Goal: Check status: Check status

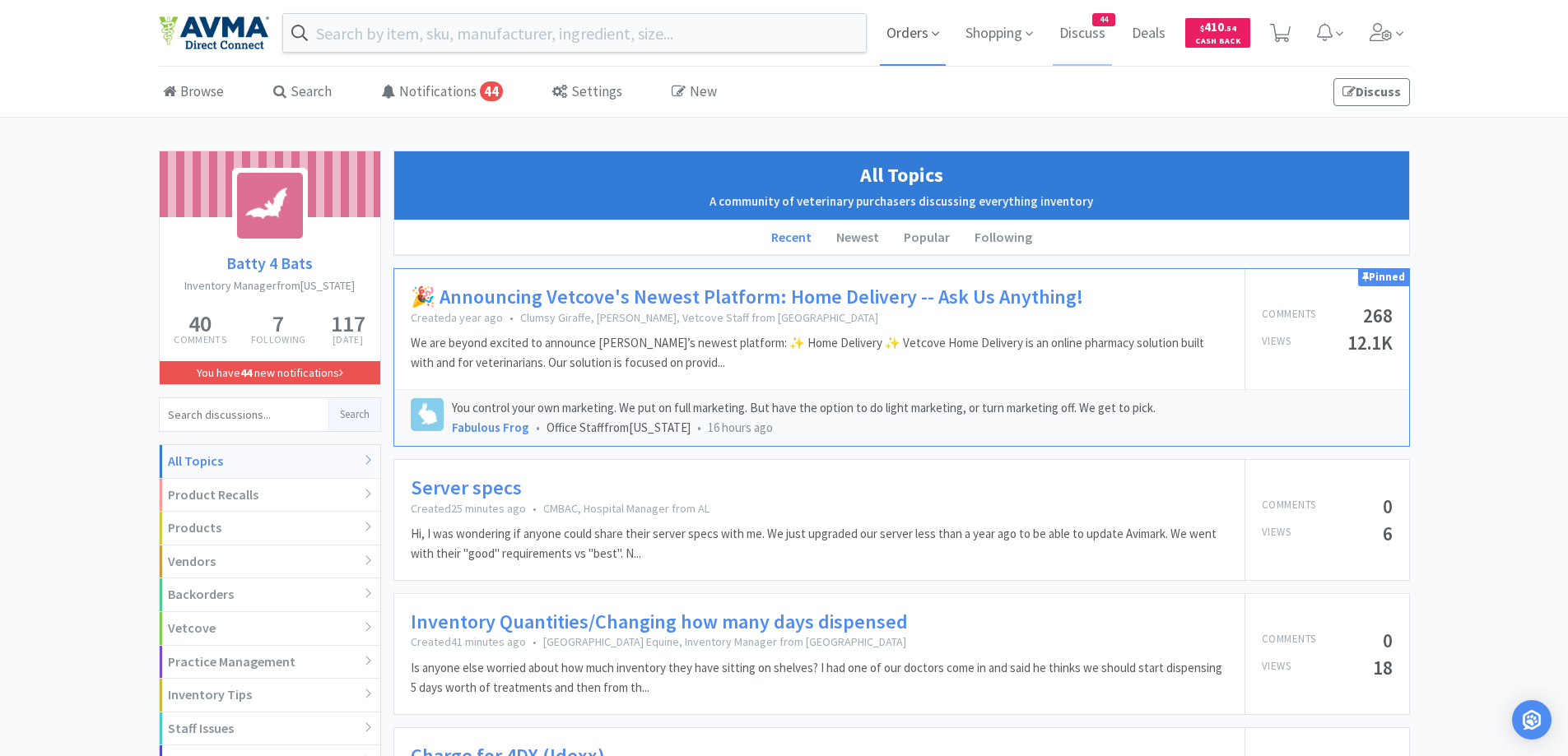
click at [888, 33] on span "Orders" at bounding box center [913, 33] width 66 height 66
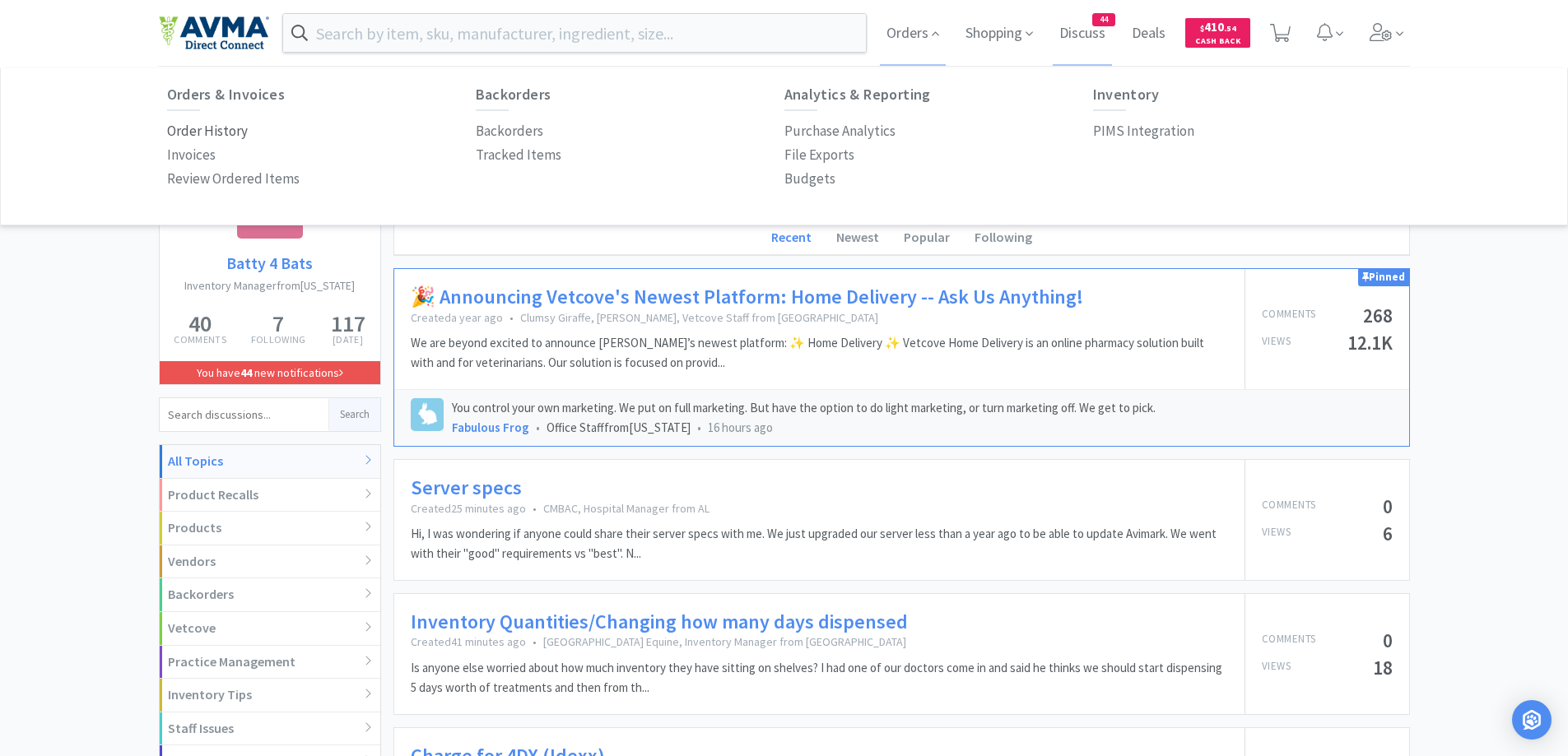
click at [214, 126] on p "Order History" at bounding box center [207, 131] width 81 height 22
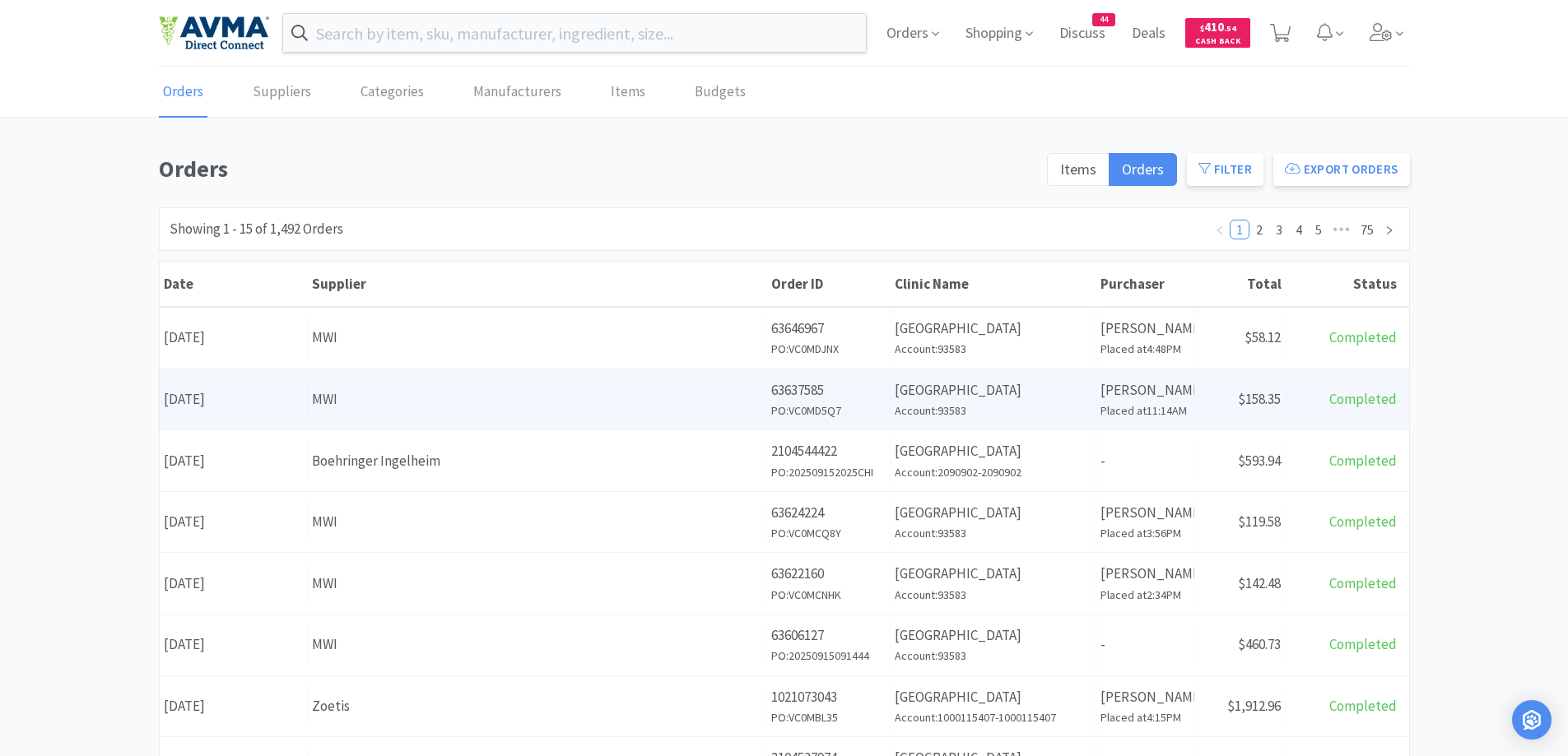
click at [753, 381] on div "Supplier MWI" at bounding box center [537, 399] width 459 height 42
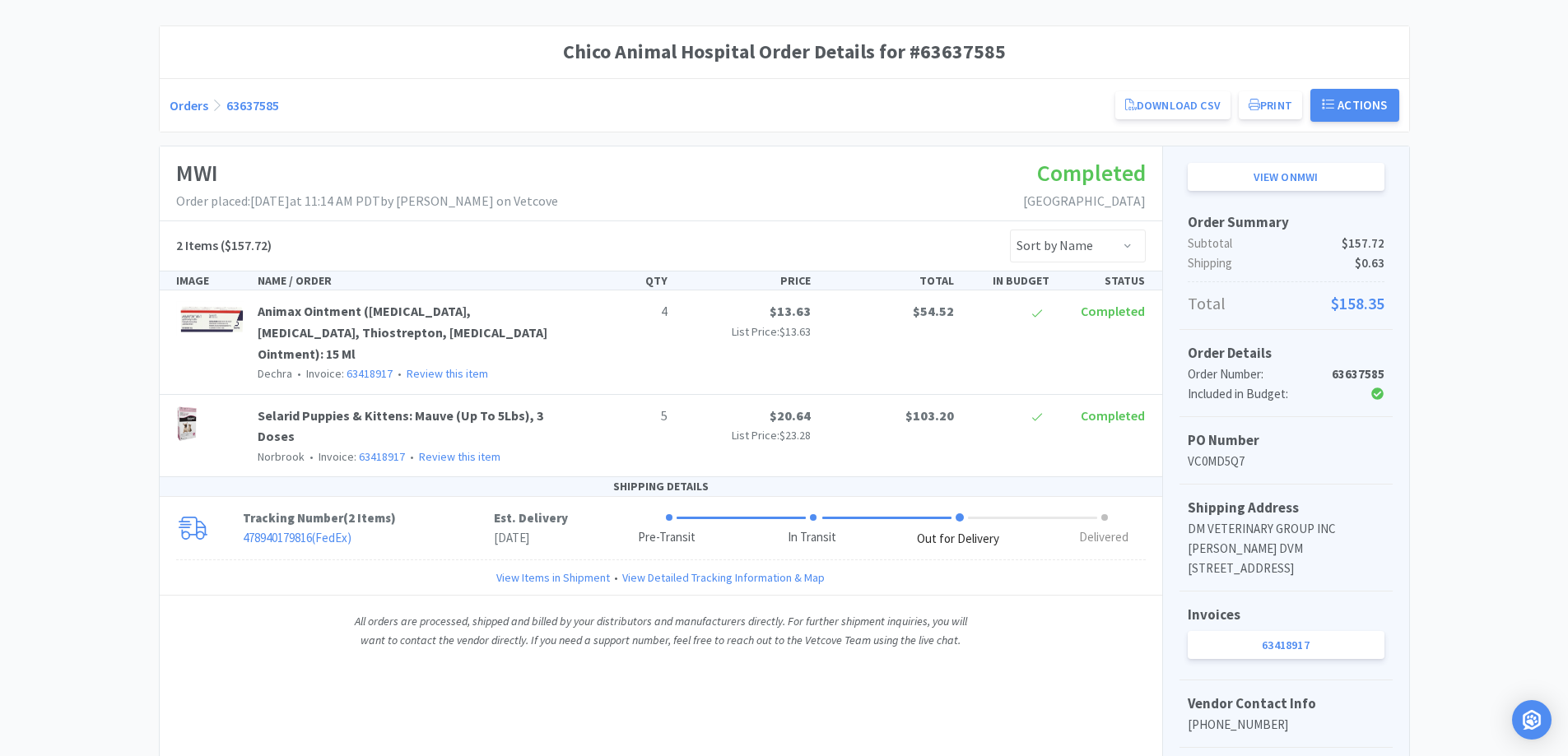
scroll to position [165, 0]
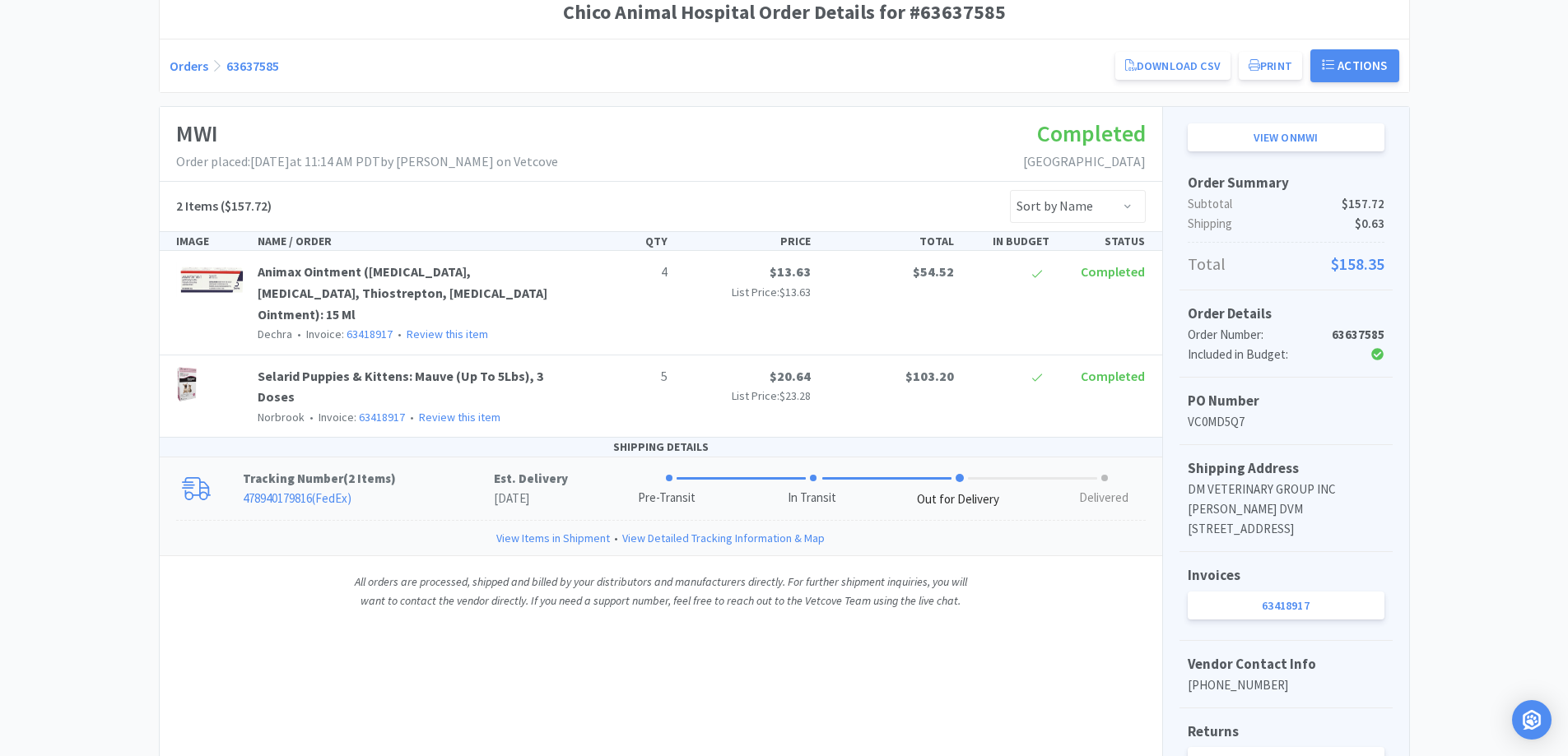
click at [441, 508] on p "478940179816 ( FedEx )" at bounding box center [368, 498] width 251 height 19
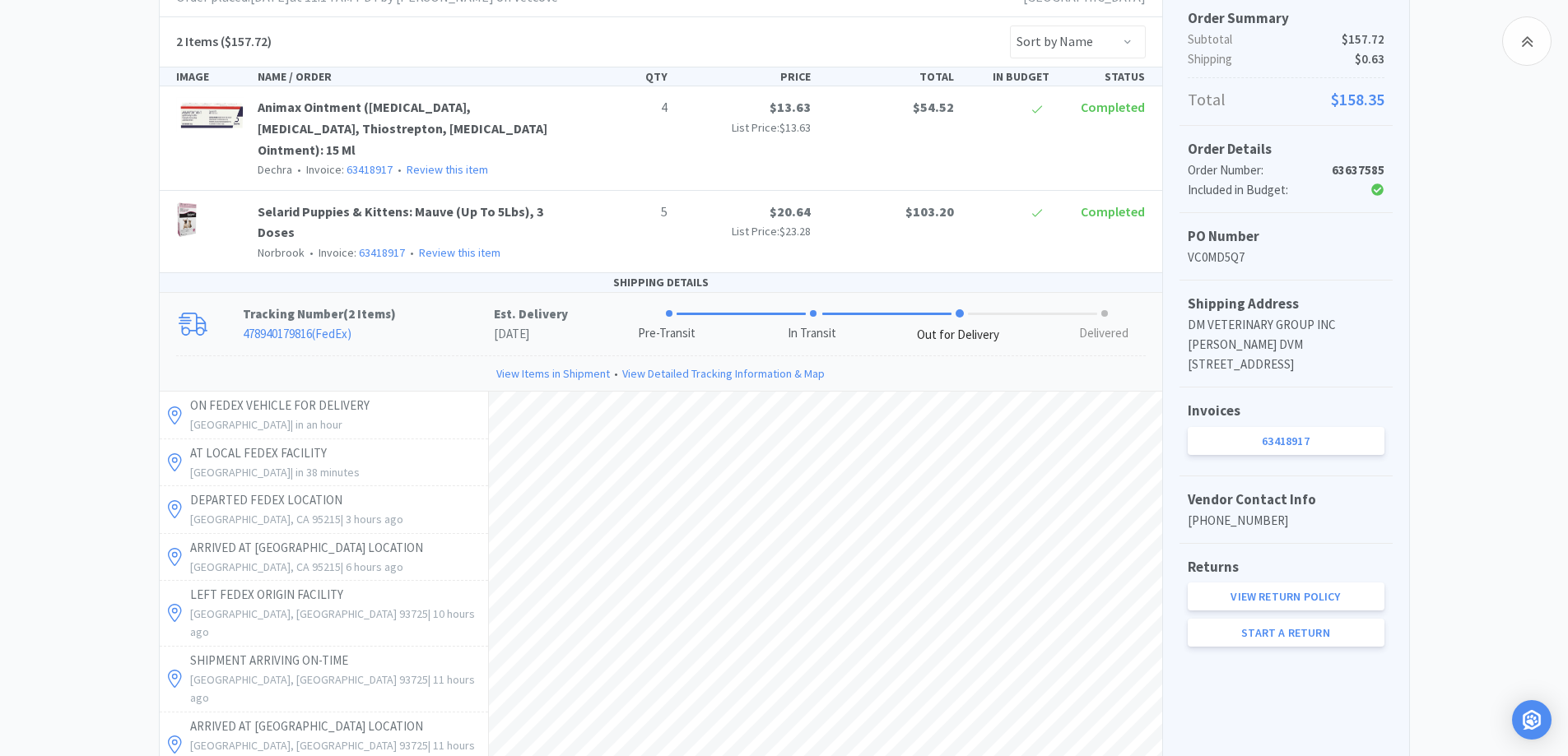
scroll to position [293, 0]
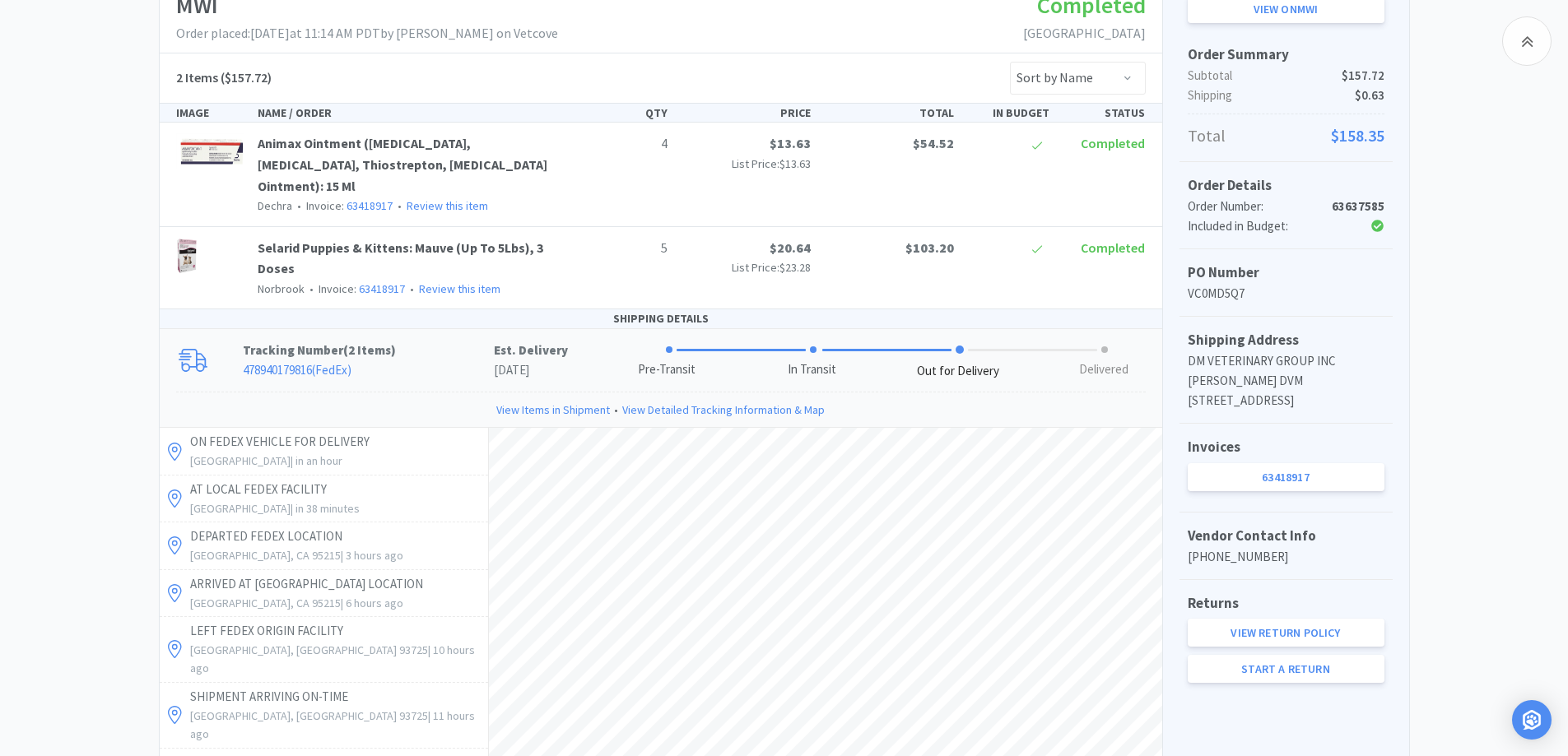
click at [1489, 285] on div "Chico Animal Hospital Order Details for #63637585 Orders 63637585 Download CSV …" at bounding box center [784, 526] width 1568 height 1338
click at [1509, 268] on div "Chico Animal Hospital Order Details for #63637585 Orders 63637585 Download CSV …" at bounding box center [784, 526] width 1568 height 1338
click at [1485, 242] on div "Chico Animal Hospital Order Details for #63637585 Orders 63637585 Download CSV …" at bounding box center [784, 526] width 1568 height 1338
click at [1518, 271] on div "Chico Animal Hospital Order Details for #63637585 Orders 63637585 Download CSV …" at bounding box center [784, 526] width 1568 height 1338
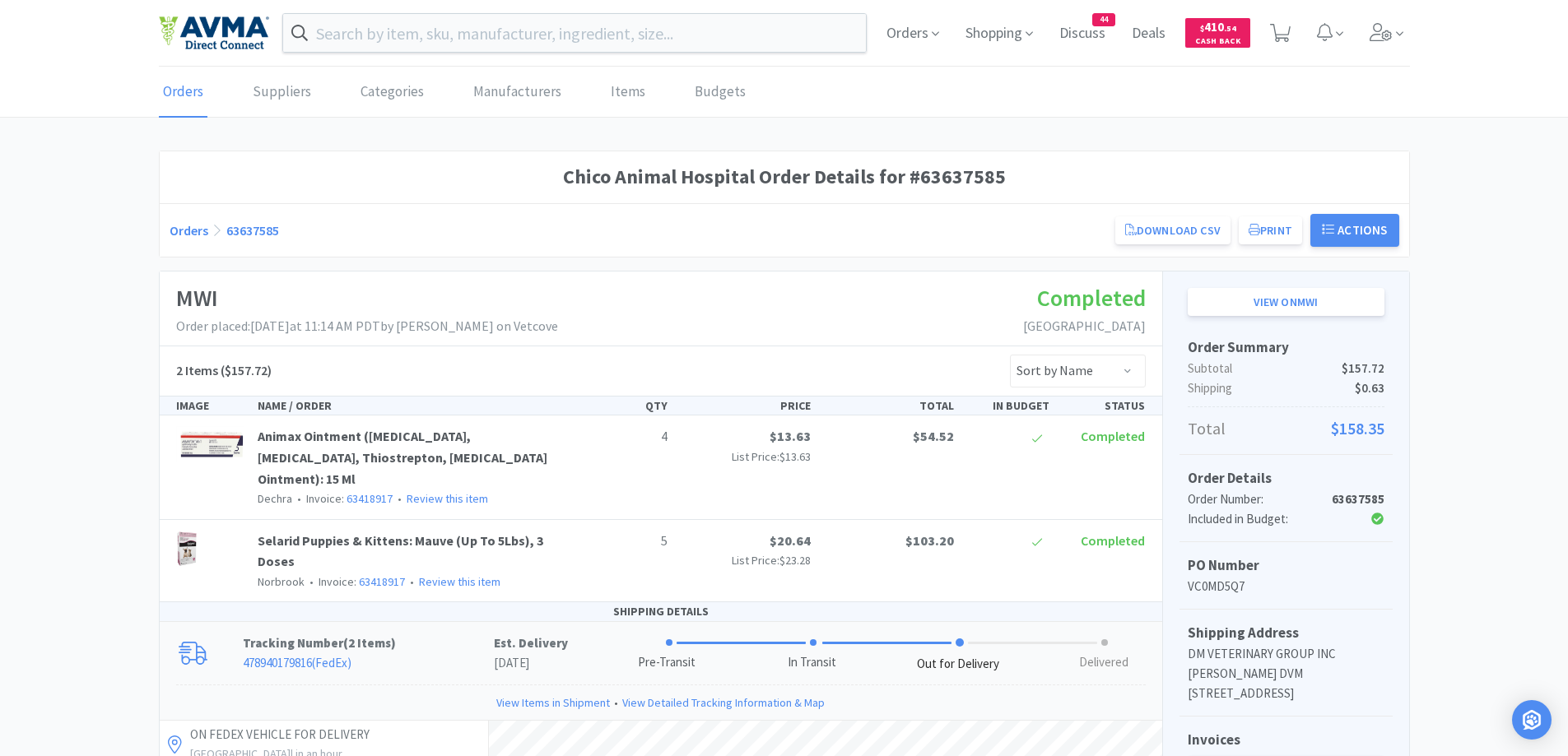
click at [187, 243] on div "Orders 63637585 Download CSV Print Chico Animal Hospital Order for MWI PO Numbe…" at bounding box center [784, 230] width 1229 height 33
click at [189, 236] on link "Orders" at bounding box center [189, 230] width 39 height 17
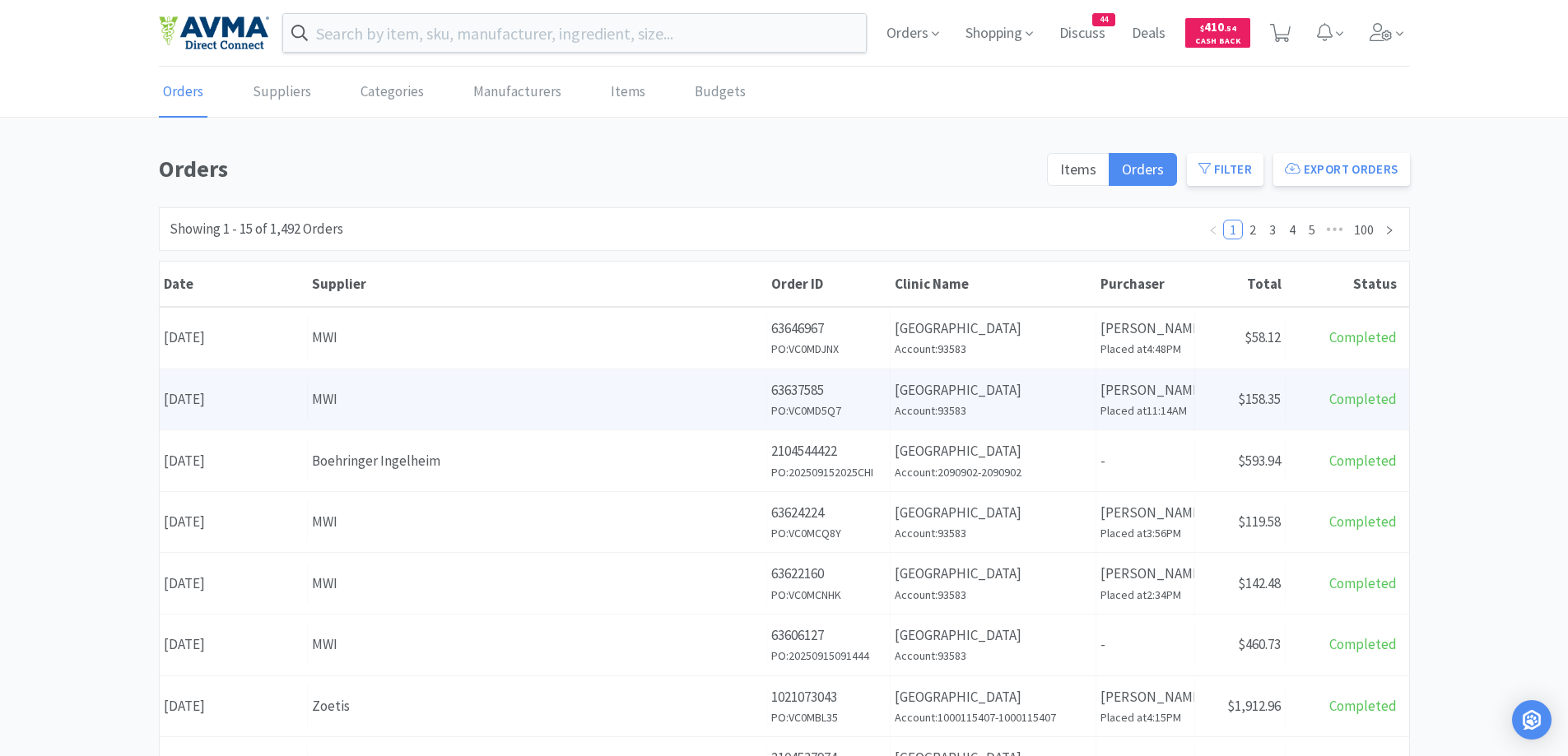
click at [690, 388] on div "MWI" at bounding box center [537, 399] width 450 height 22
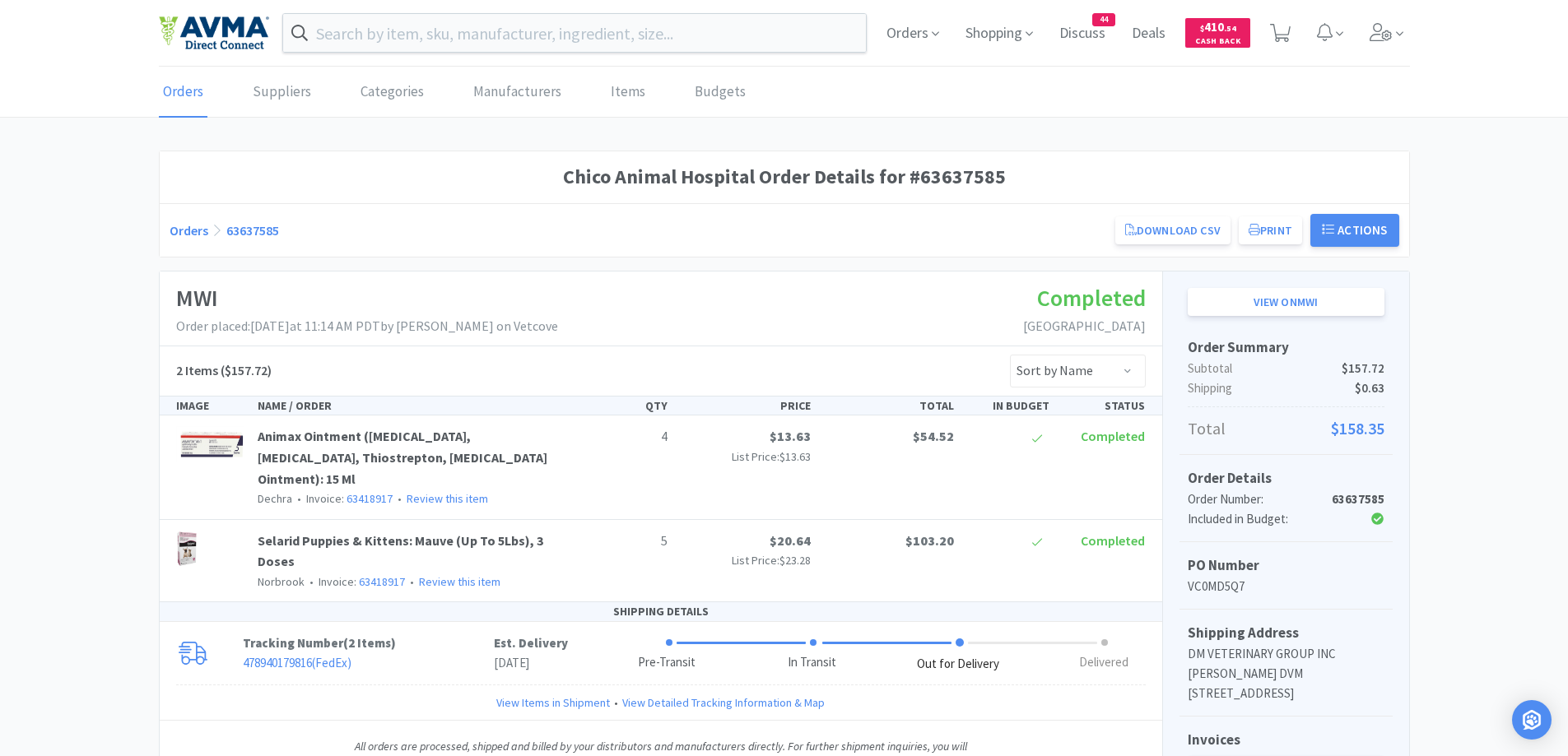
click at [171, 237] on link "Orders" at bounding box center [189, 230] width 39 height 17
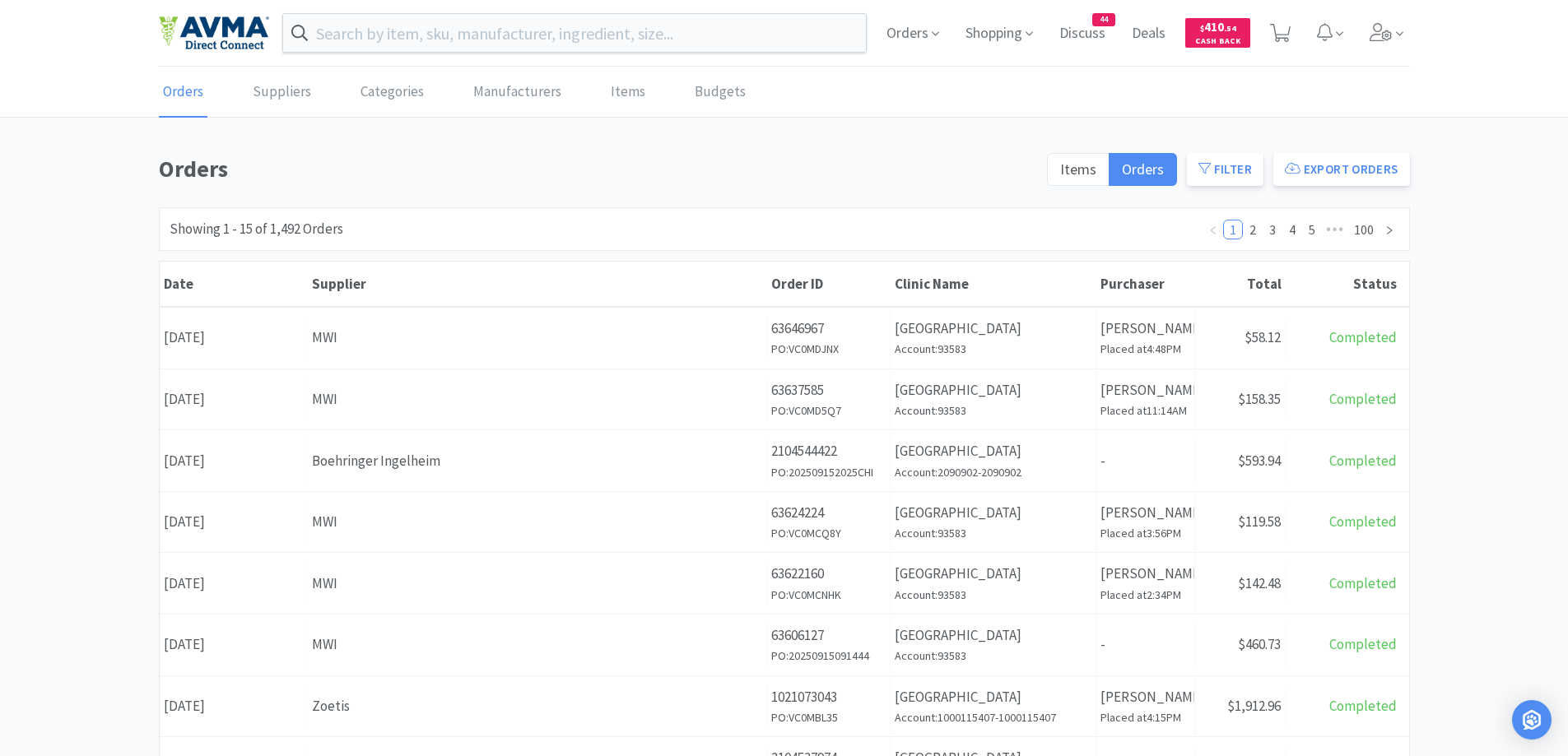
click at [412, 339] on div "MWI" at bounding box center [537, 338] width 450 height 22
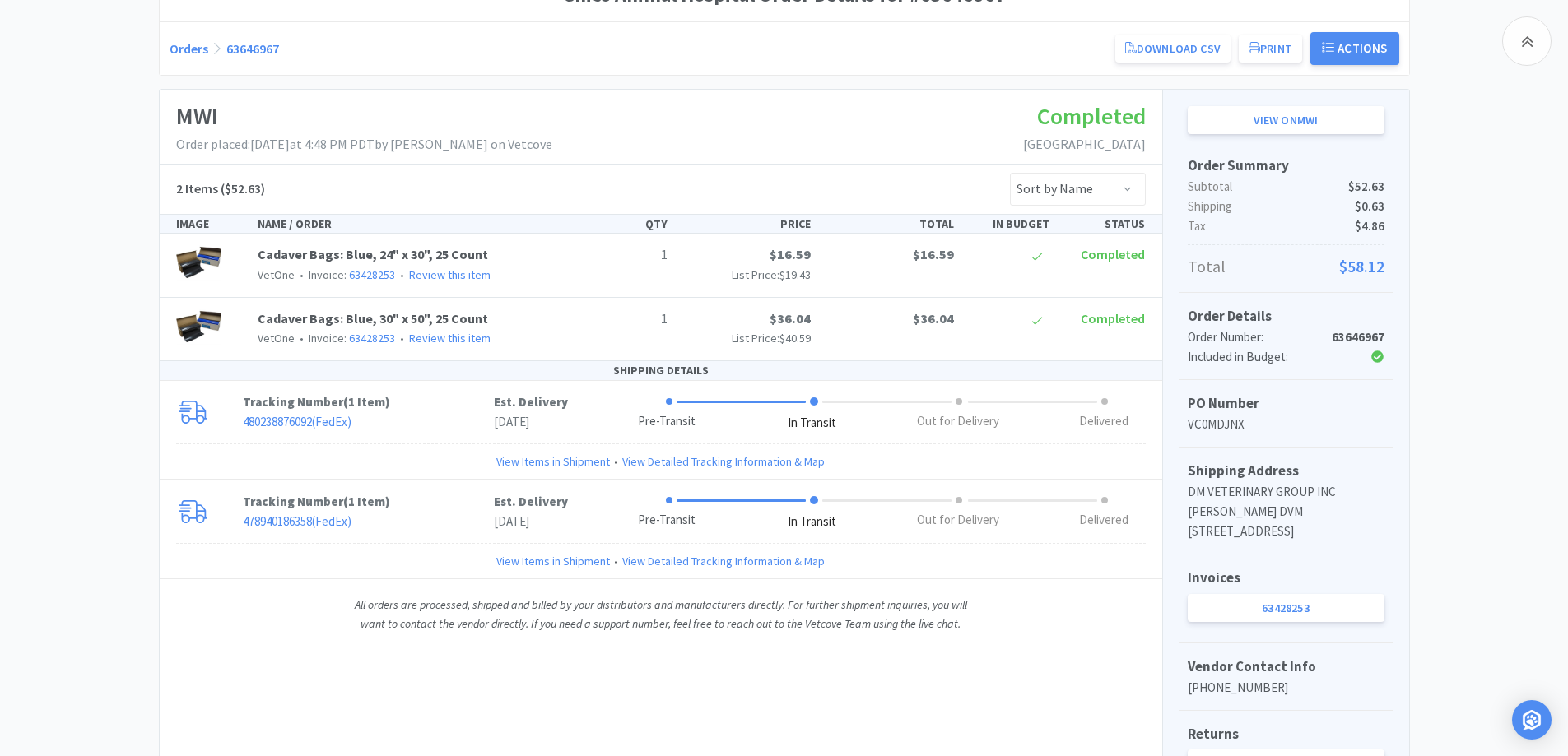
scroll to position [329, 0]
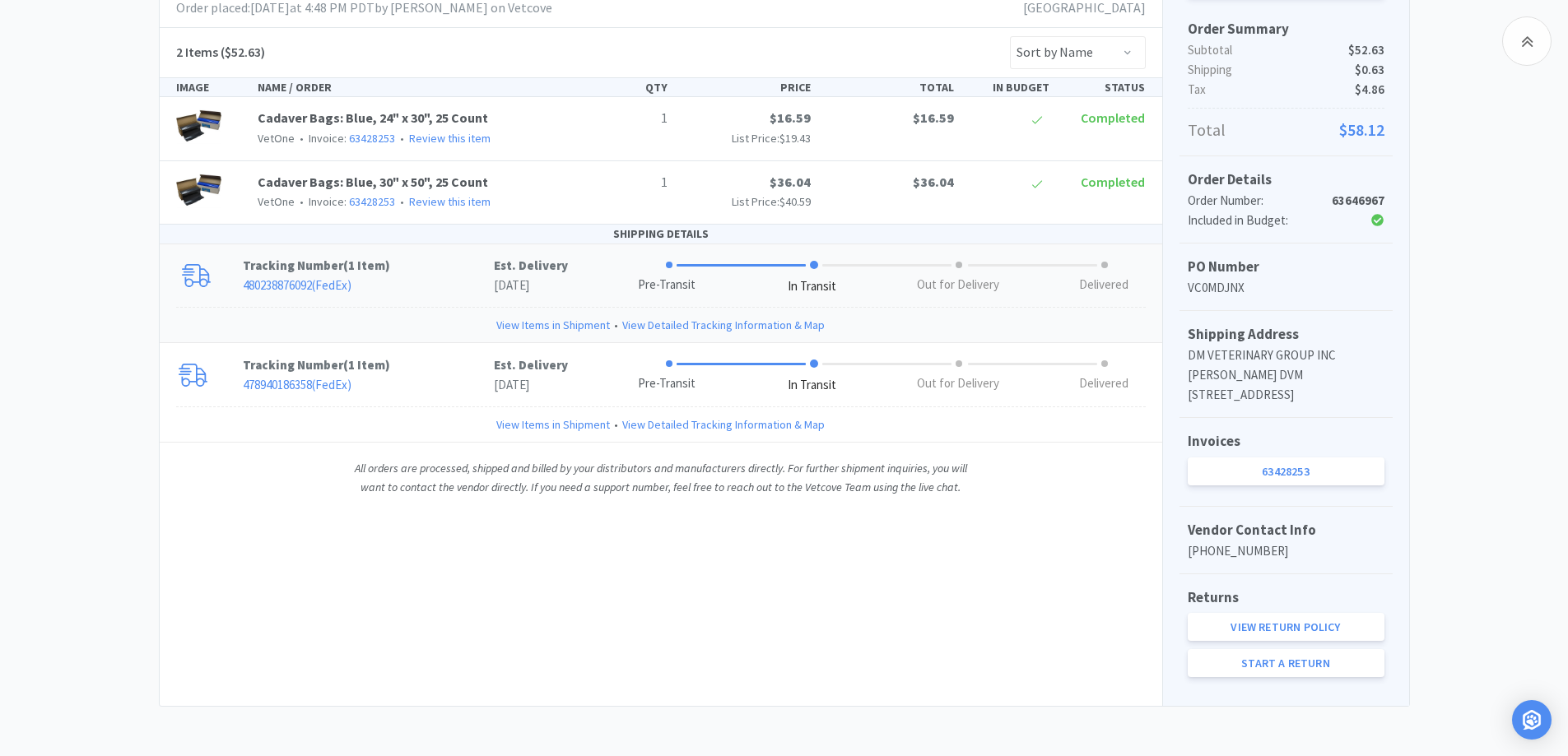
click at [461, 276] on p "480238876092 ( FedEx )" at bounding box center [368, 285] width 251 height 19
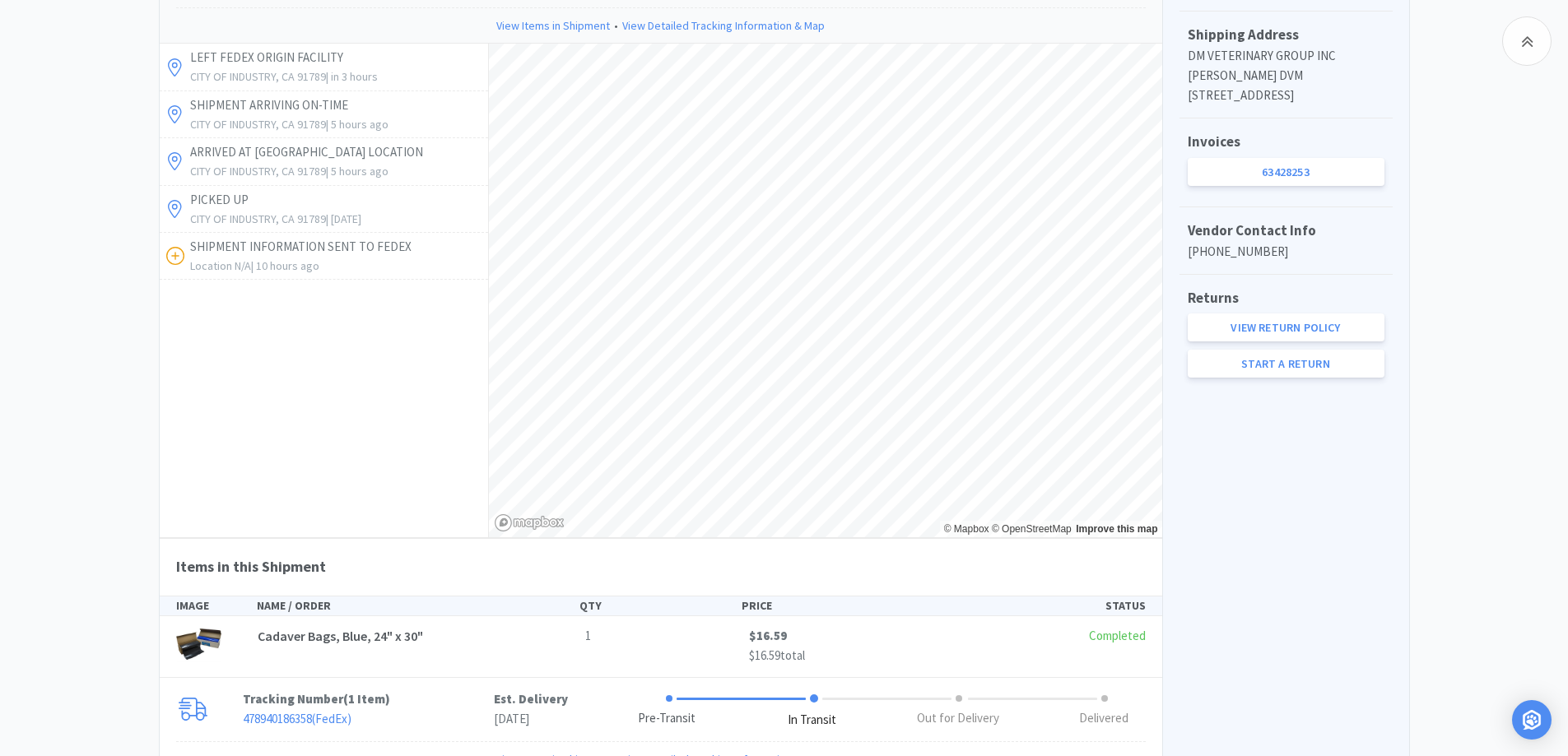
scroll to position [760, 0]
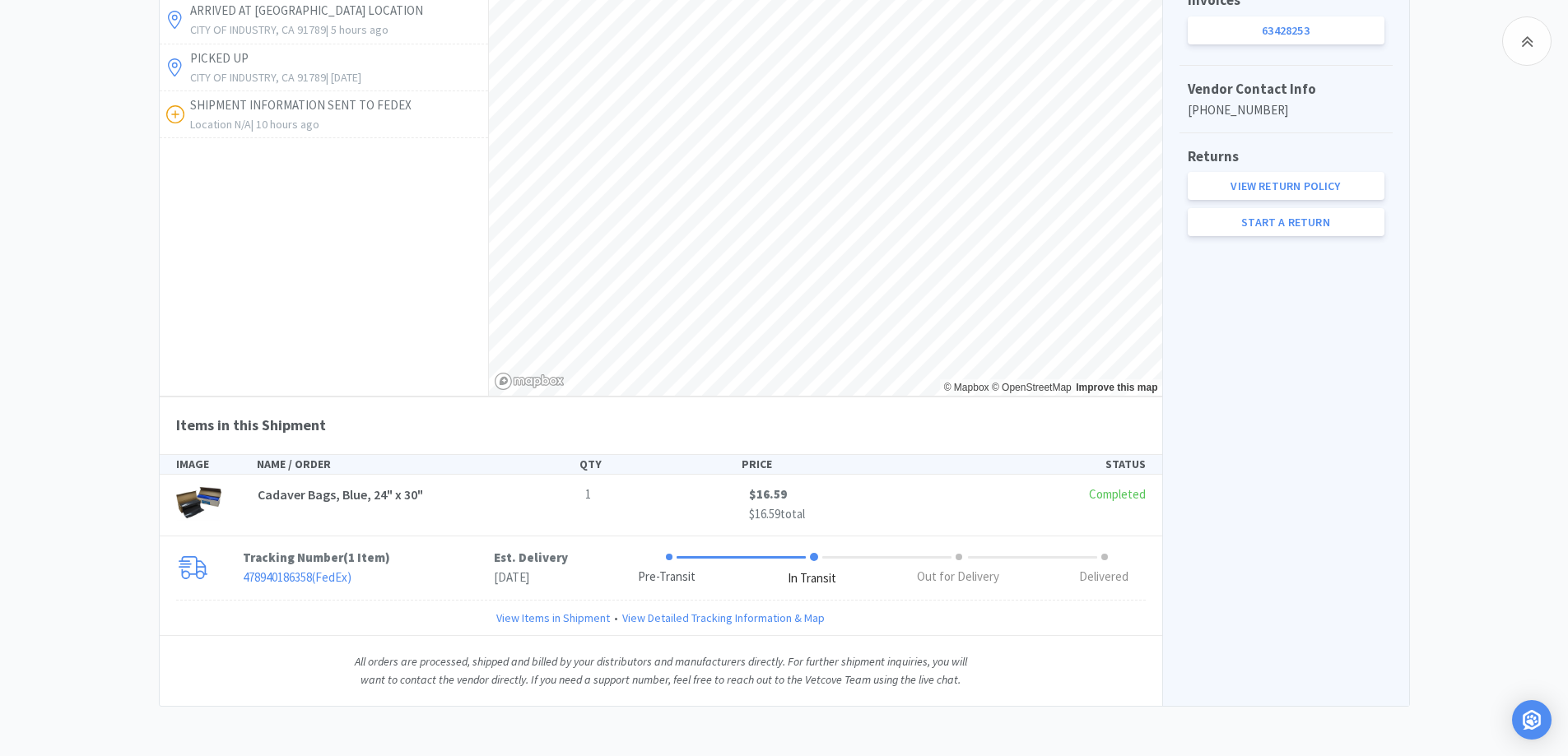
click at [1341, 574] on div "View on MWI Order Summary Subtotal $52.63 Shipping $0.63 Tax $4.86 Total $58.12…" at bounding box center [1285, 108] width 247 height 1194
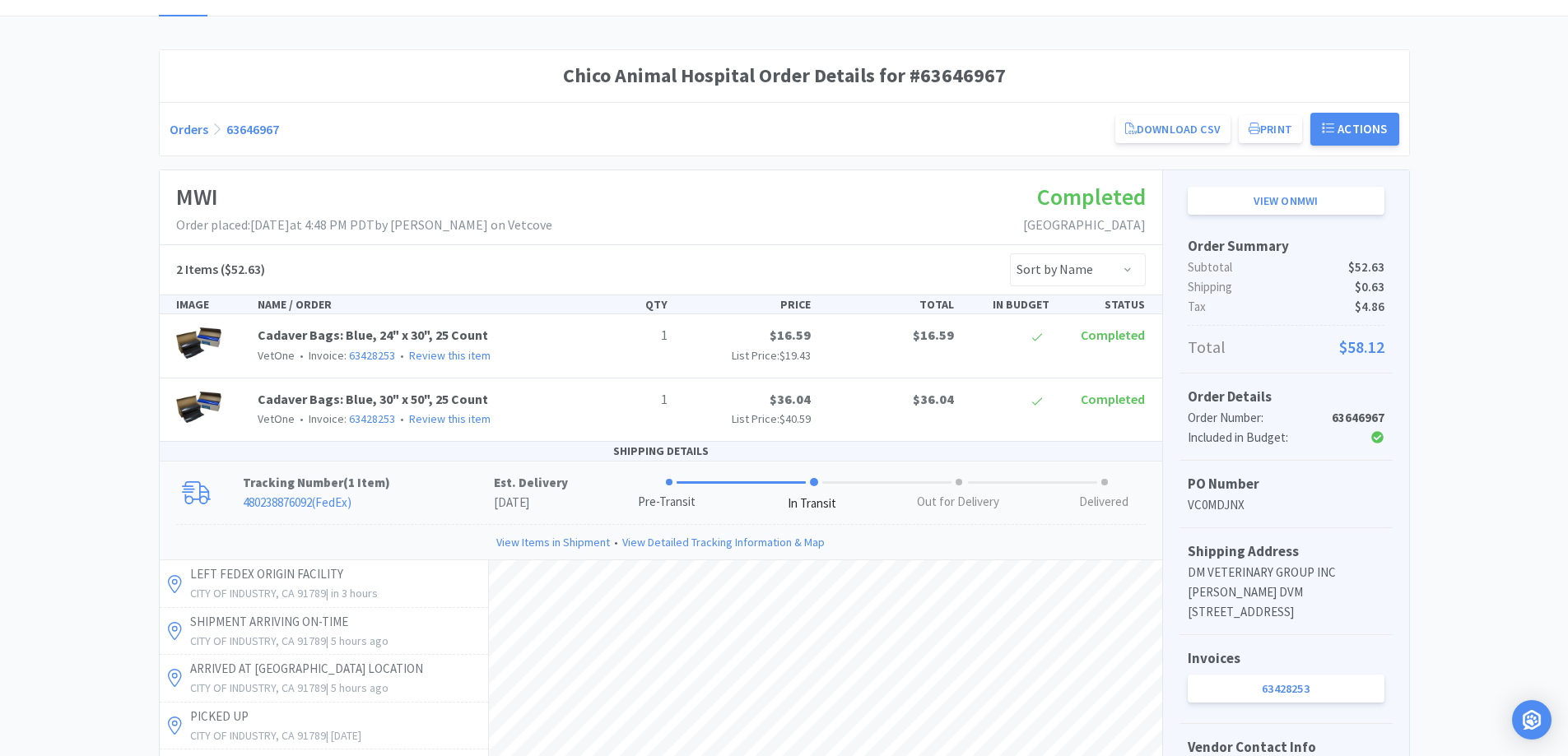
scroll to position [0, 0]
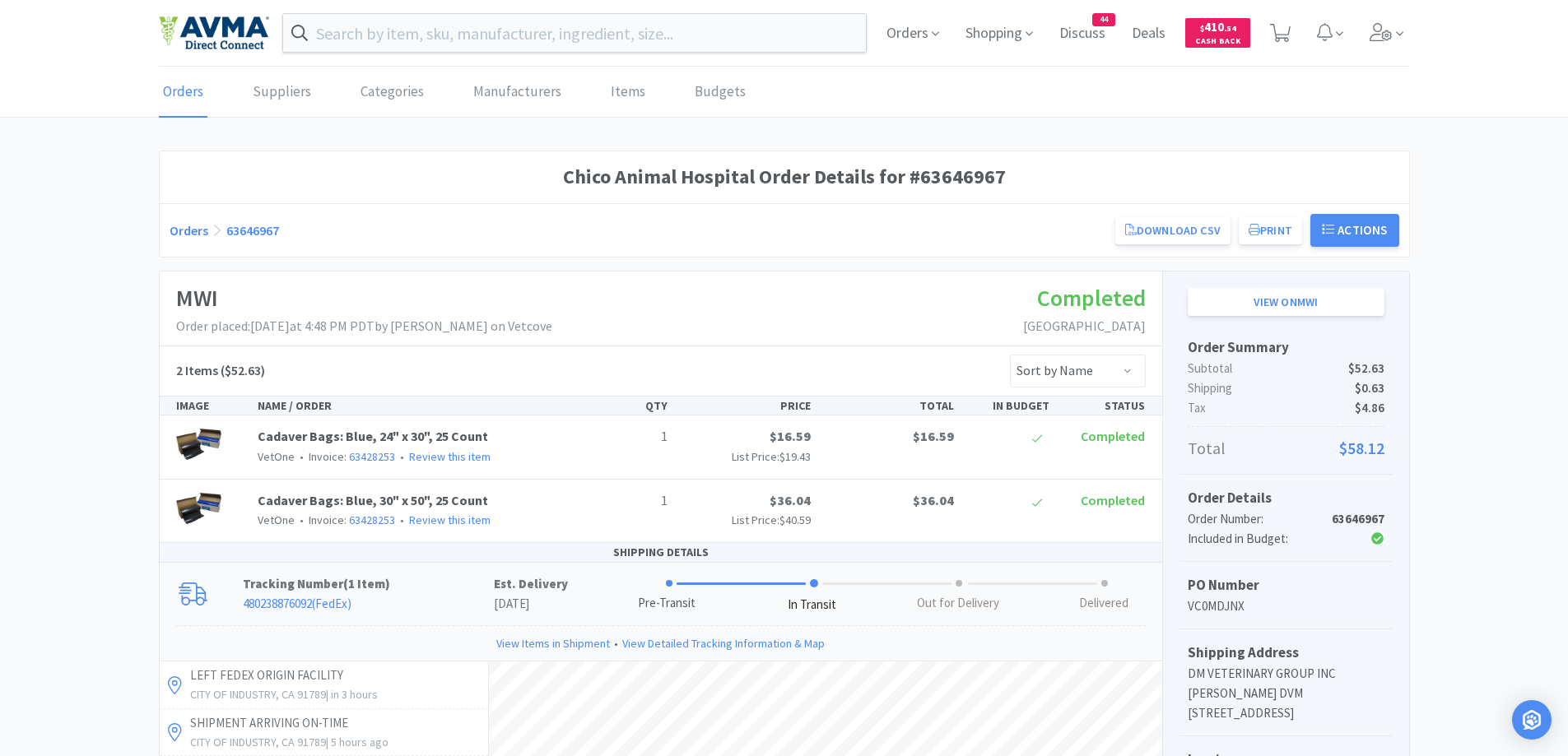
click at [184, 235] on link "Orders" at bounding box center [189, 230] width 39 height 17
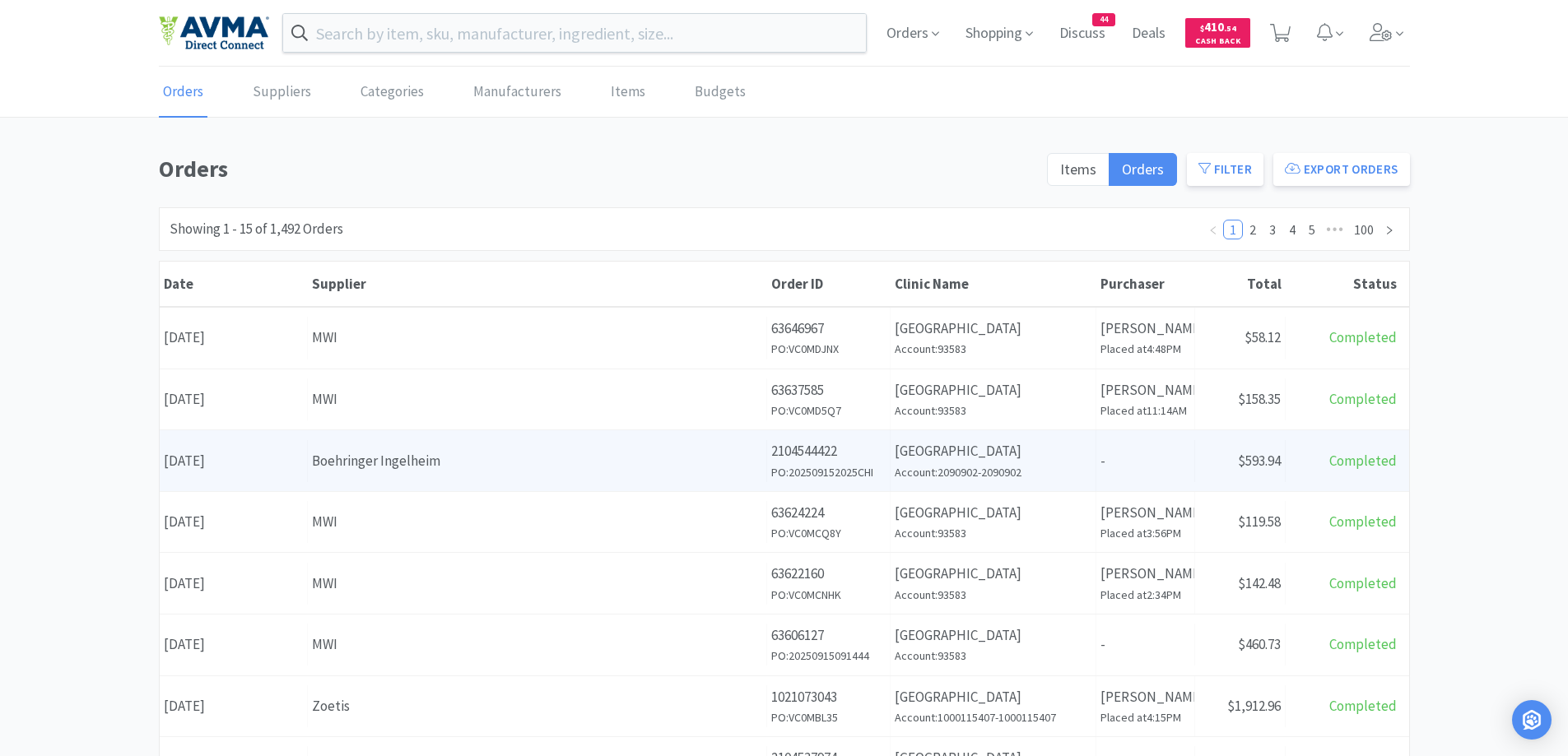
click at [805, 446] on p "2104544422" at bounding box center [828, 451] width 114 height 22
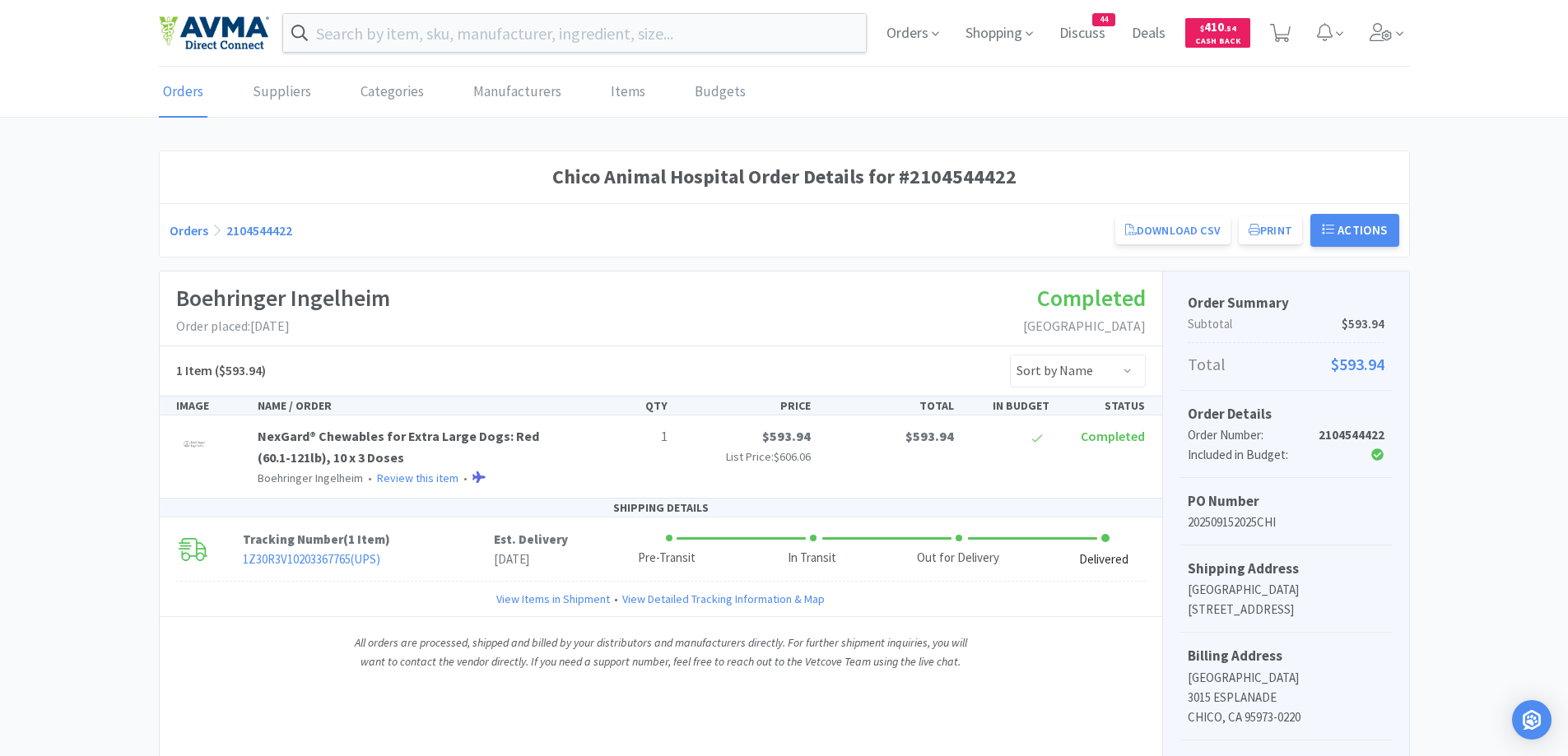
click at [175, 236] on link "Orders" at bounding box center [189, 230] width 39 height 17
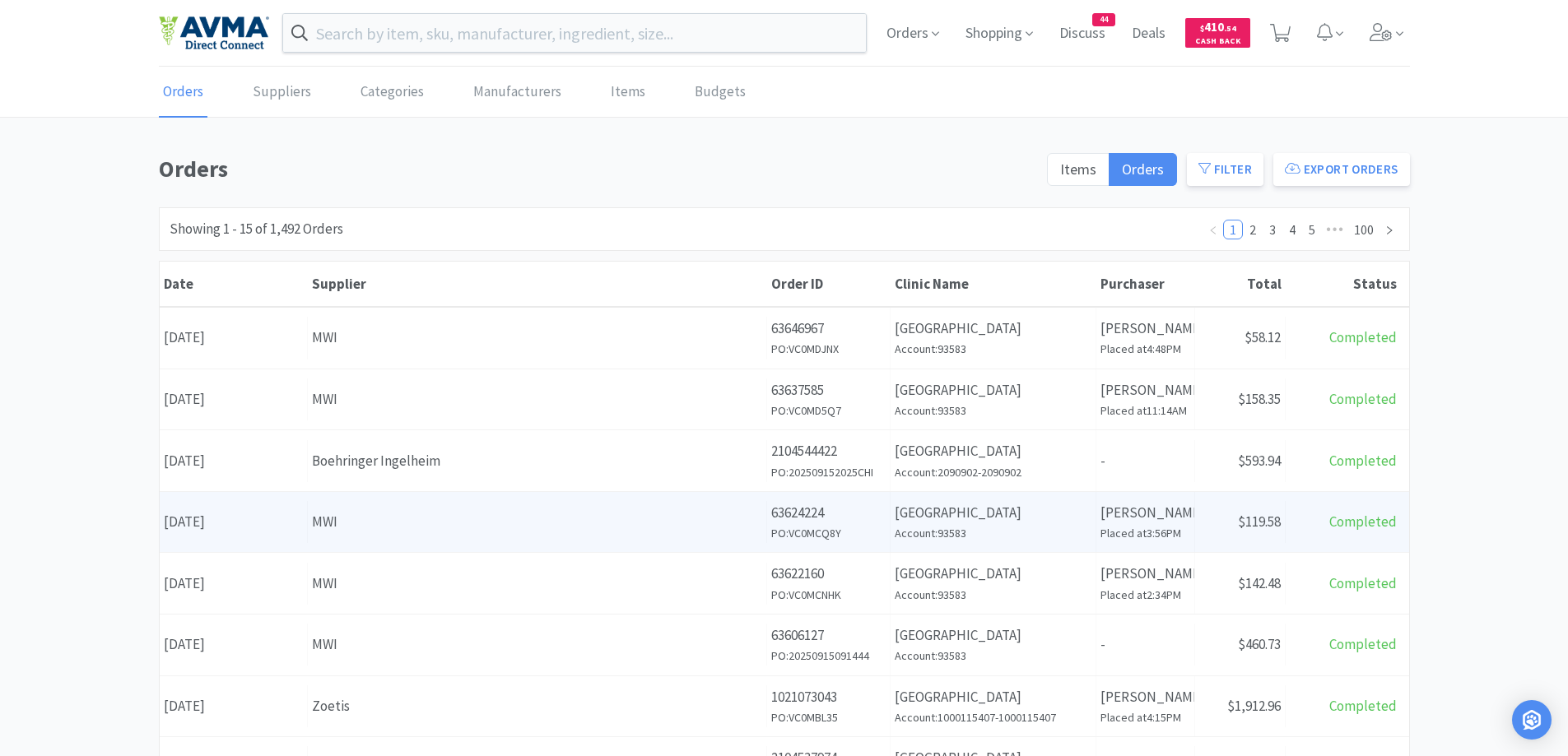
click at [847, 526] on h6 "PO: VC0MCQ8Y" at bounding box center [828, 533] width 114 height 18
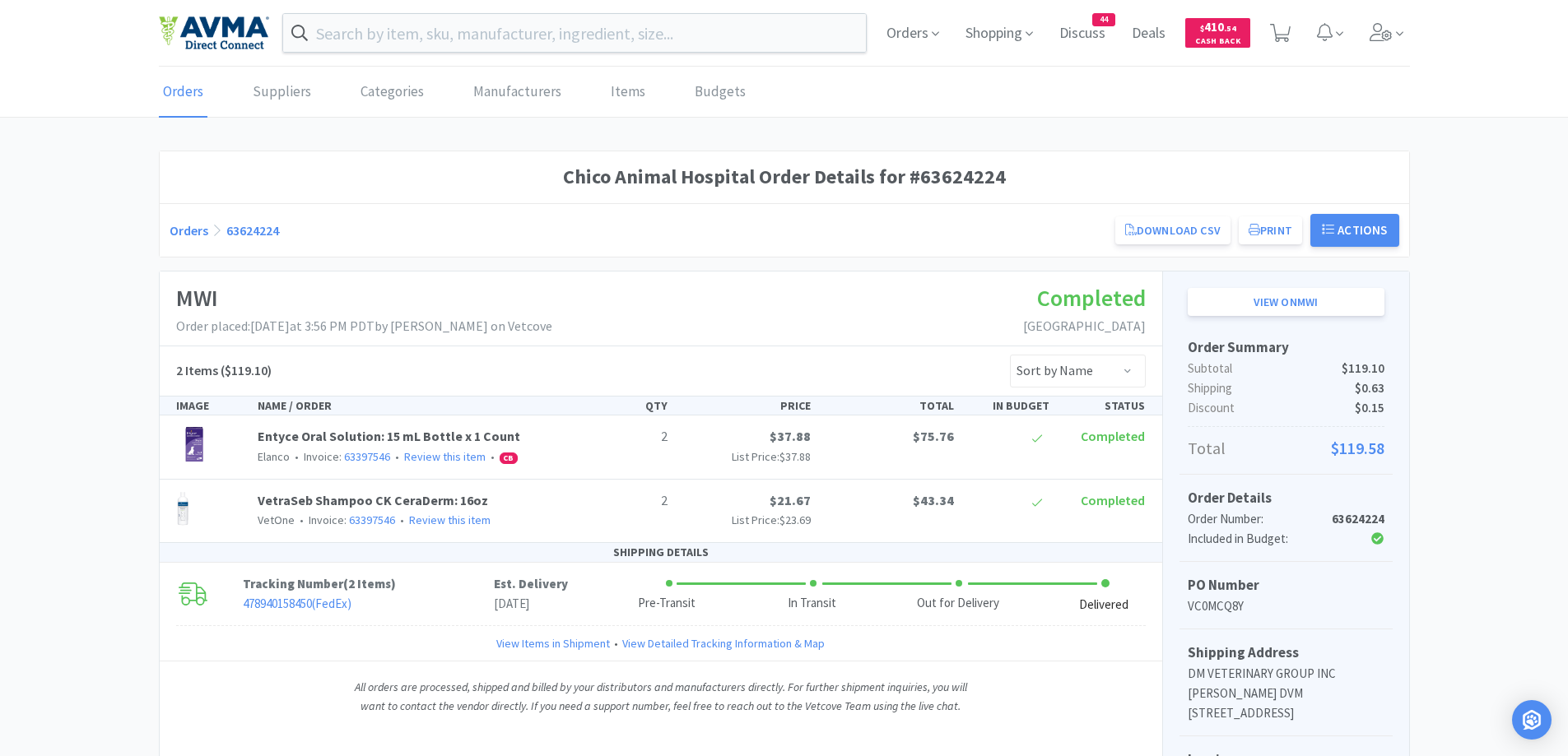
click at [176, 233] on link "Orders" at bounding box center [189, 230] width 39 height 17
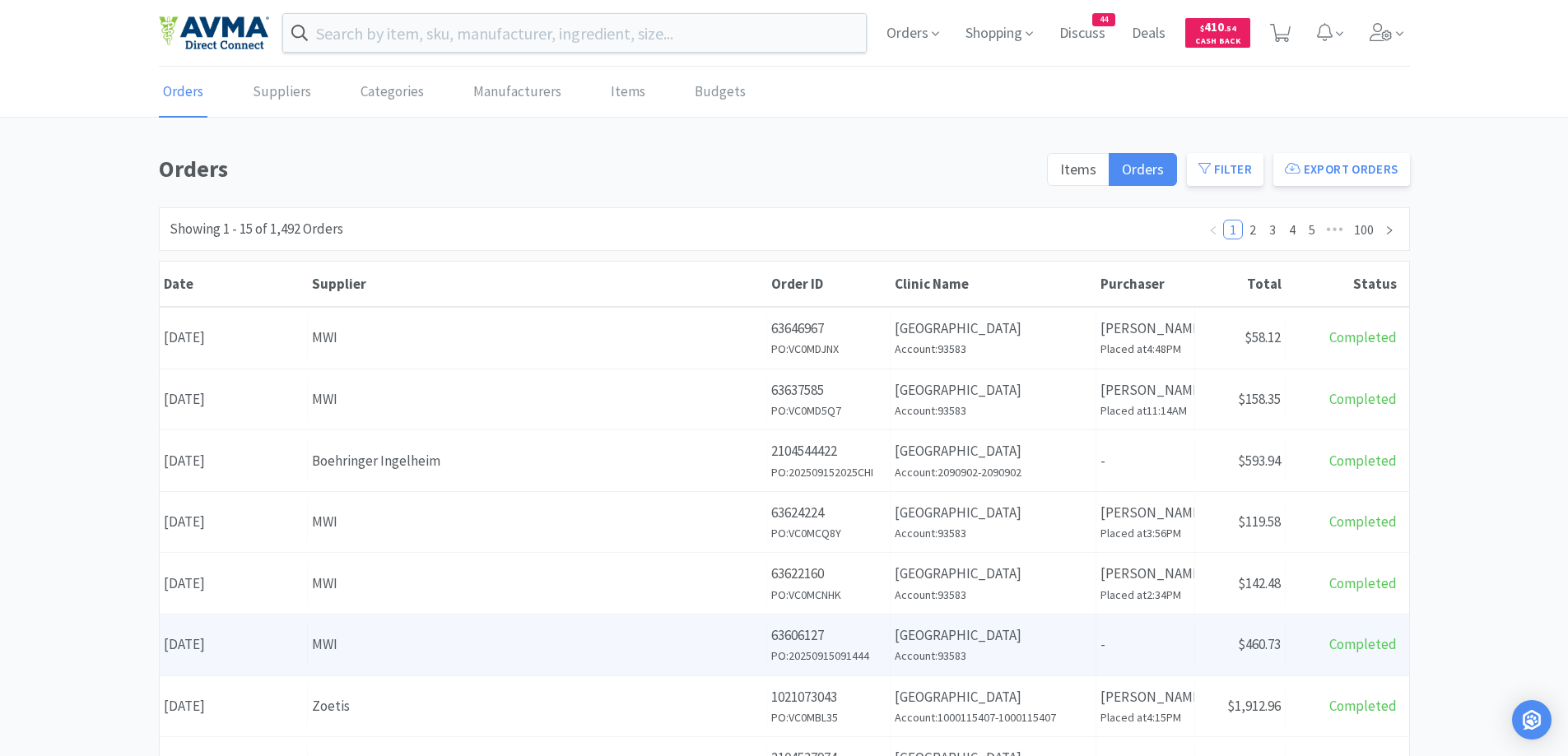
click at [493, 626] on div "Supplier MWI" at bounding box center [537, 644] width 459 height 42
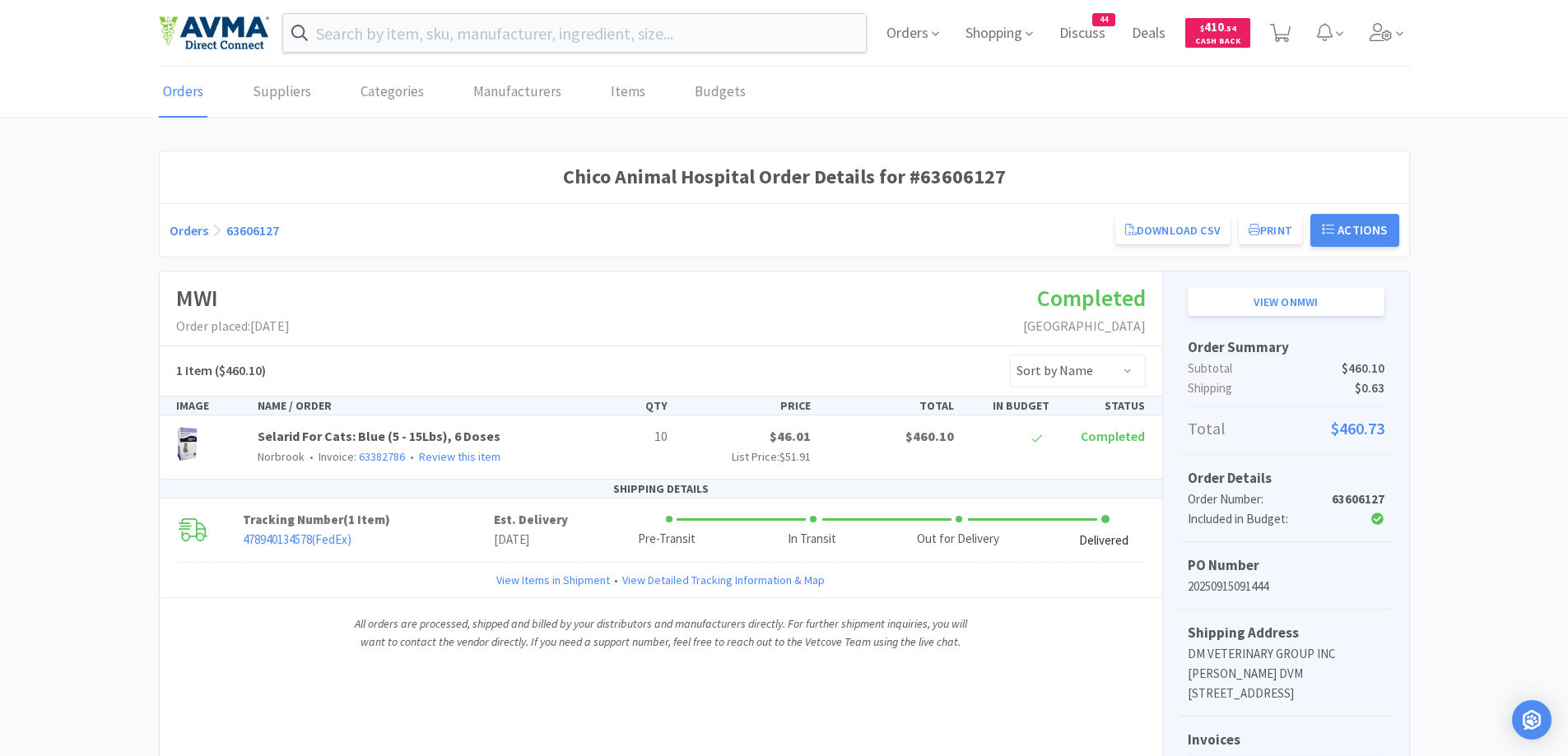
click at [183, 230] on link "Orders" at bounding box center [189, 230] width 39 height 17
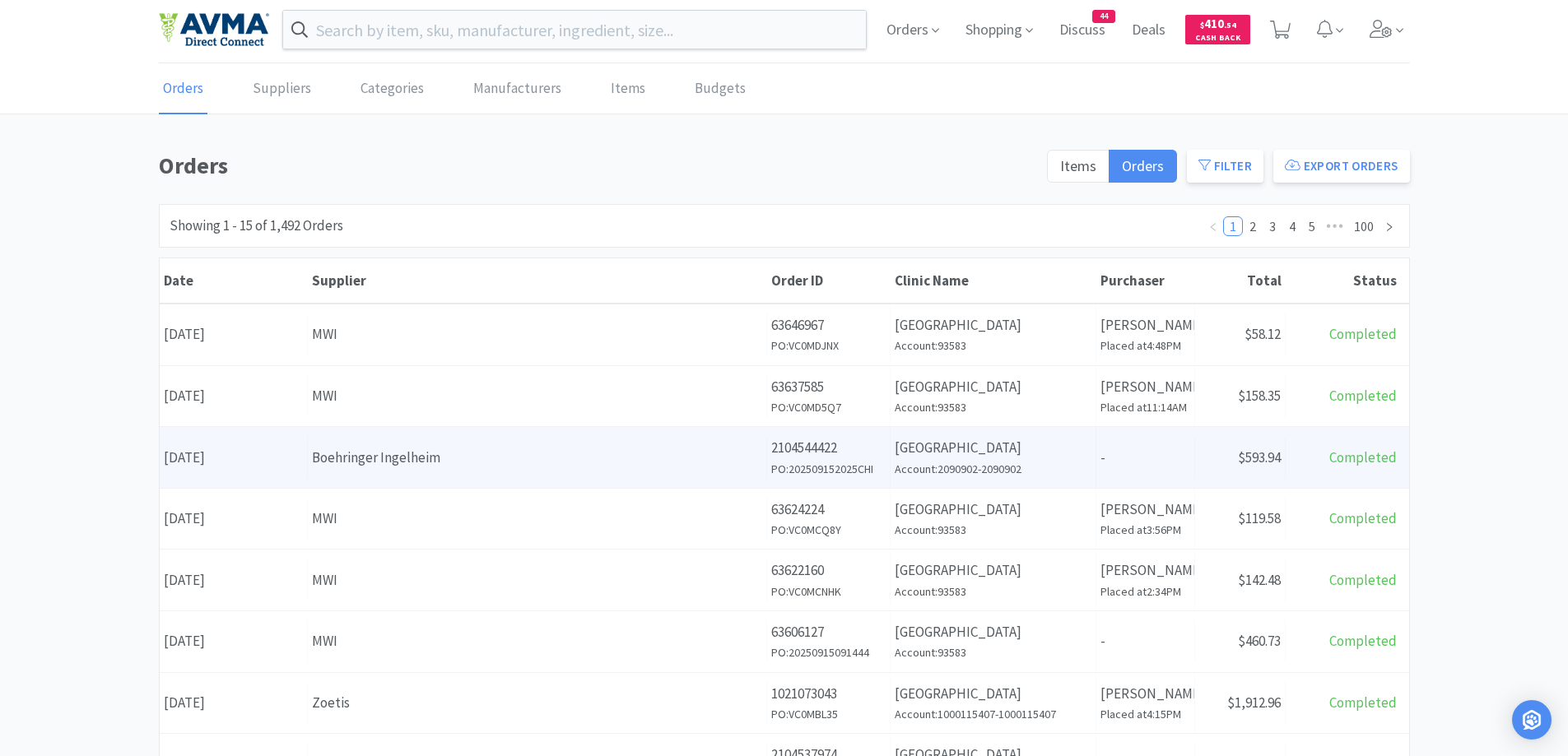
scroll to position [165, 0]
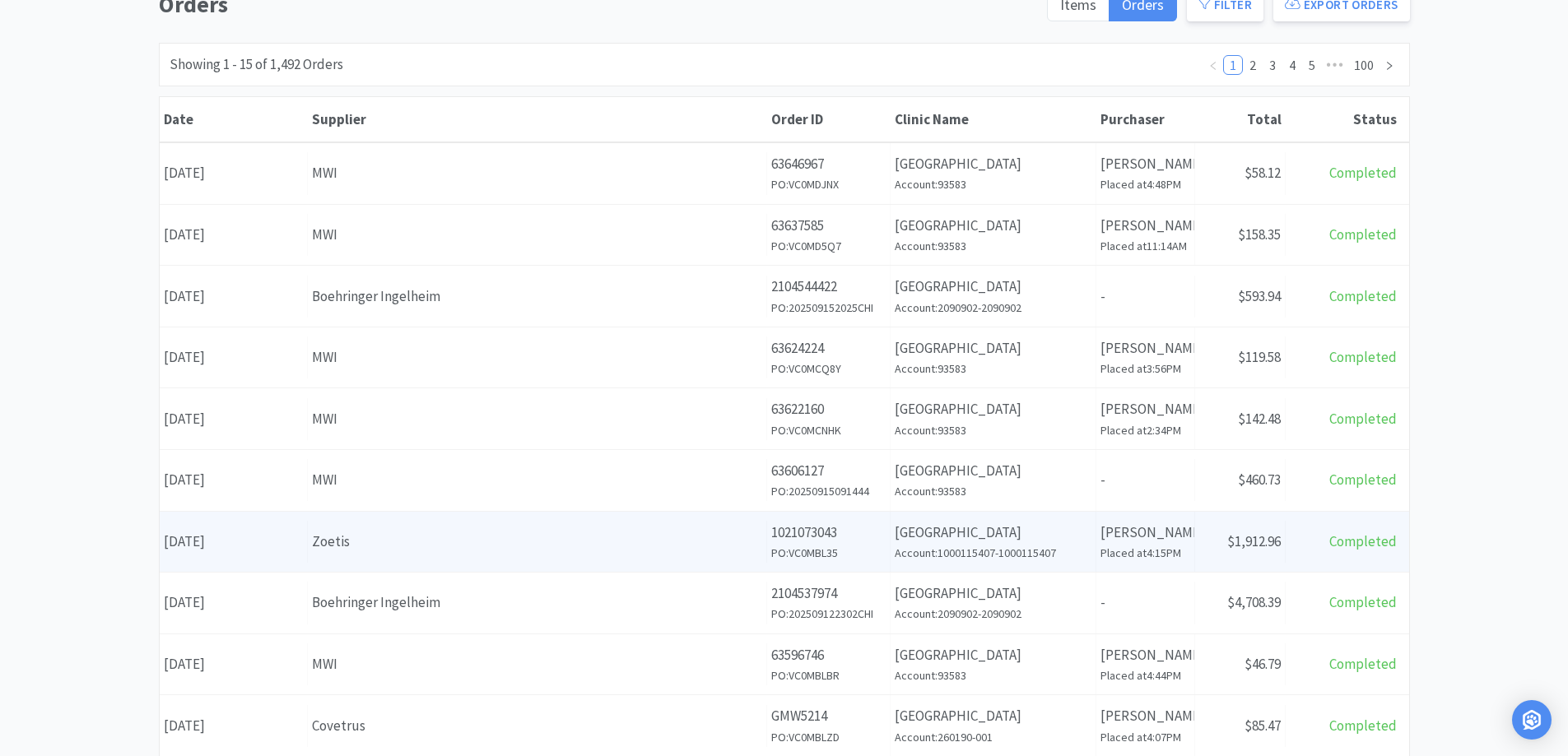
click at [363, 542] on div "Zoetis" at bounding box center [537, 542] width 450 height 22
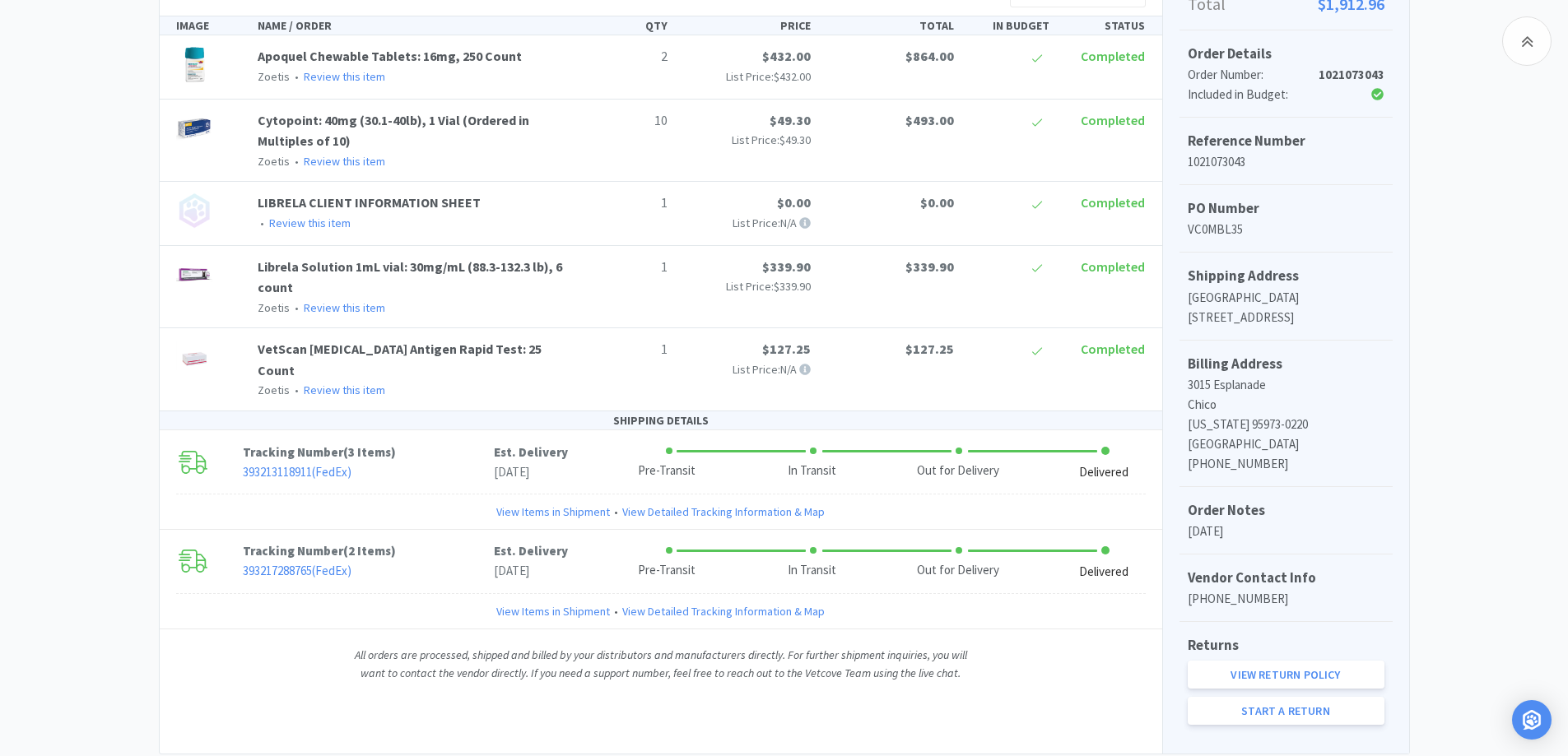
scroll to position [409, 0]
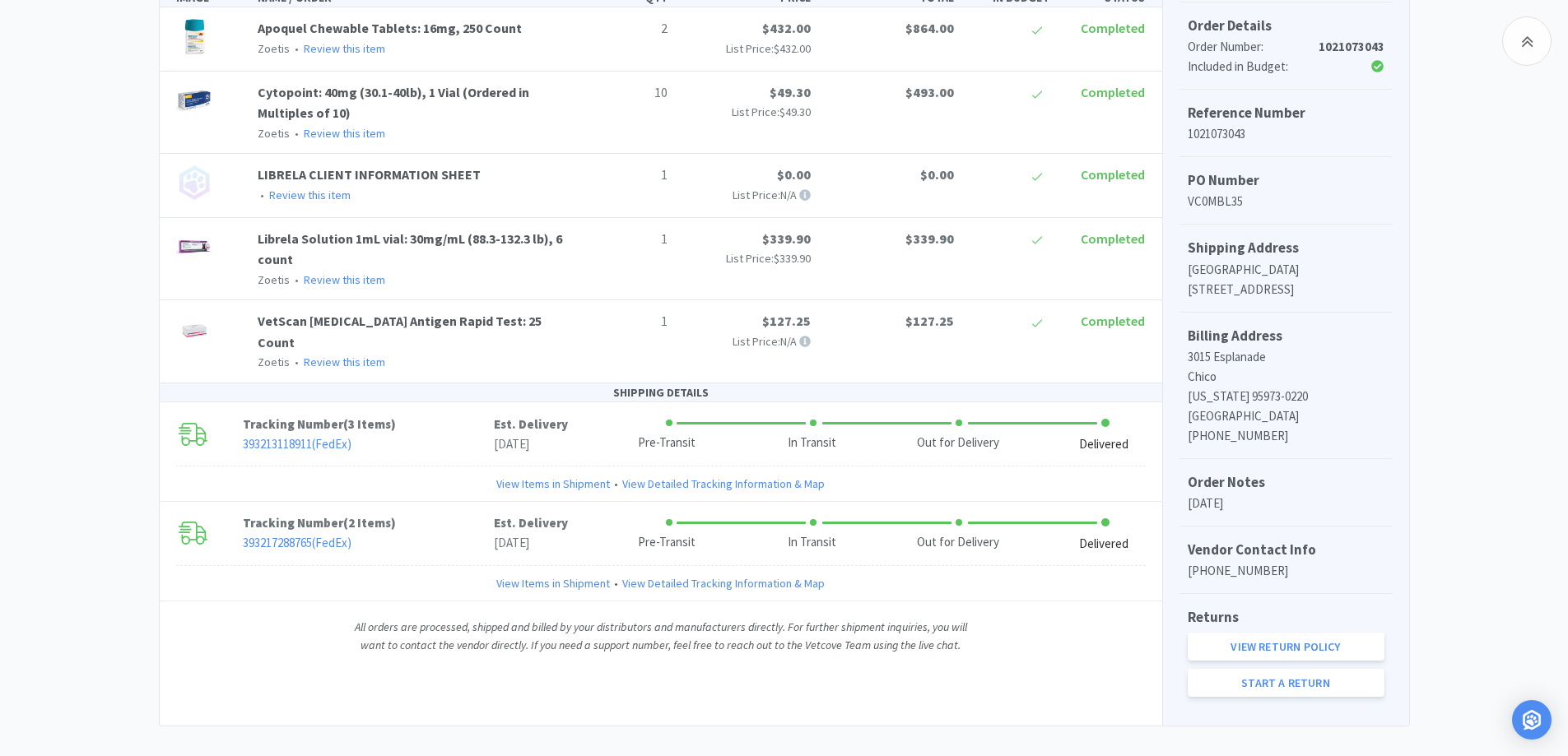
click at [62, 326] on div "Chico Animal Hospital Order Details for #1021073043 Orders 1021073043 Download …" at bounding box center [784, 234] width 1568 height 984
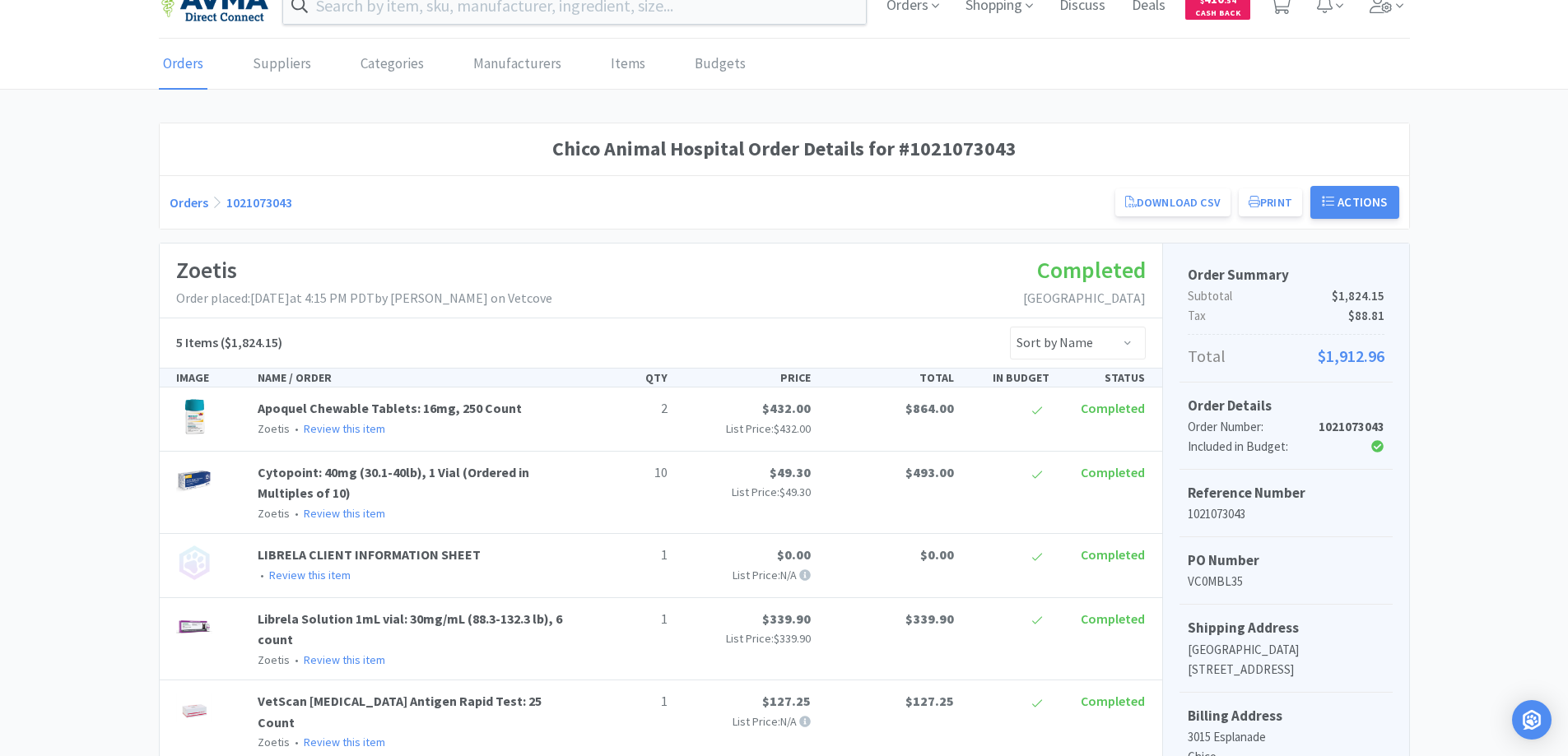
scroll to position [0, 0]
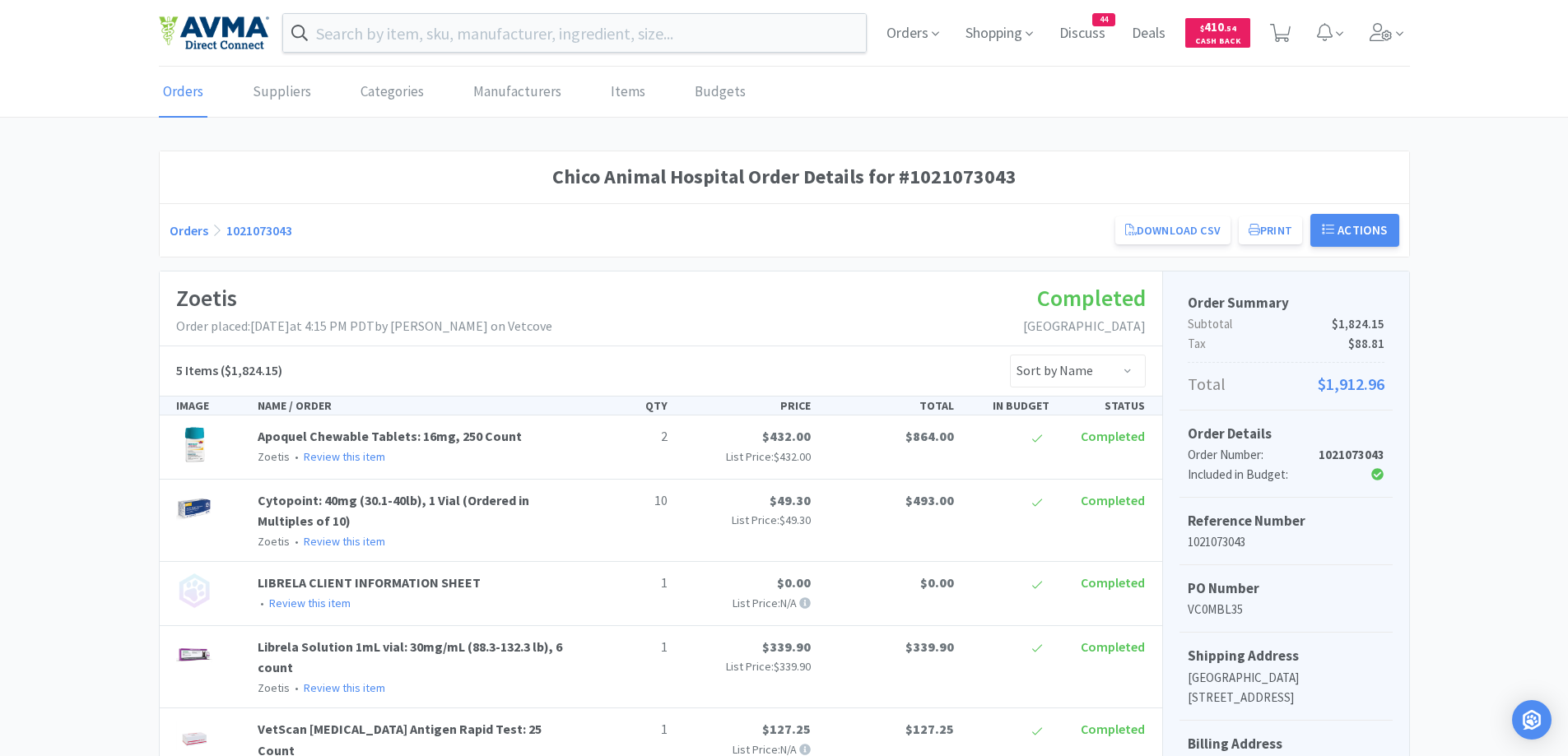
click at [186, 241] on div "Orders 1021073043 Download CSV Print Chico Animal Hospital Order for Zoetis PO …" at bounding box center [784, 230] width 1229 height 33
click at [189, 237] on link "Orders" at bounding box center [189, 230] width 39 height 17
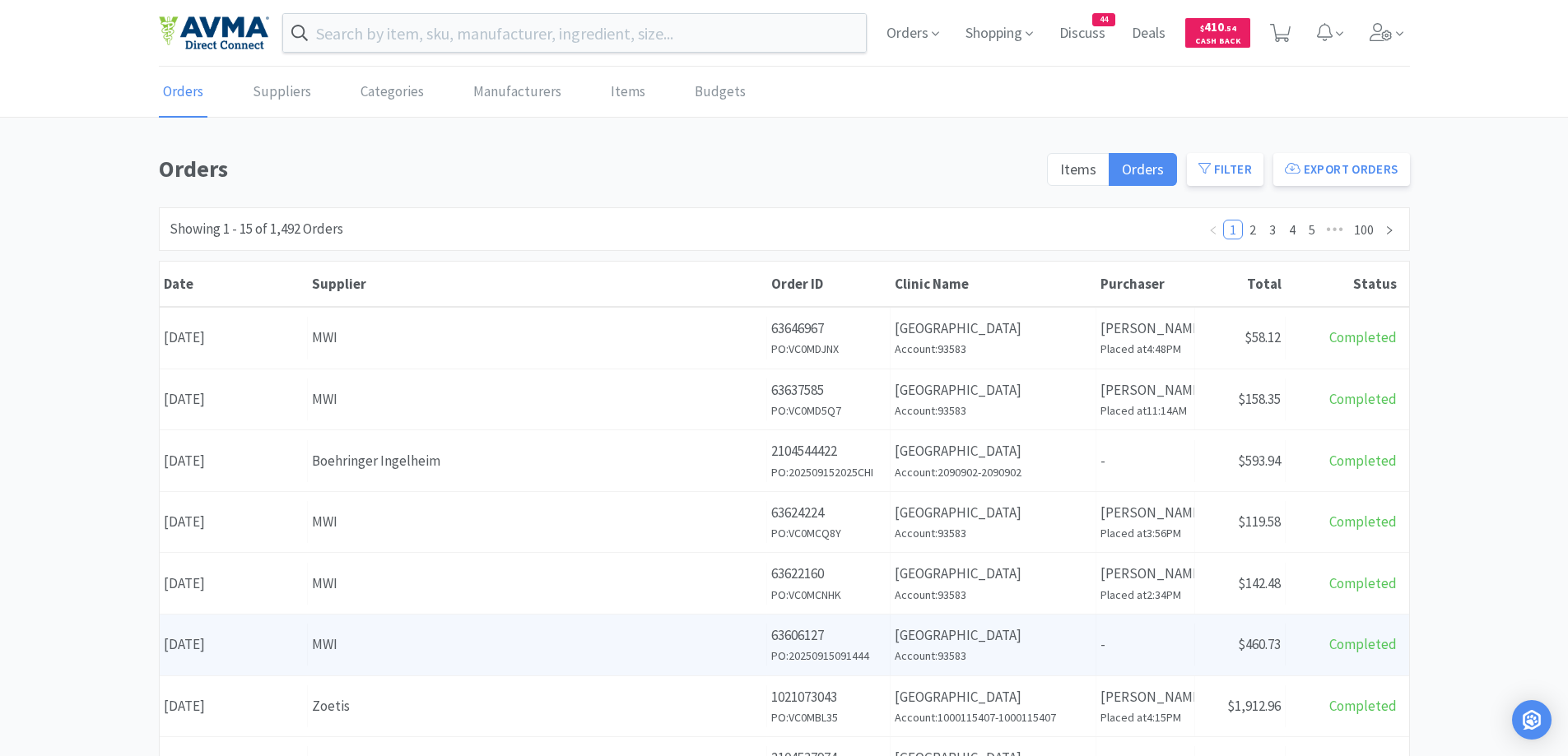
click at [1038, 631] on p "[GEOGRAPHIC_DATA]" at bounding box center [993, 635] width 197 height 22
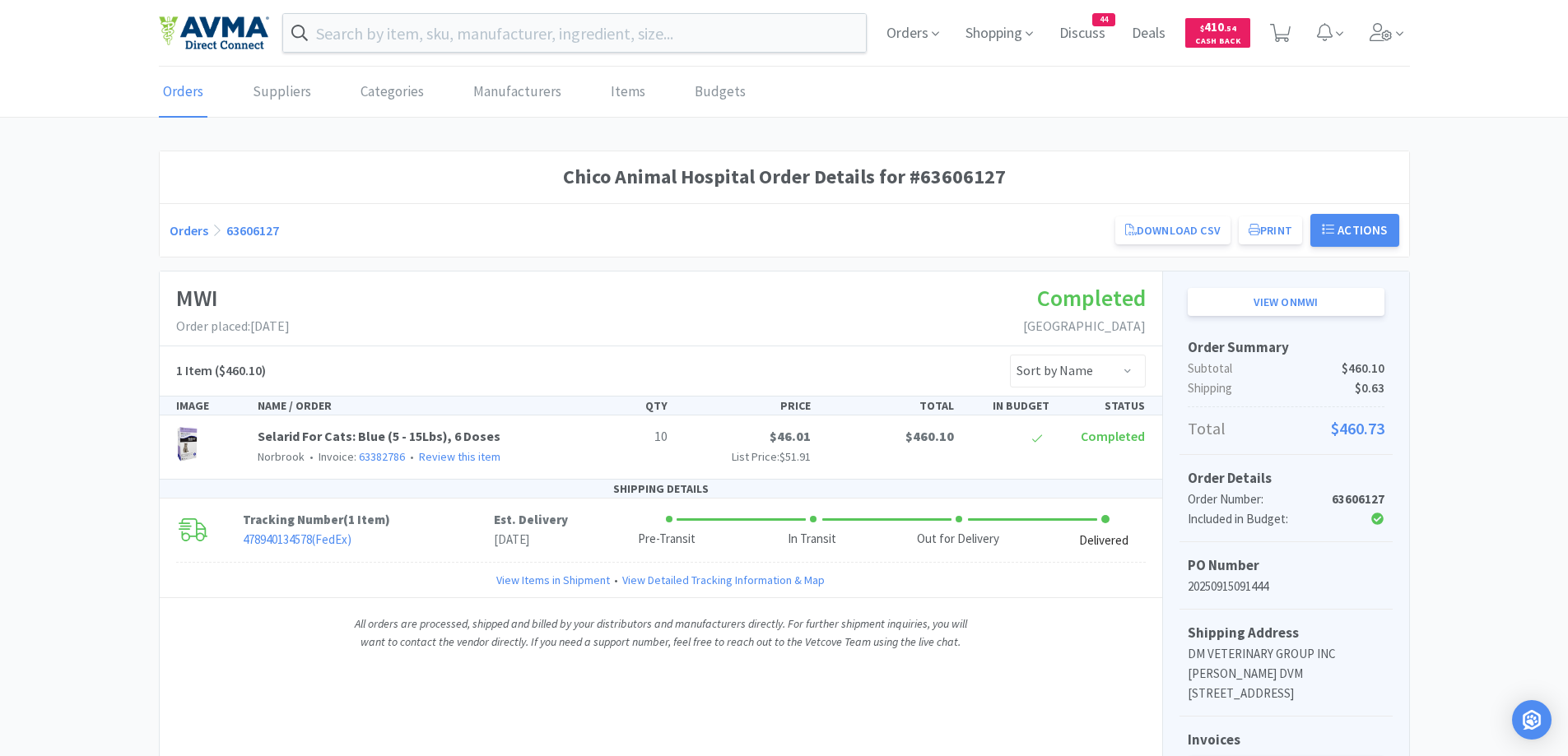
click at [170, 234] on link "Orders" at bounding box center [189, 230] width 39 height 17
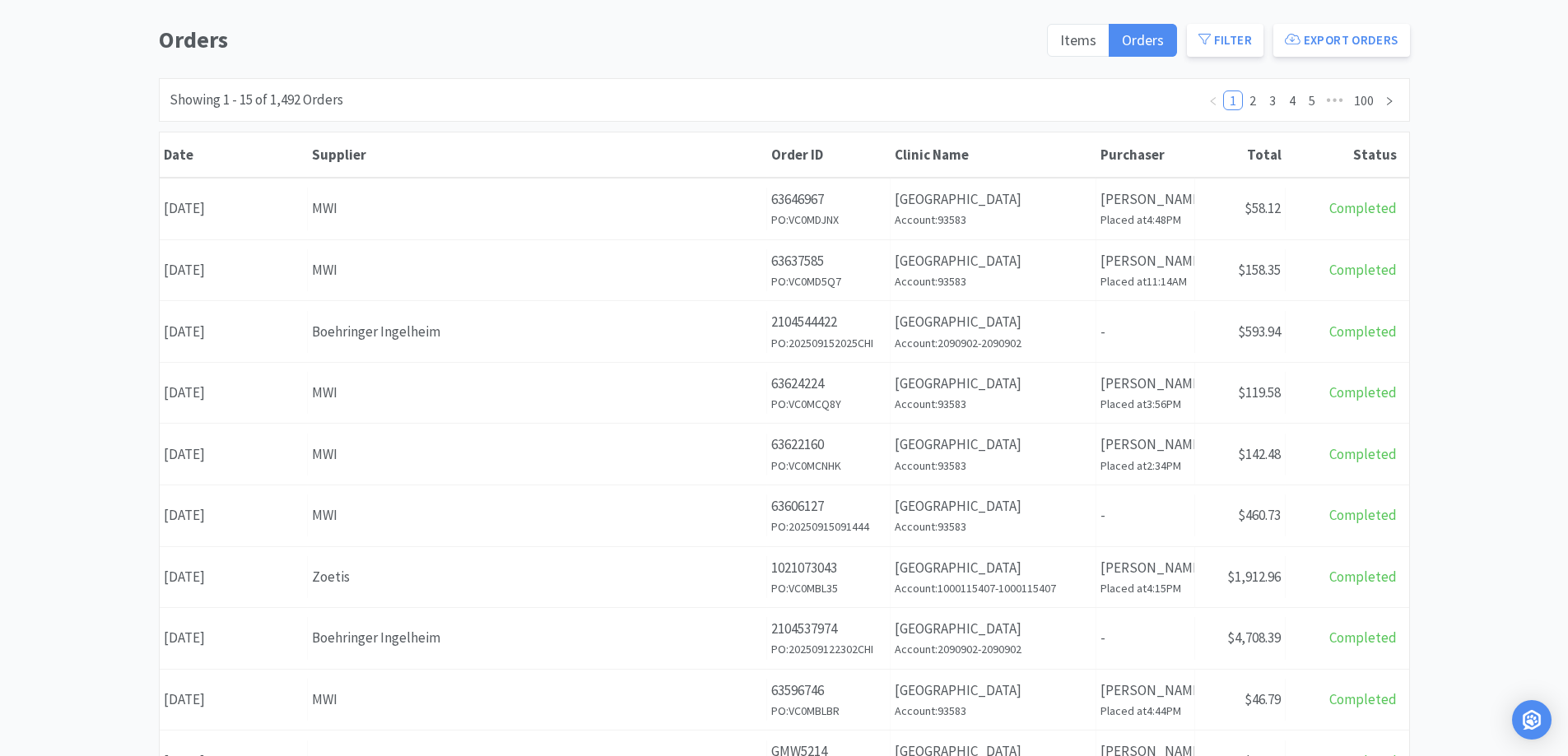
scroll to position [165, 0]
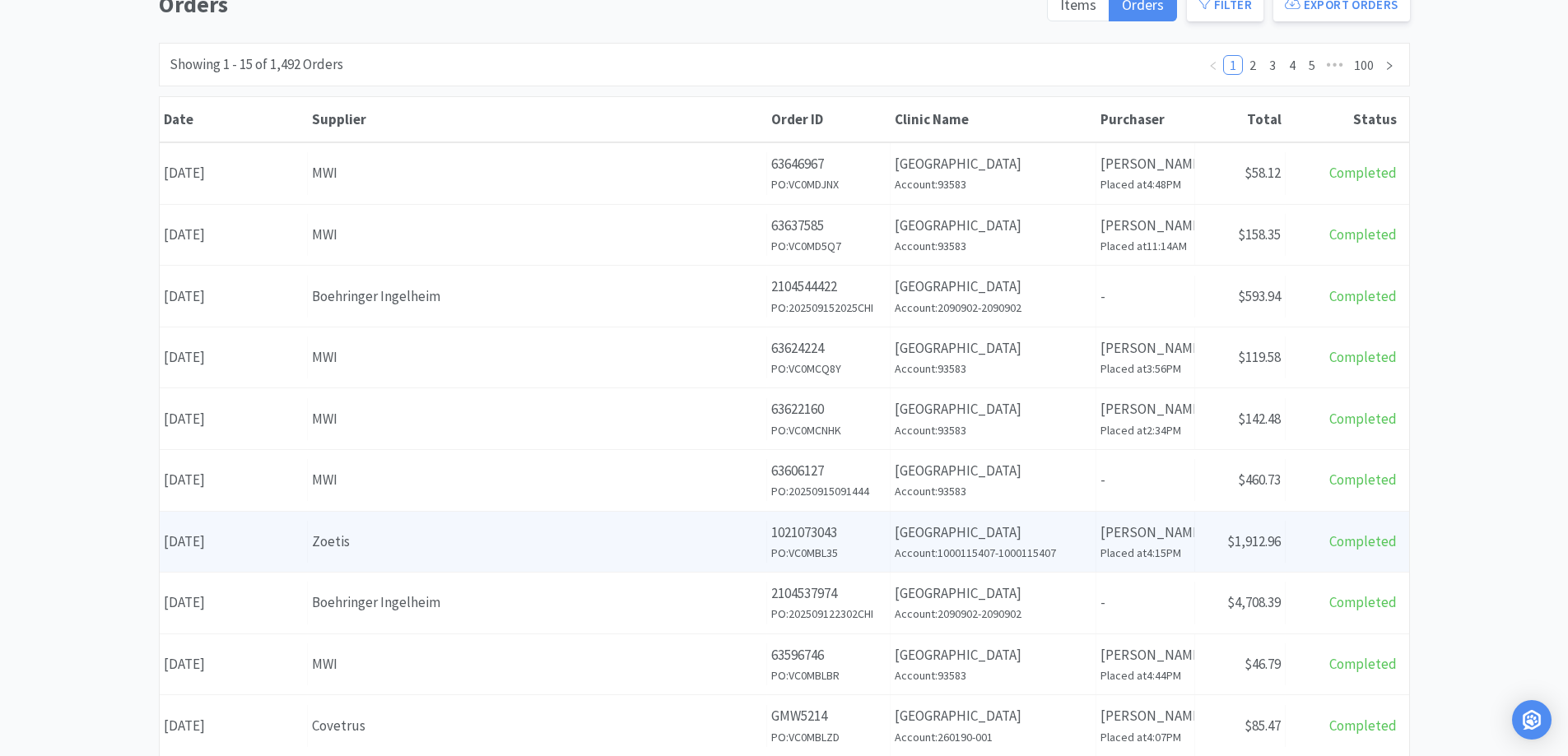
click at [1022, 559] on h6 "Account: 1000115407-1000115407" at bounding box center [993, 553] width 197 height 18
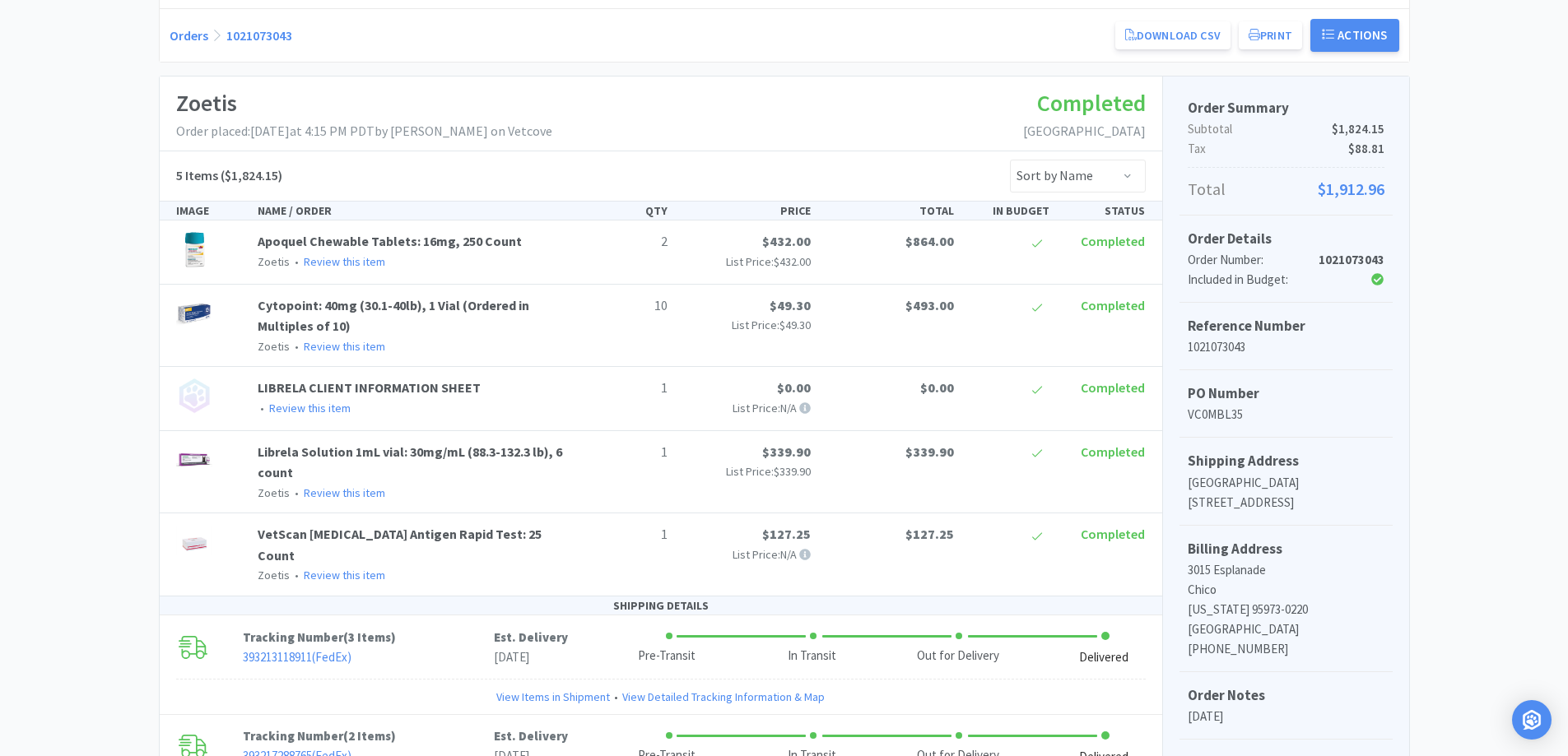
scroll to position [79, 0]
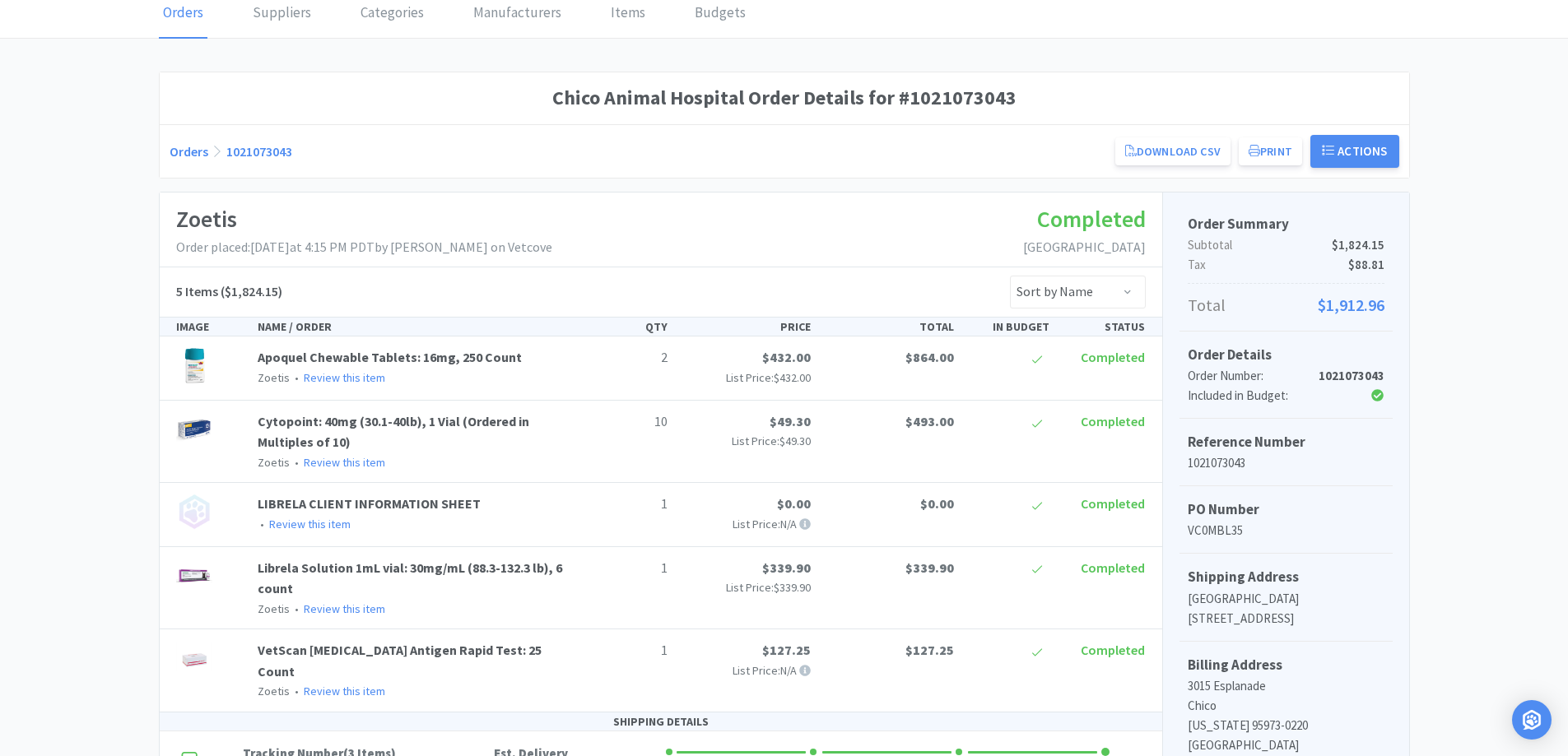
click at [174, 147] on link "Orders" at bounding box center [189, 152] width 39 height 17
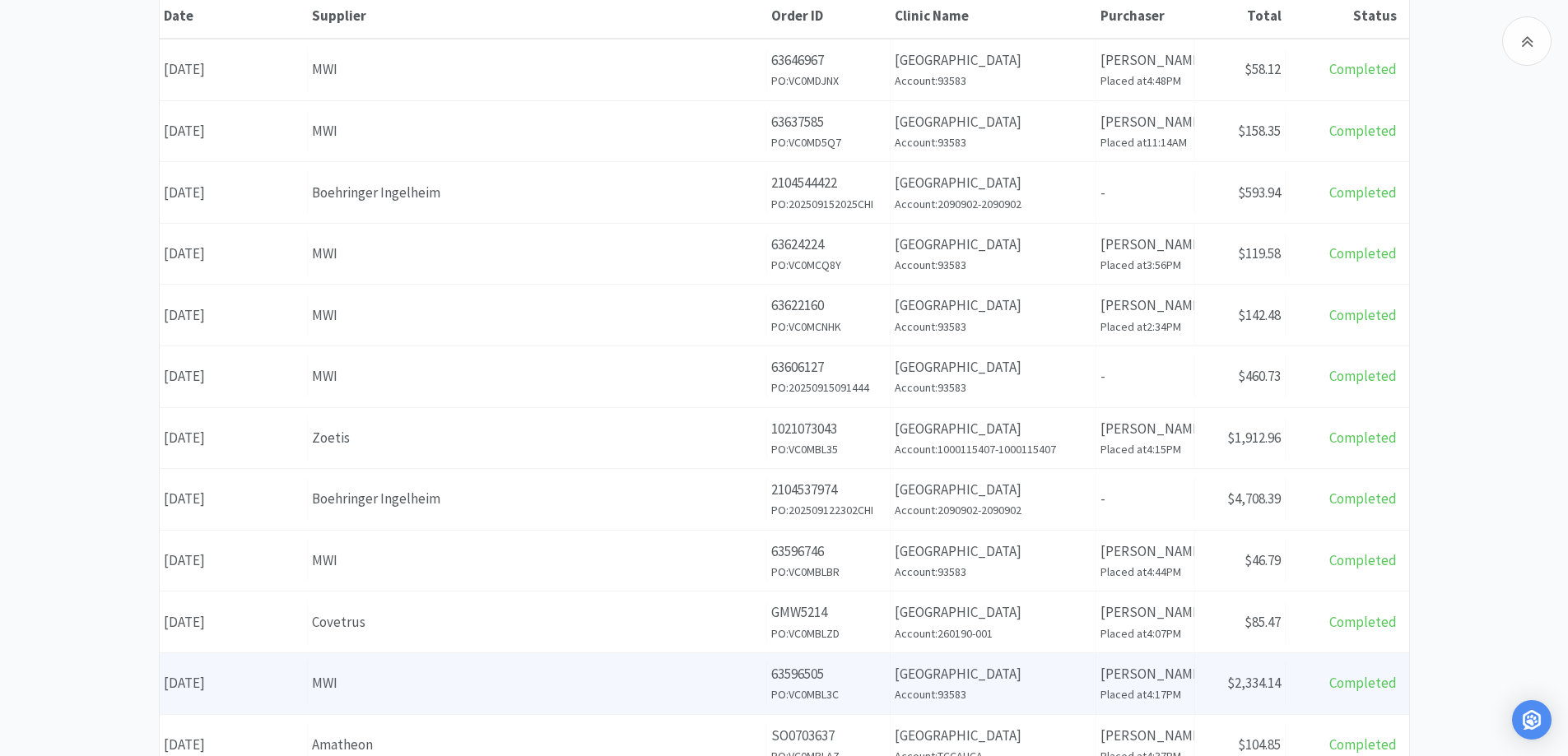
scroll to position [409, 0]
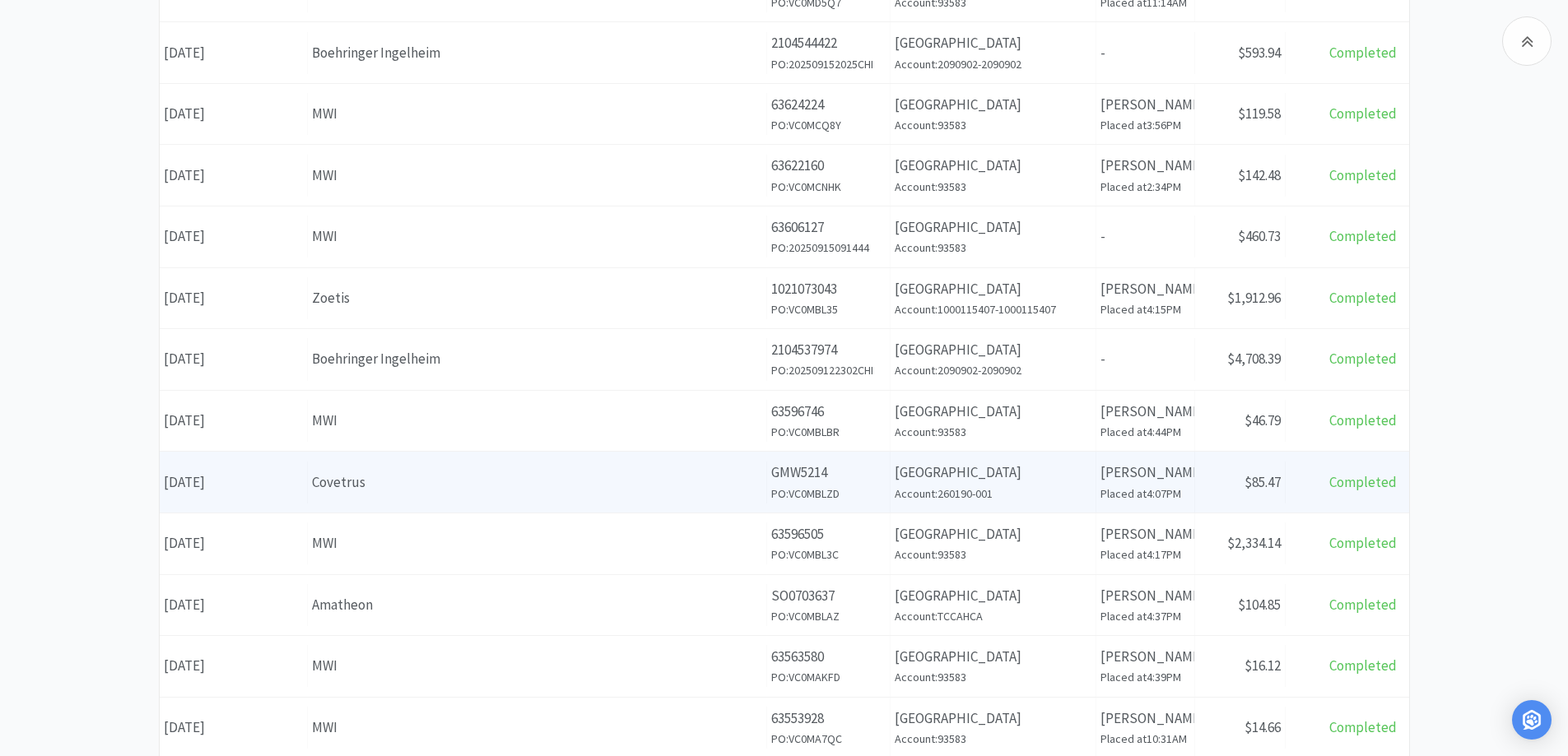
click at [1029, 468] on p "[GEOGRAPHIC_DATA]" at bounding box center [993, 472] width 197 height 22
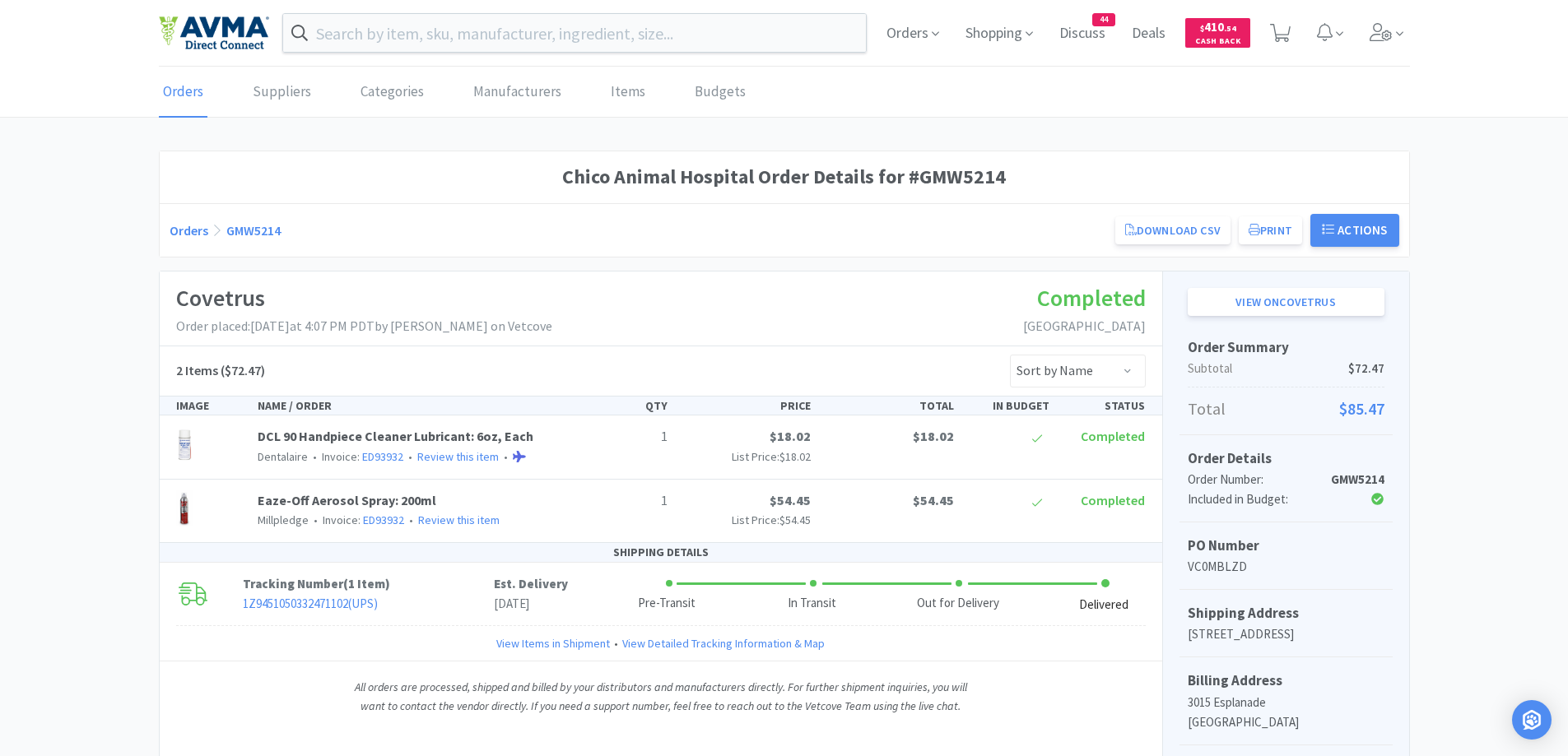
click at [184, 225] on link "Orders" at bounding box center [189, 230] width 39 height 17
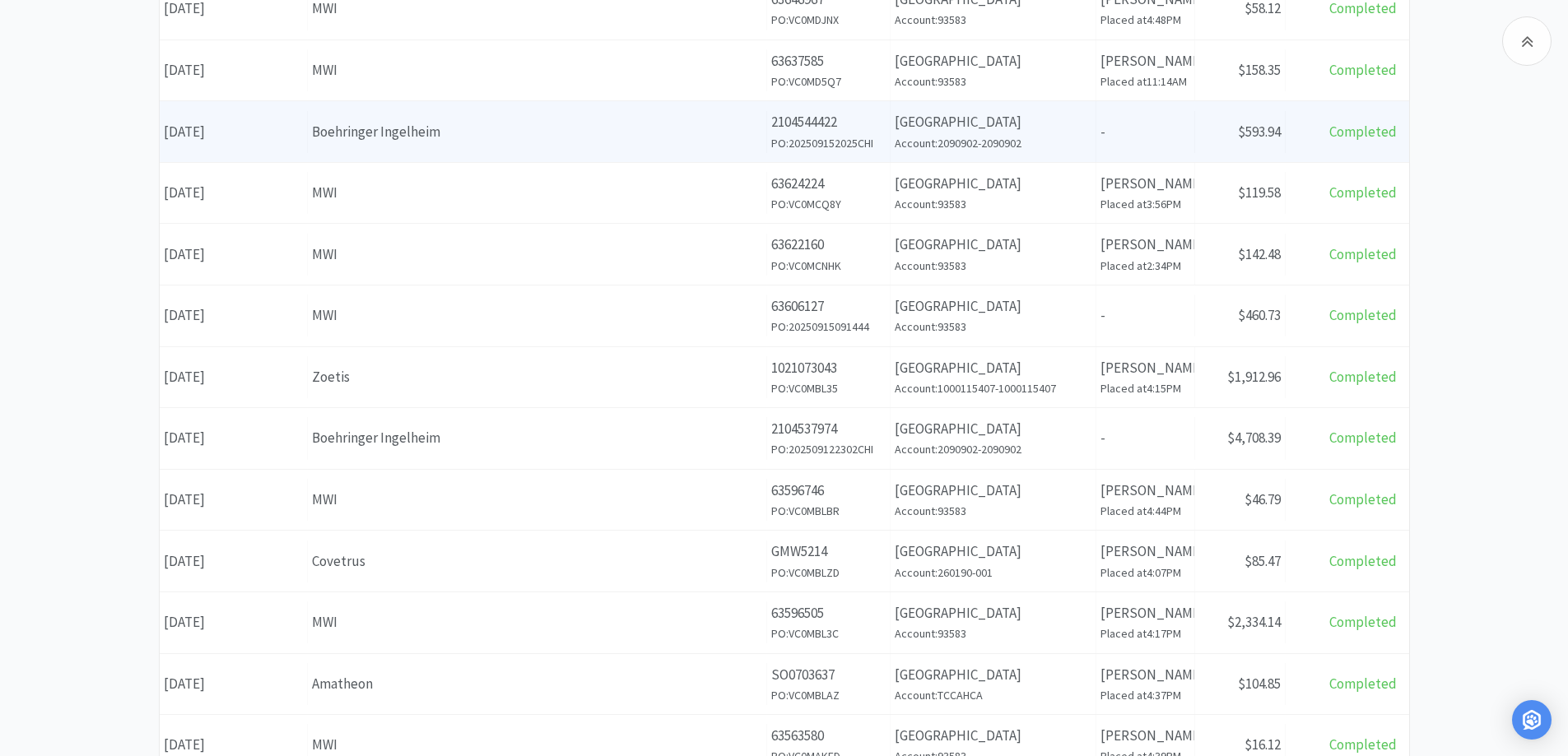
scroll to position [494, 0]
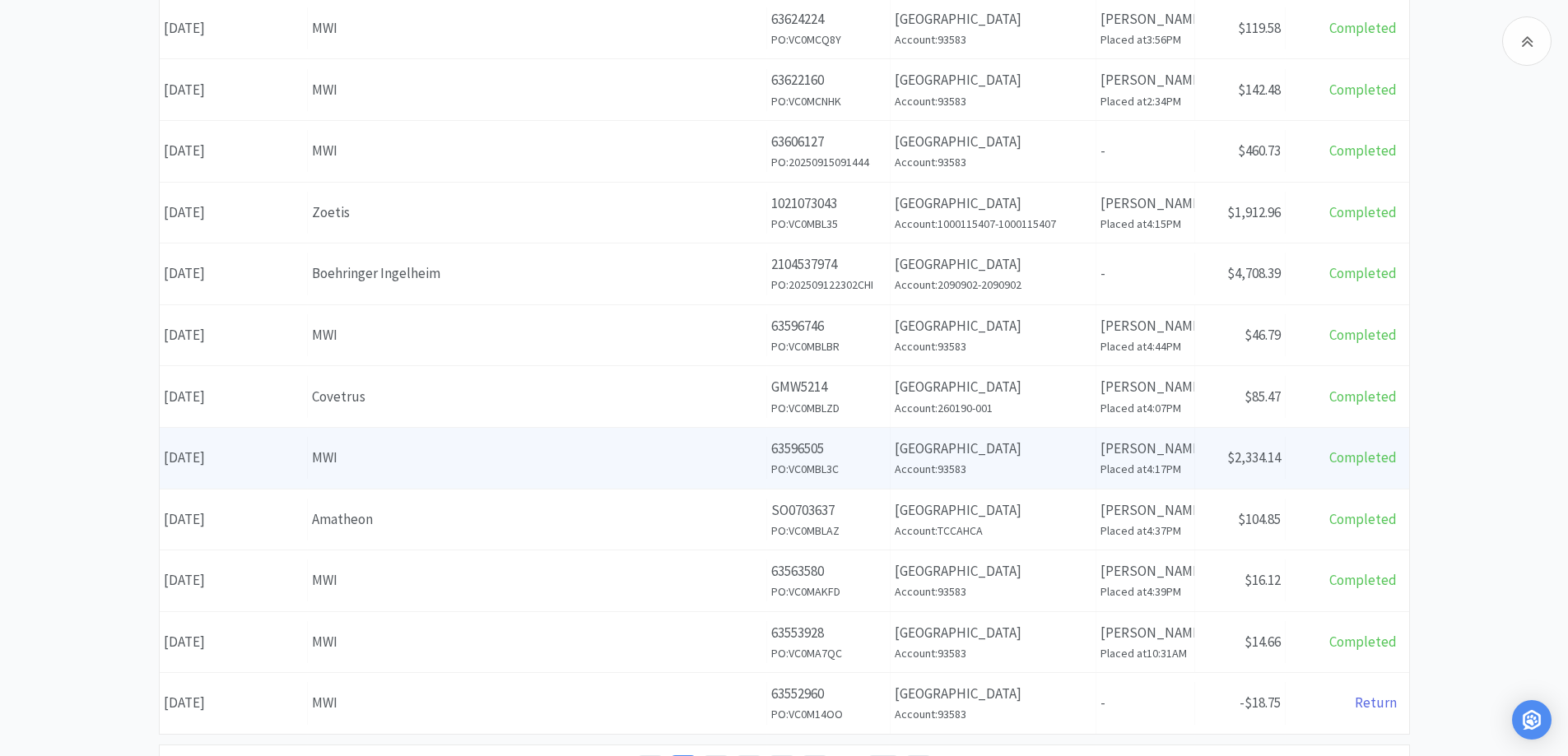
click at [488, 472] on div "Supplier MWI" at bounding box center [537, 457] width 459 height 42
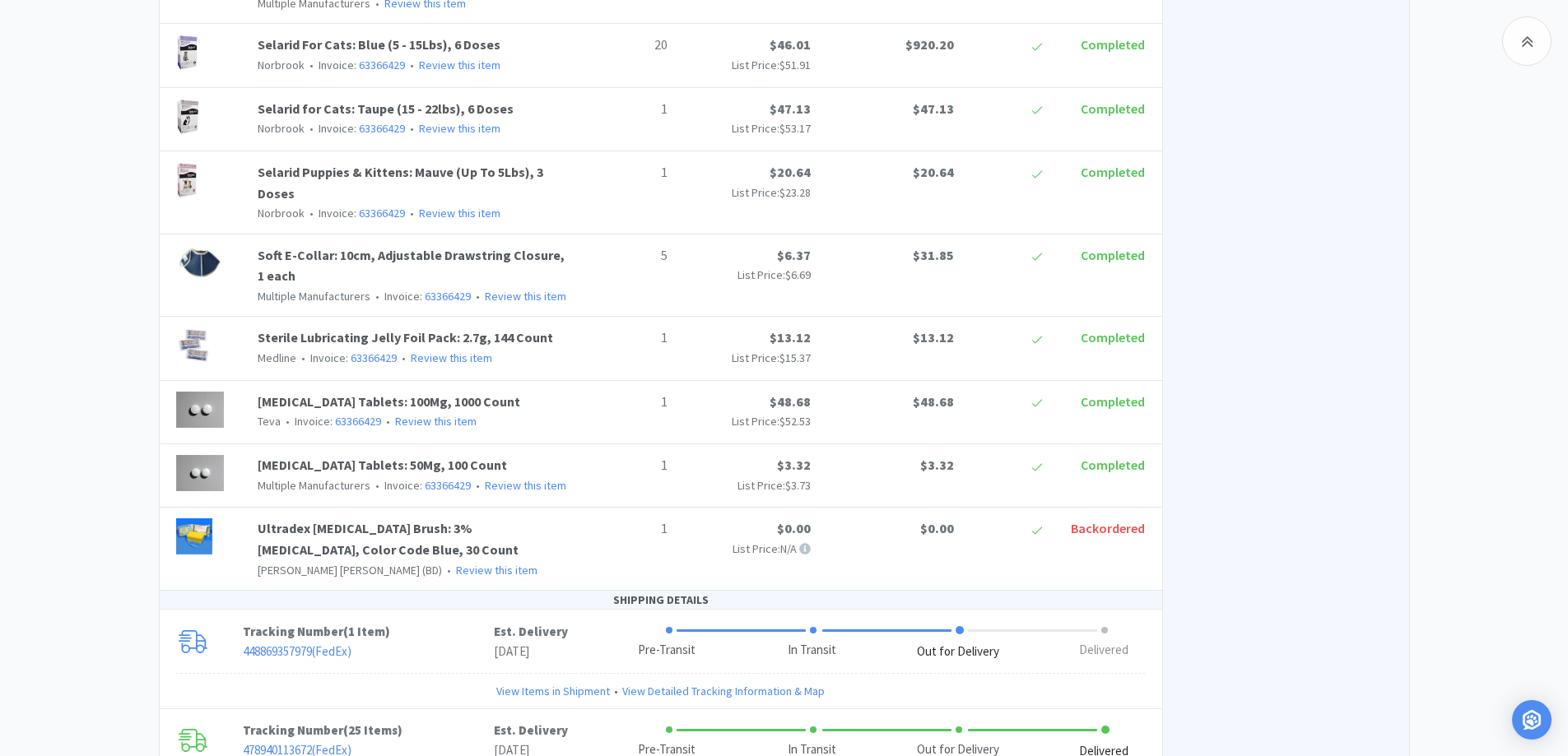
scroll to position [2033, 0]
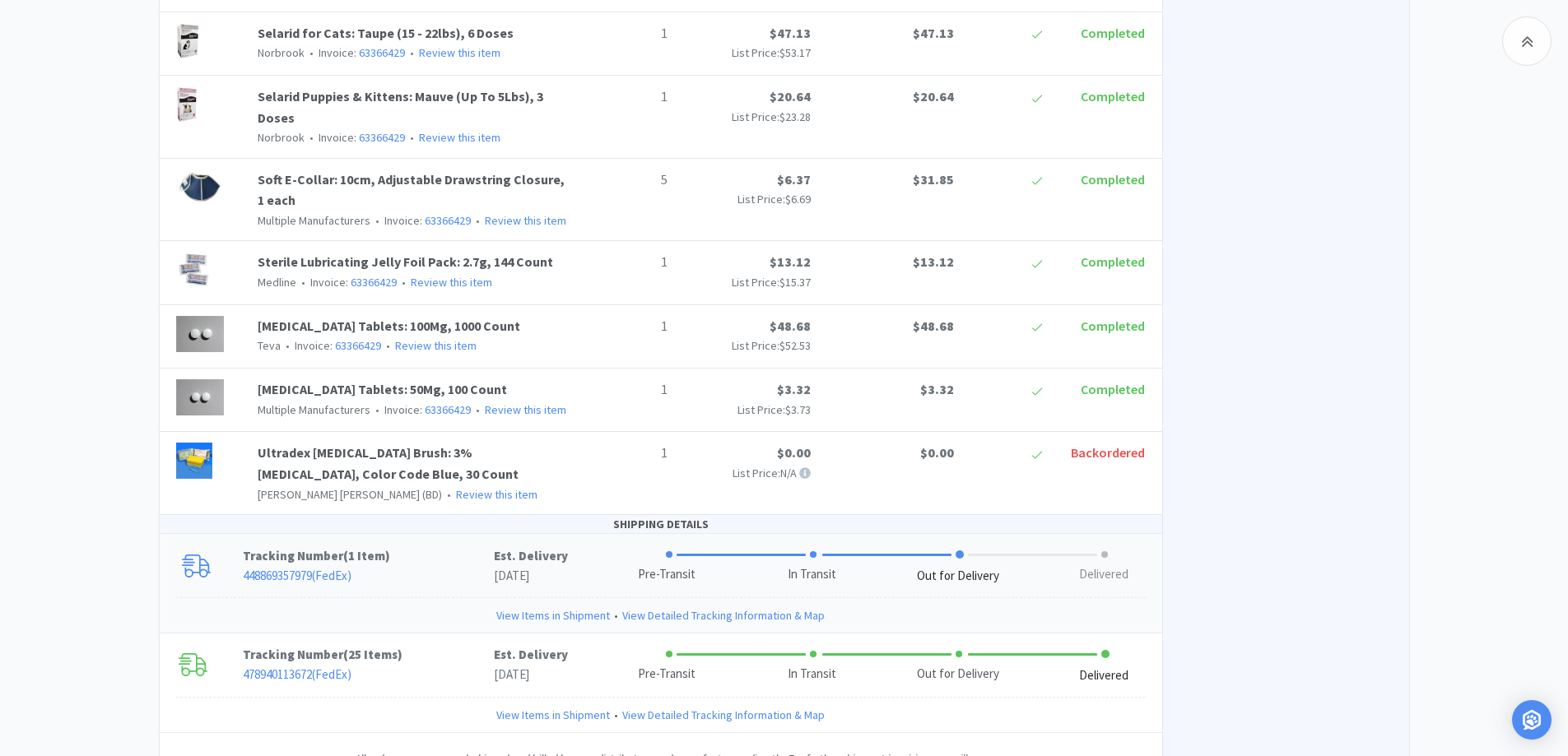
click at [438, 566] on p "448869357979 ( FedEx )" at bounding box center [368, 576] width 251 height 19
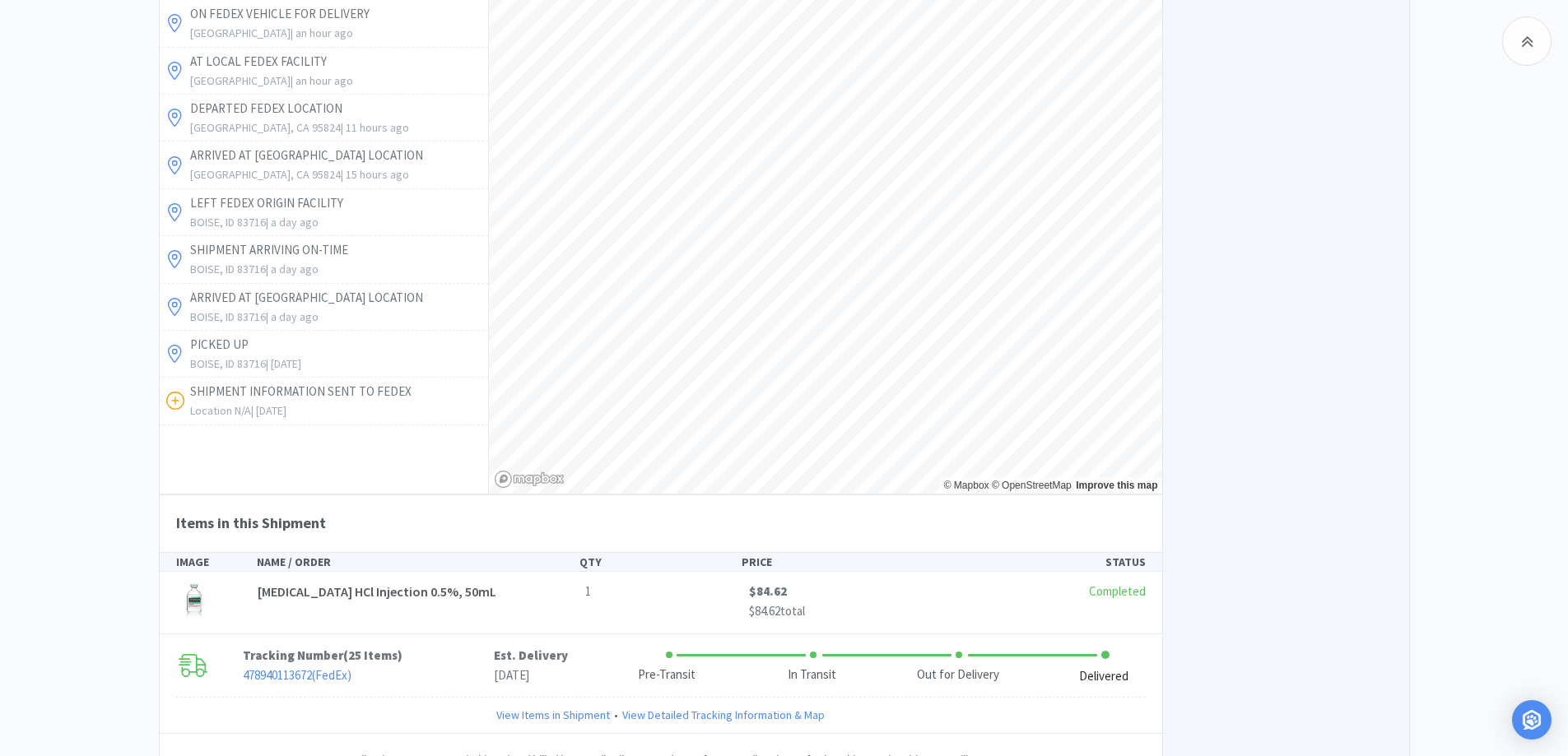
scroll to position [2338, 0]
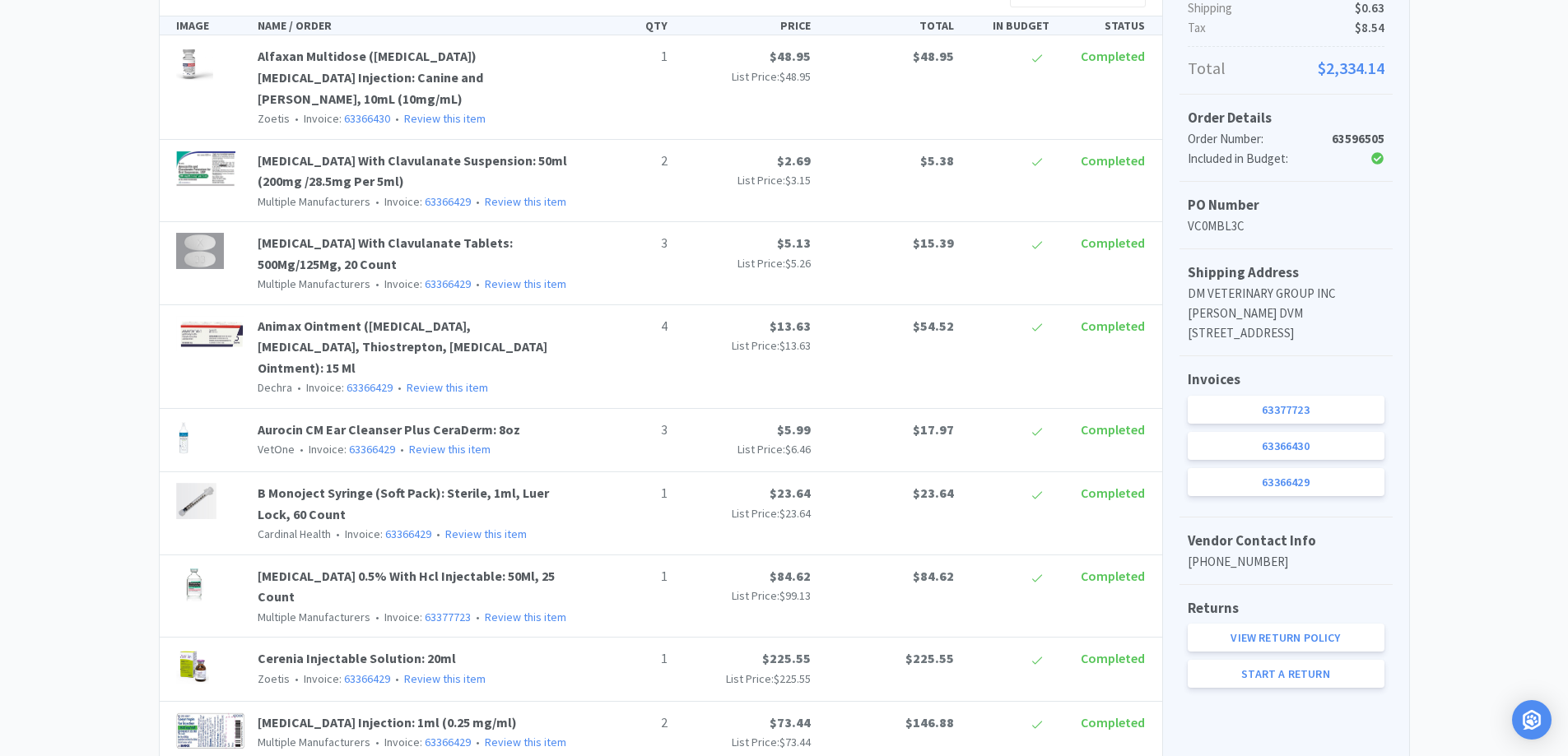
scroll to position [34, 0]
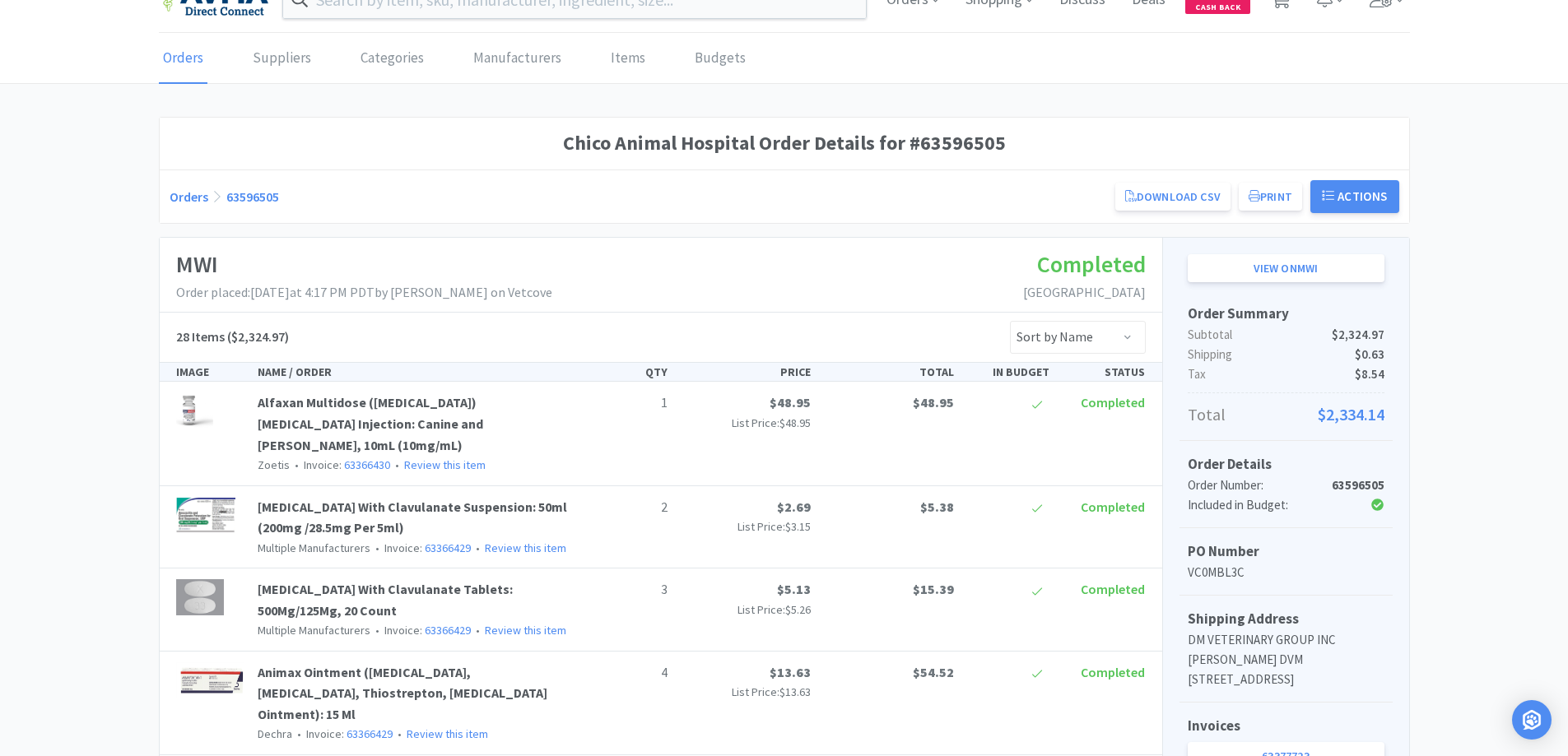
click at [185, 195] on link "Orders" at bounding box center [189, 197] width 39 height 17
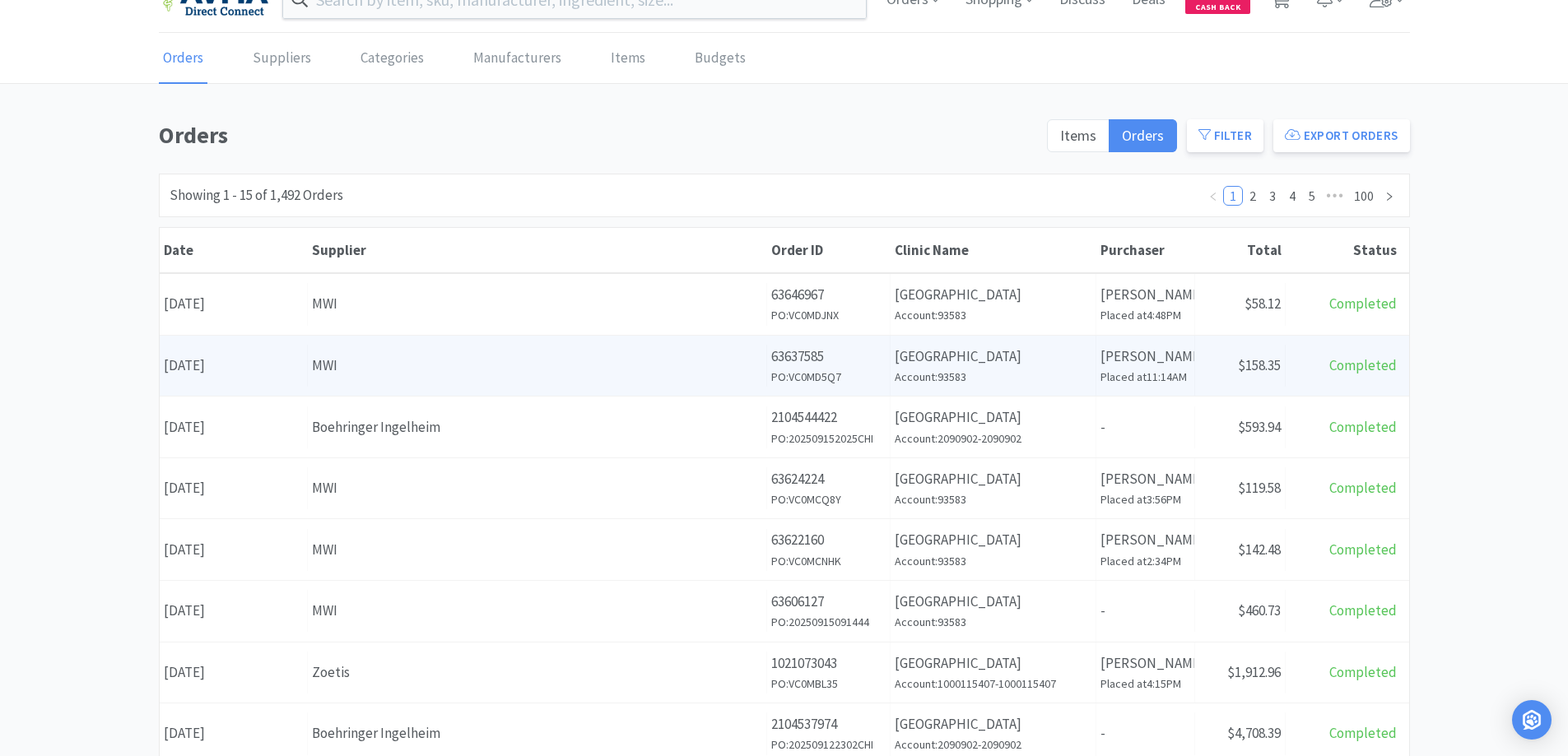
click at [524, 356] on div "MWI" at bounding box center [537, 365] width 450 height 22
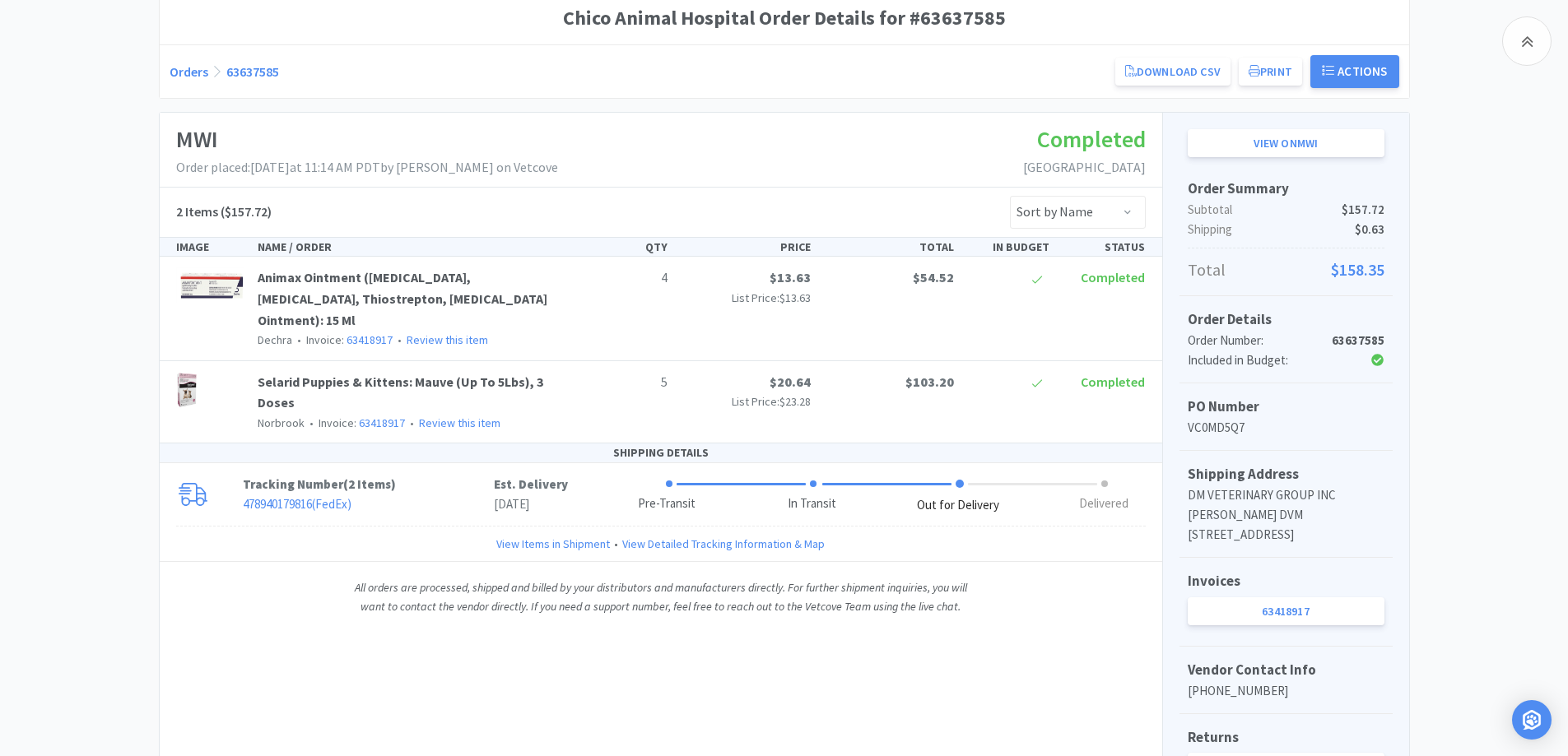
scroll to position [199, 0]
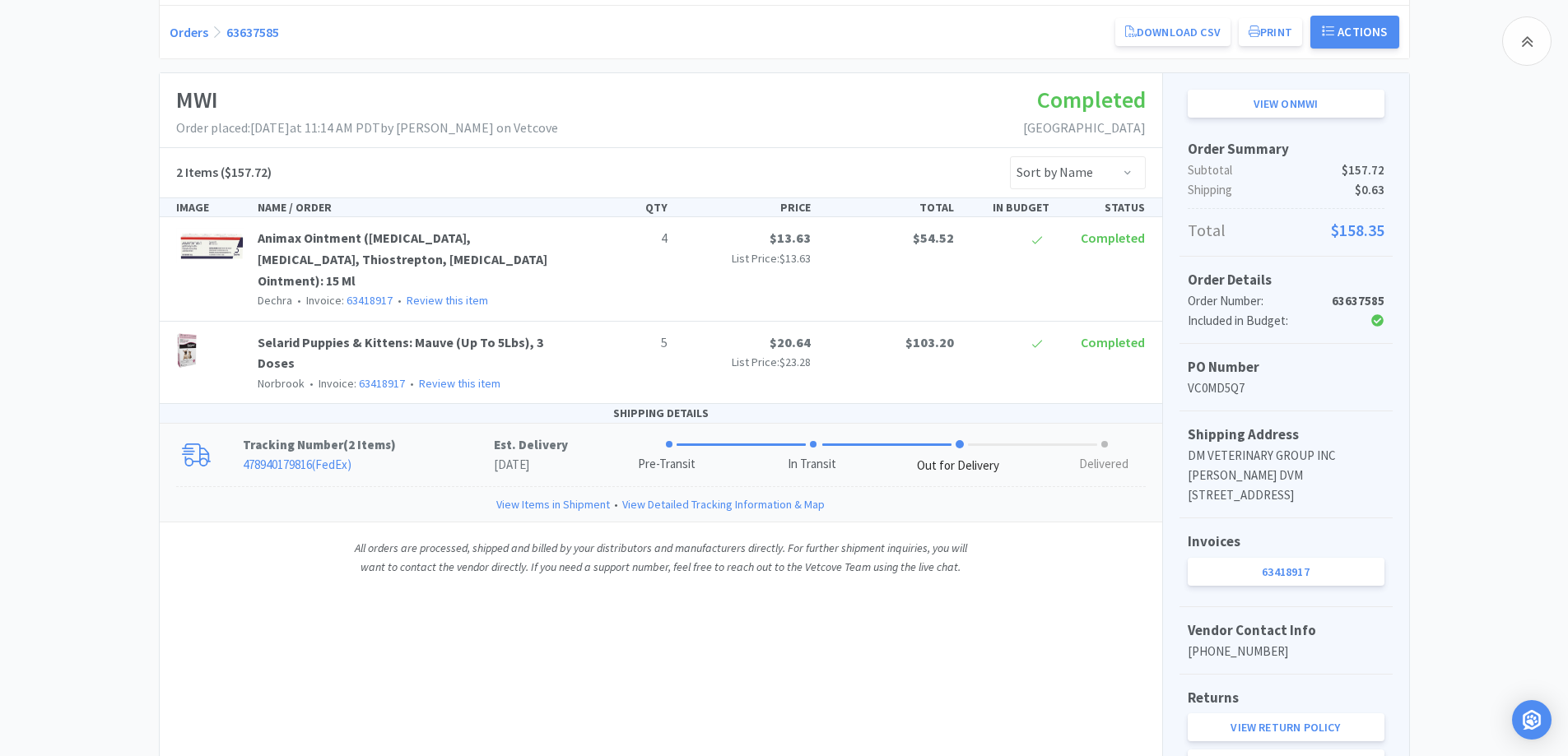
click at [409, 458] on p "478940179816 ( FedEx )" at bounding box center [368, 464] width 251 height 19
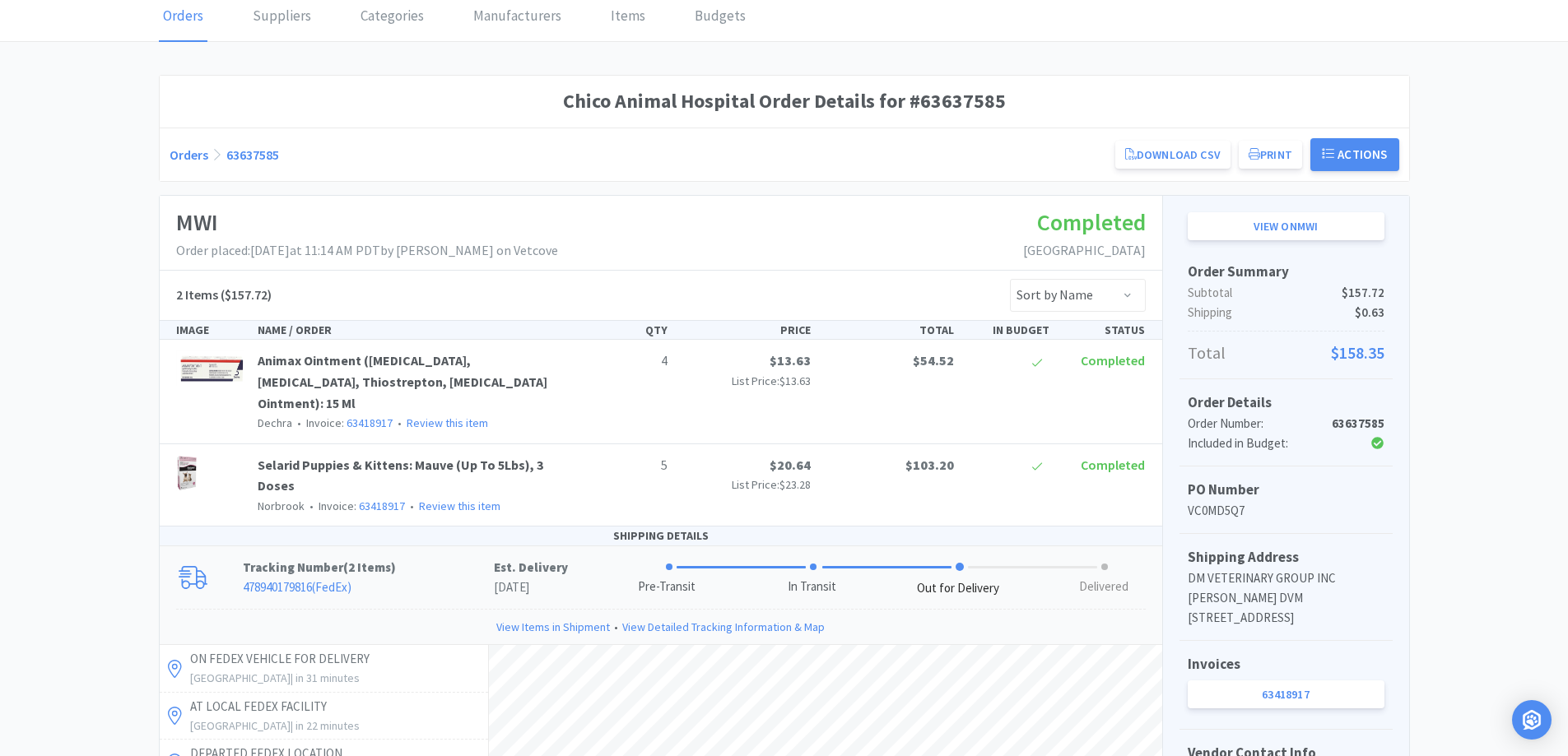
scroll to position [0, 0]
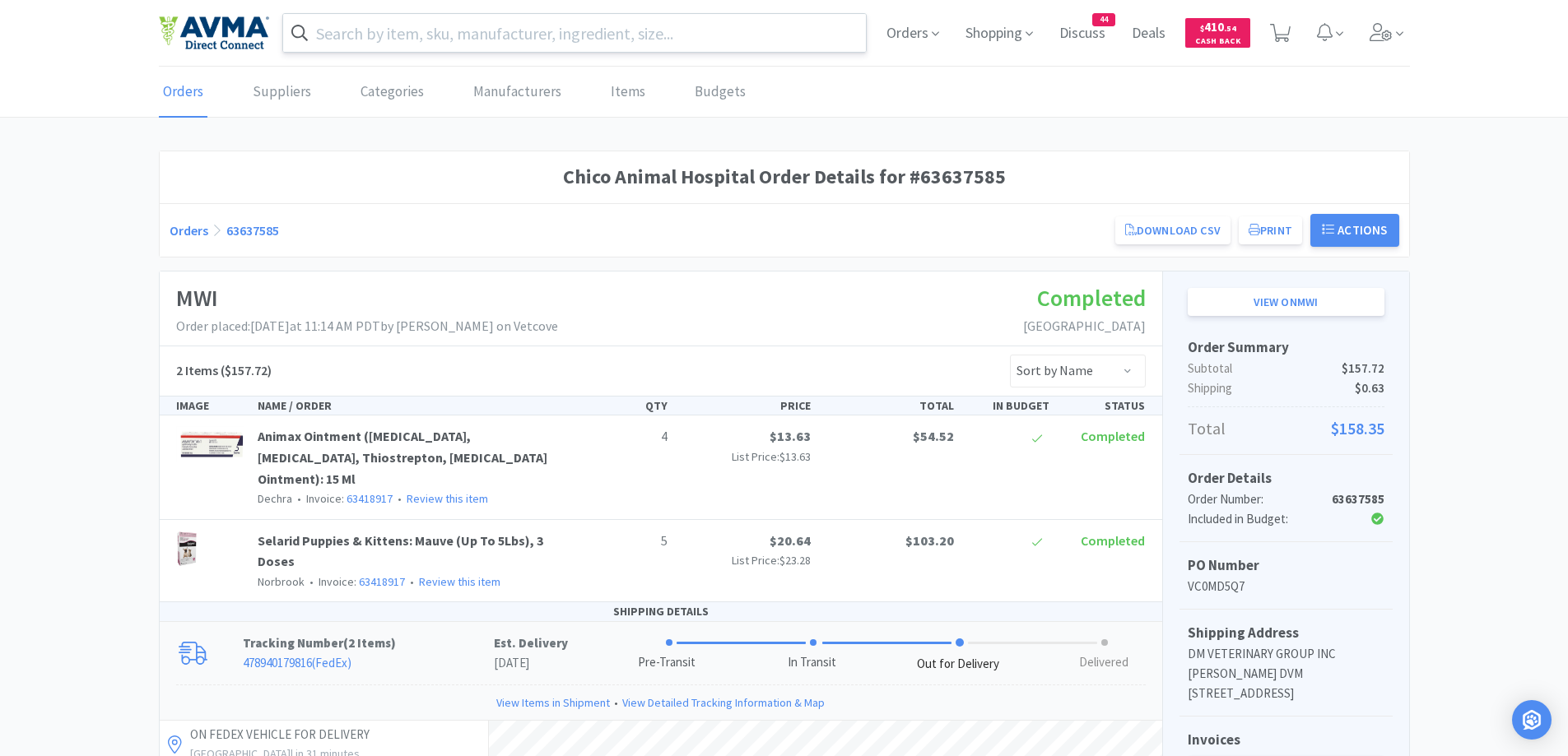
click at [407, 35] on input "text" at bounding box center [574, 33] width 583 height 38
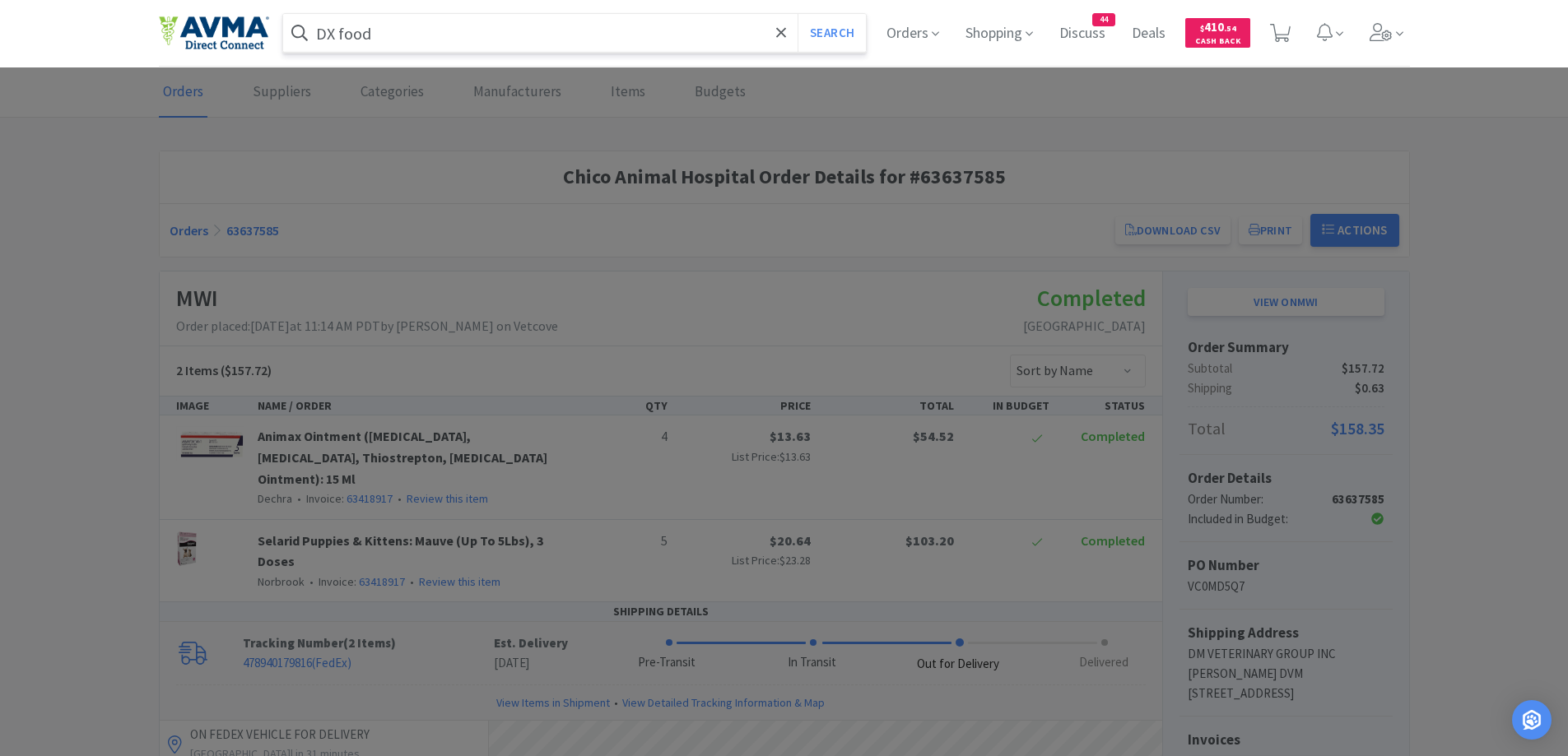
type input "DX food"
click at [798, 14] on button "Search" at bounding box center [831, 33] width 68 height 38
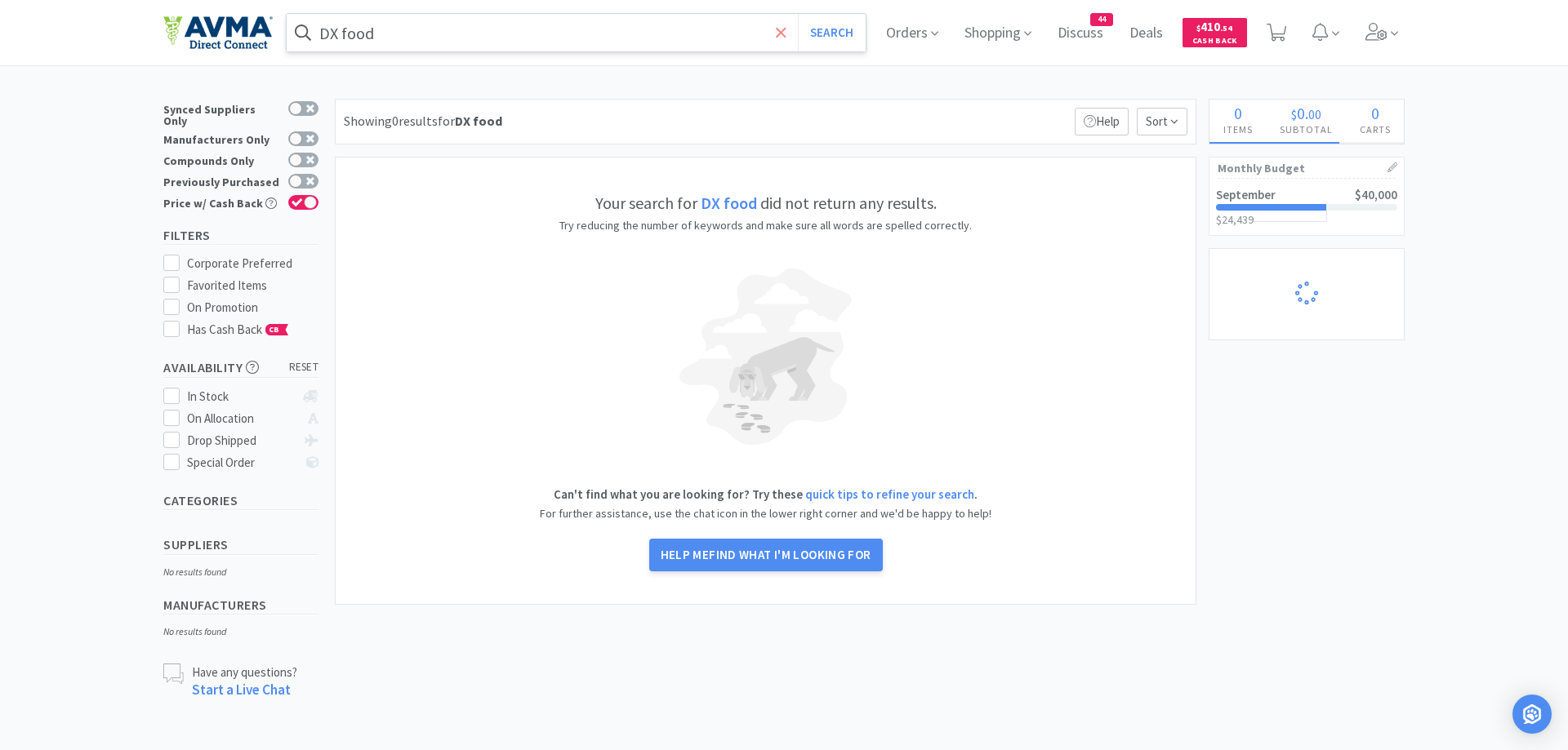
click at [777, 25] on icon at bounding box center [781, 33] width 11 height 17
click at [910, 93] on div at bounding box center [784, 375] width 1568 height 750
click at [905, 15] on span "Orders" at bounding box center [912, 33] width 65 height 65
select select "1"
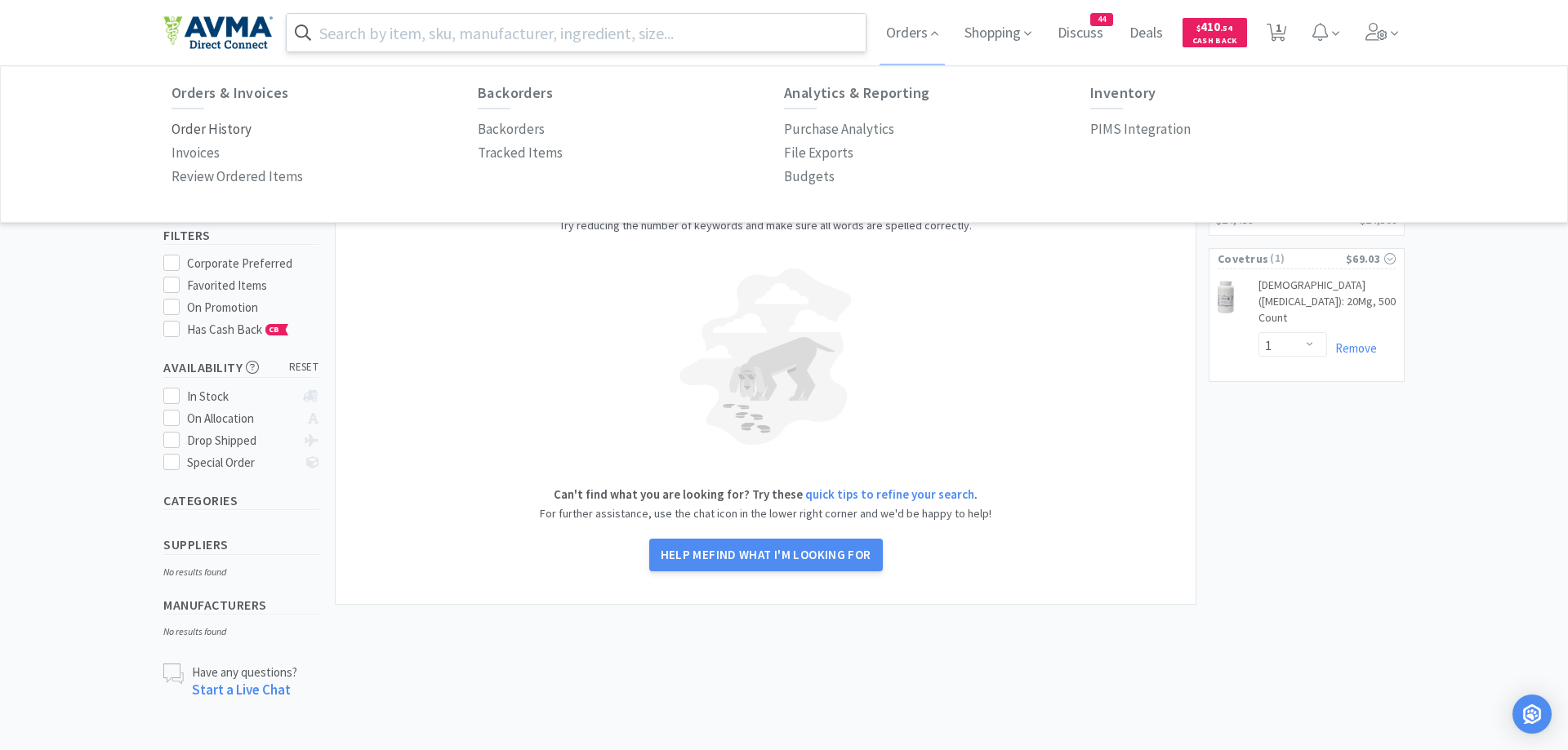
click at [197, 127] on p "Order History" at bounding box center [211, 129] width 80 height 22
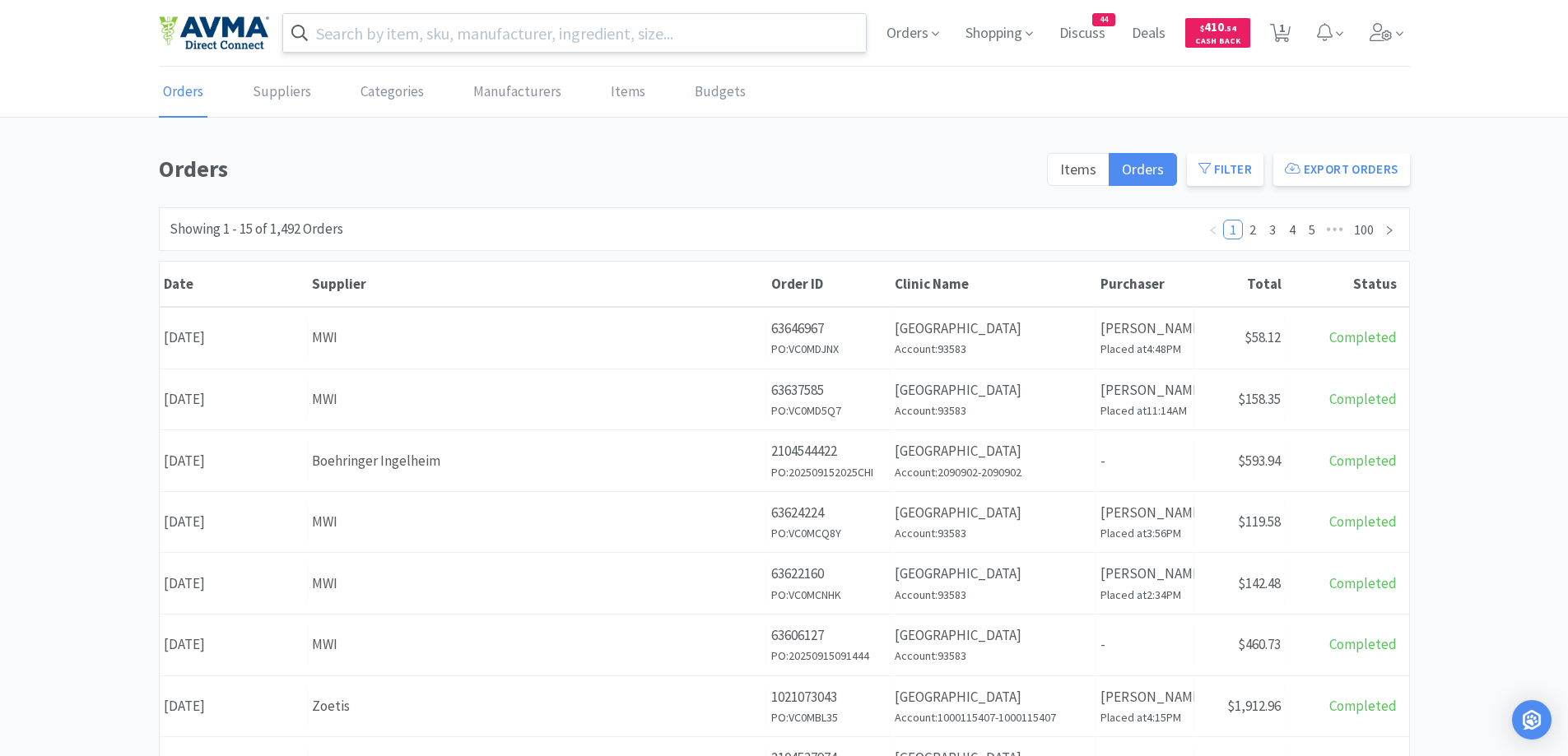
click at [624, 129] on div "Orders Suppliers Categories Manufacturers Items Budgets Orders Items Orders Fil…" at bounding box center [784, 676] width 1568 height 1219
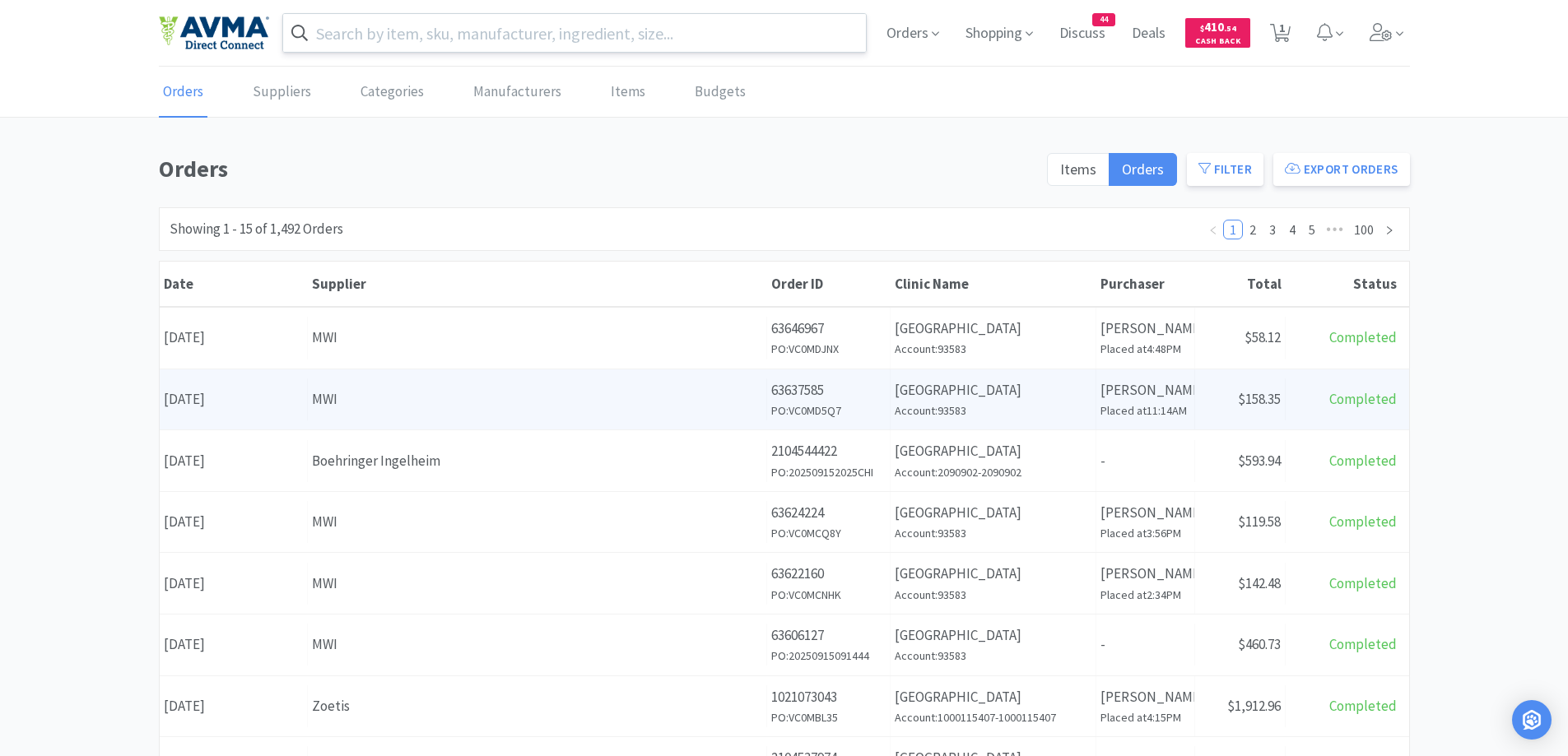
click at [1055, 395] on p "[GEOGRAPHIC_DATA]" at bounding box center [993, 390] width 197 height 22
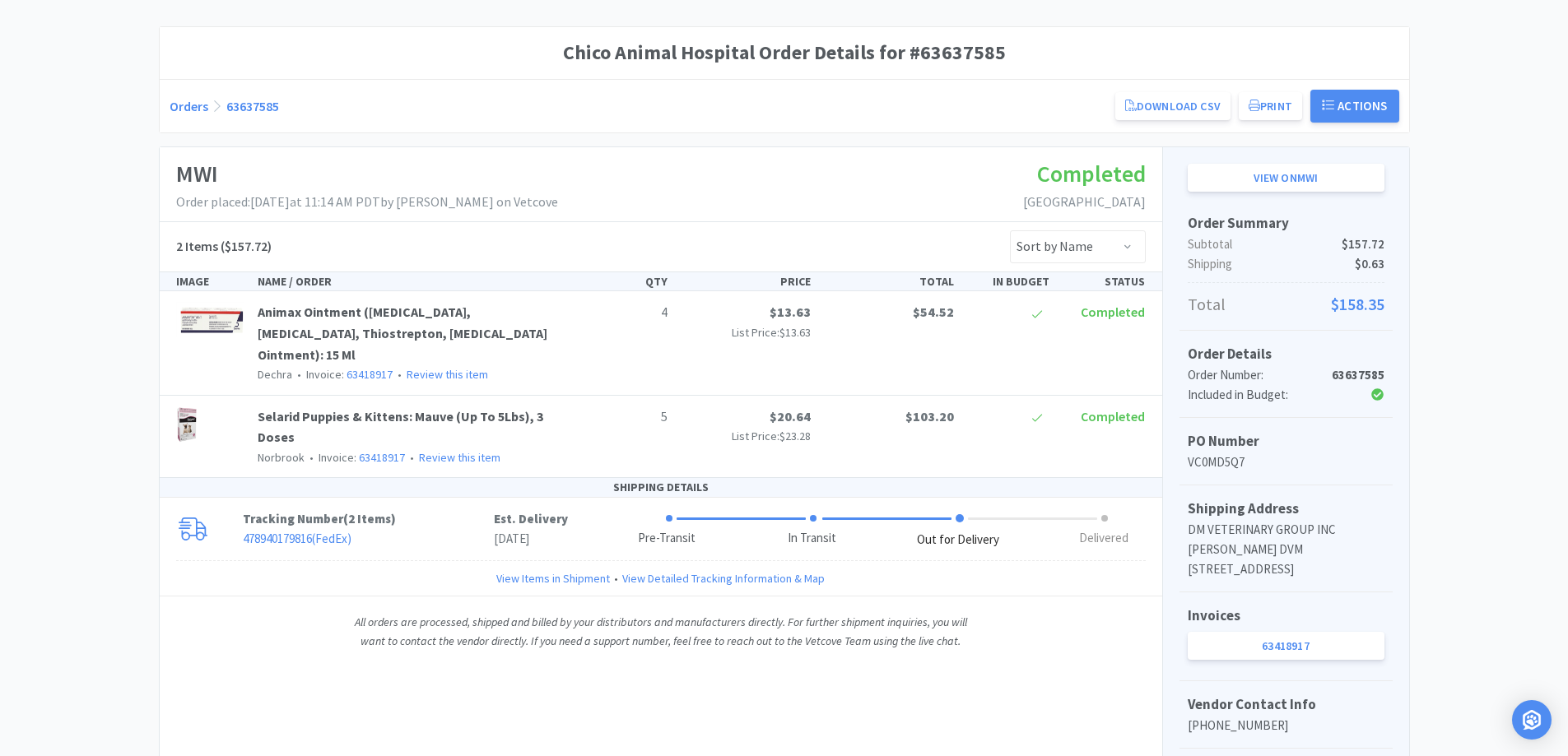
scroll to position [165, 0]
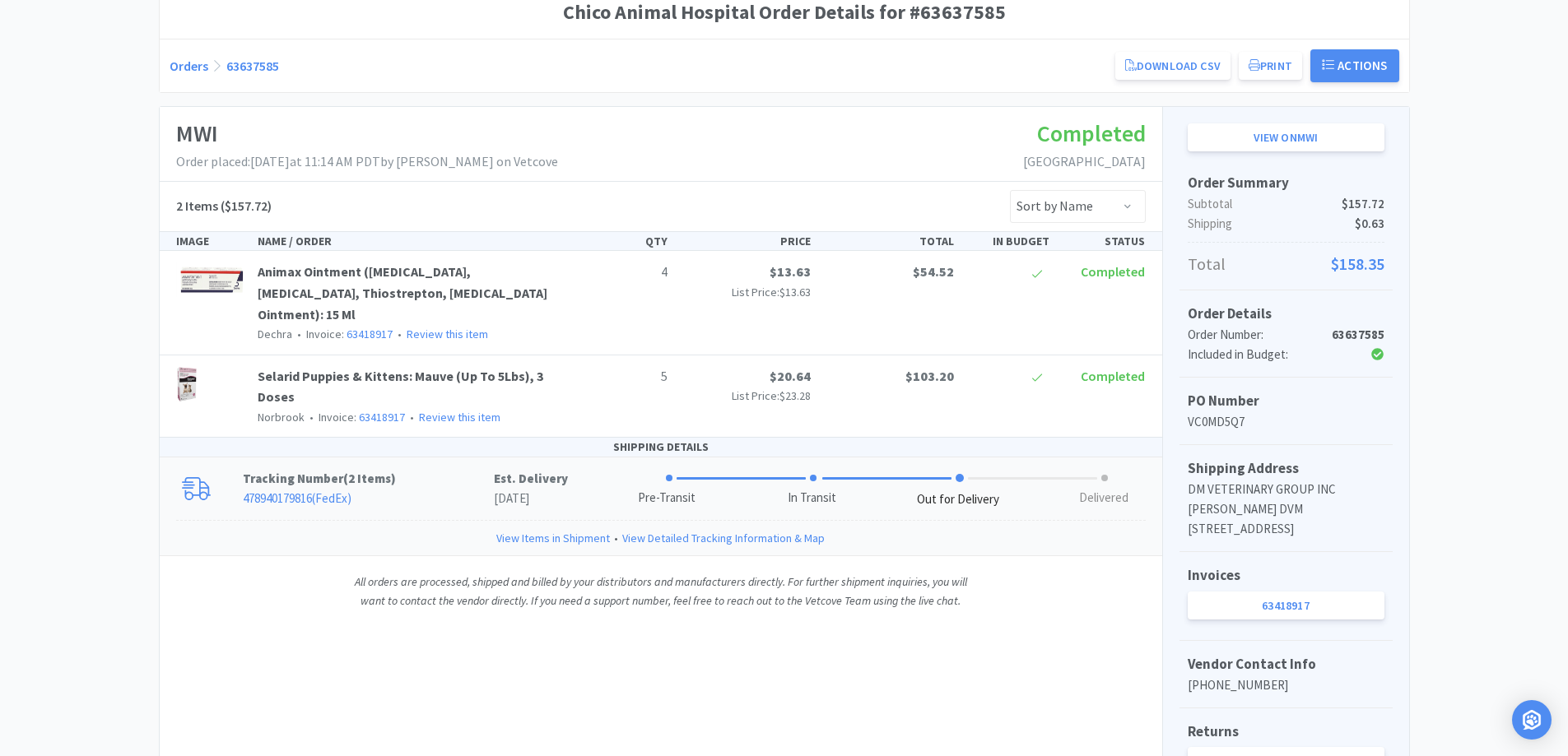
click at [424, 486] on p "Tracking Number ( 2 Items )" at bounding box center [368, 479] width 251 height 19
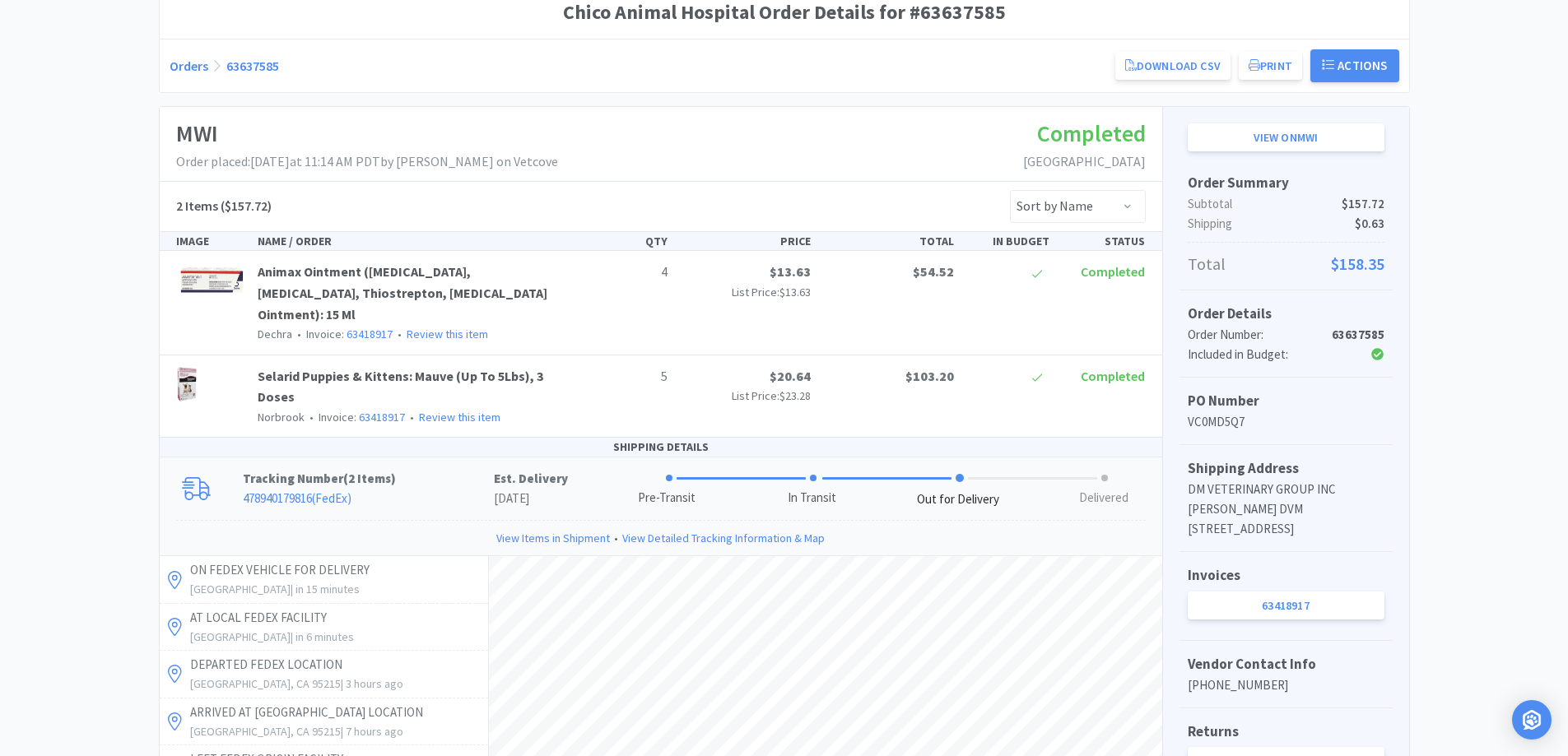
click at [293, 491] on link "478940179816 ( FedEx )" at bounding box center [297, 498] width 109 height 16
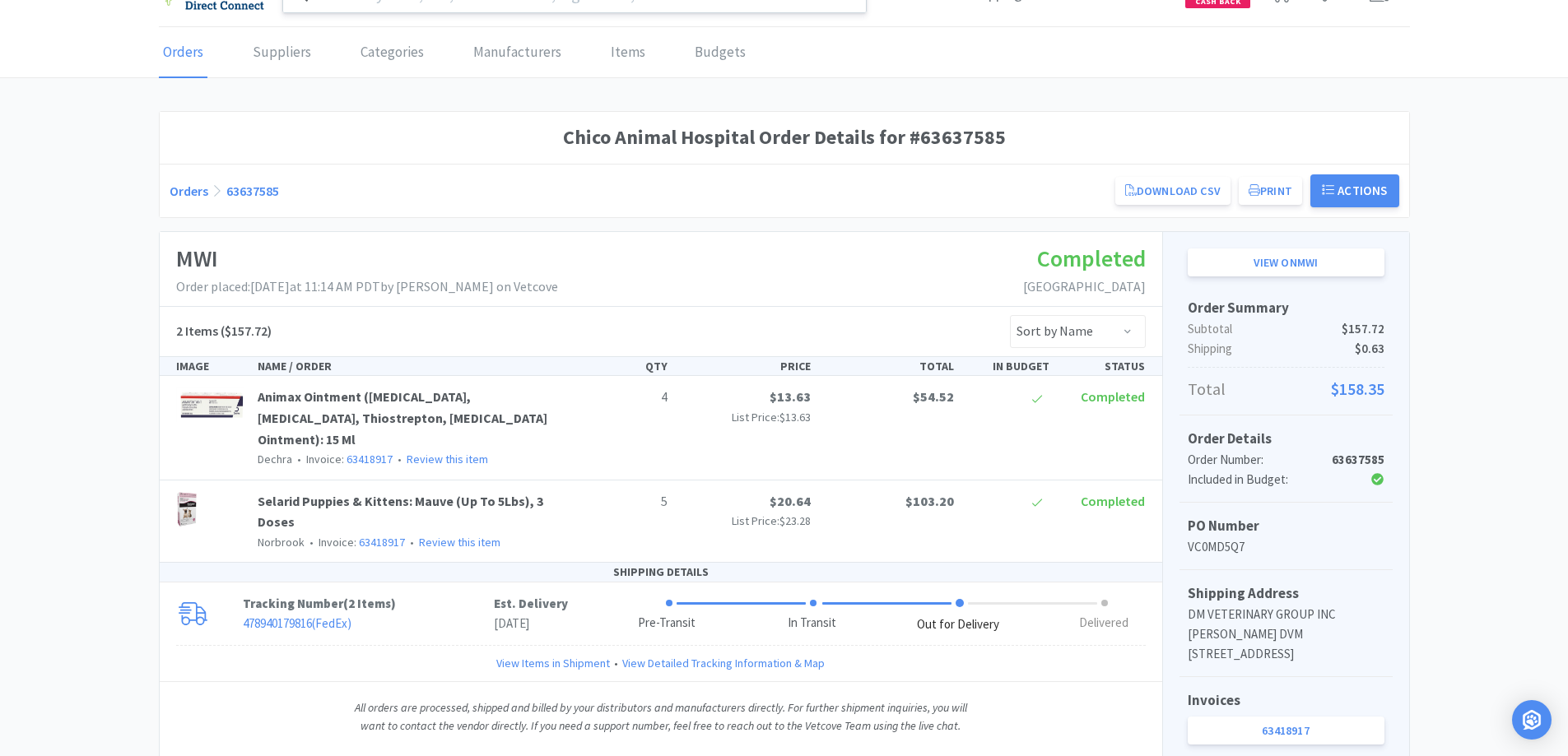
scroll to position [0, 0]
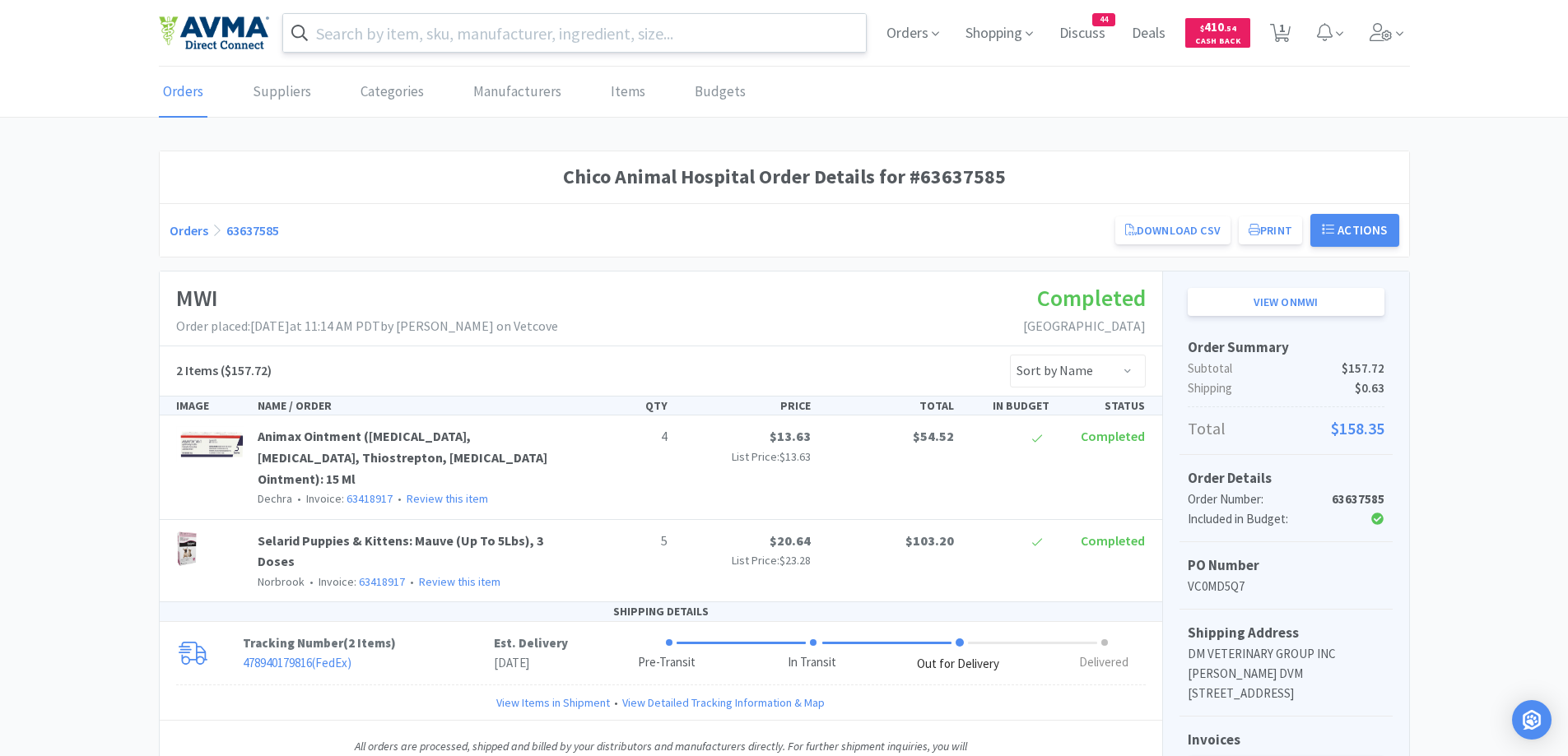
click at [178, 231] on link "Orders" at bounding box center [189, 230] width 39 height 17
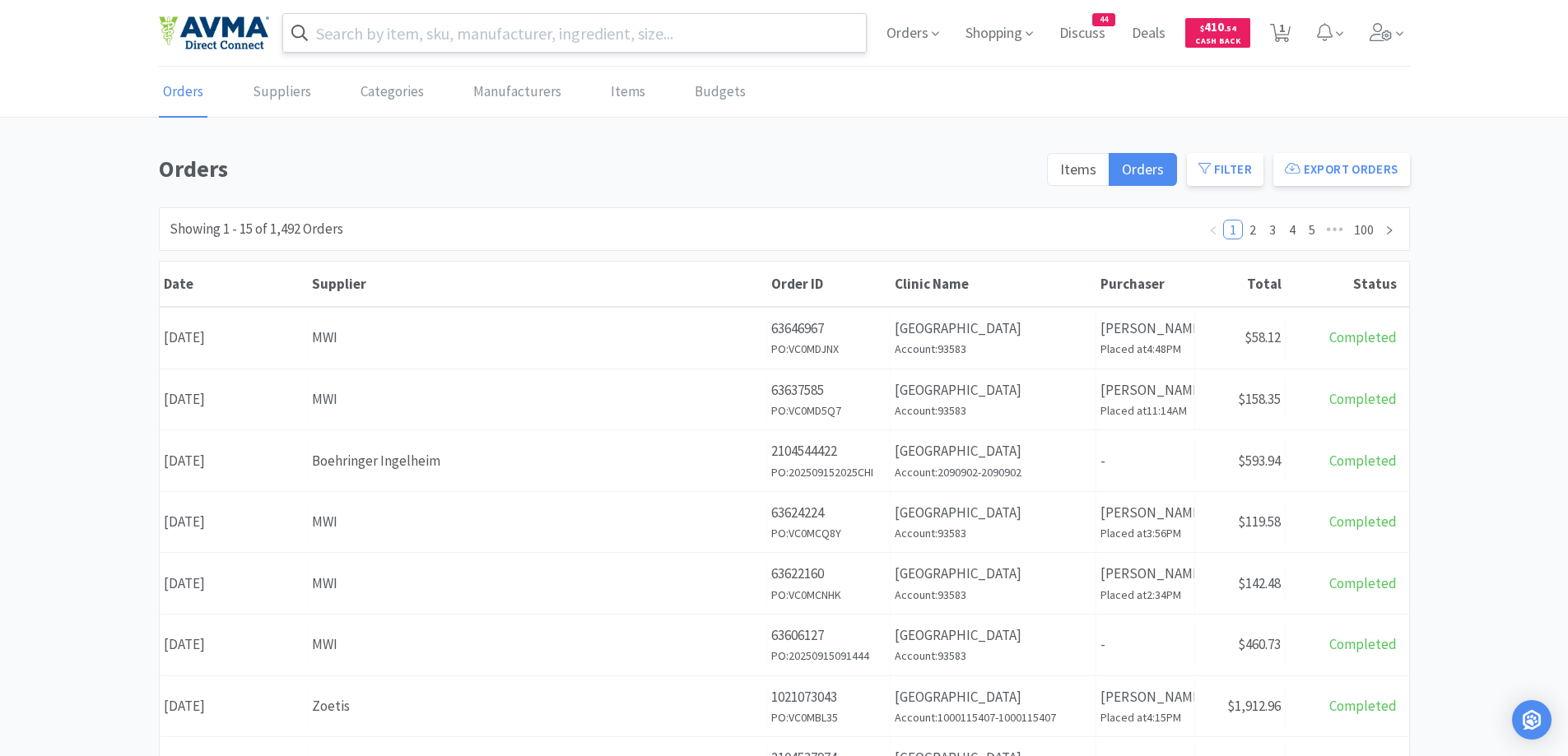
click at [90, 311] on div "Orders Items Orders Filter Export Orders Filters Filter Suppliers All Suppliers…" at bounding box center [784, 718] width 1568 height 1135
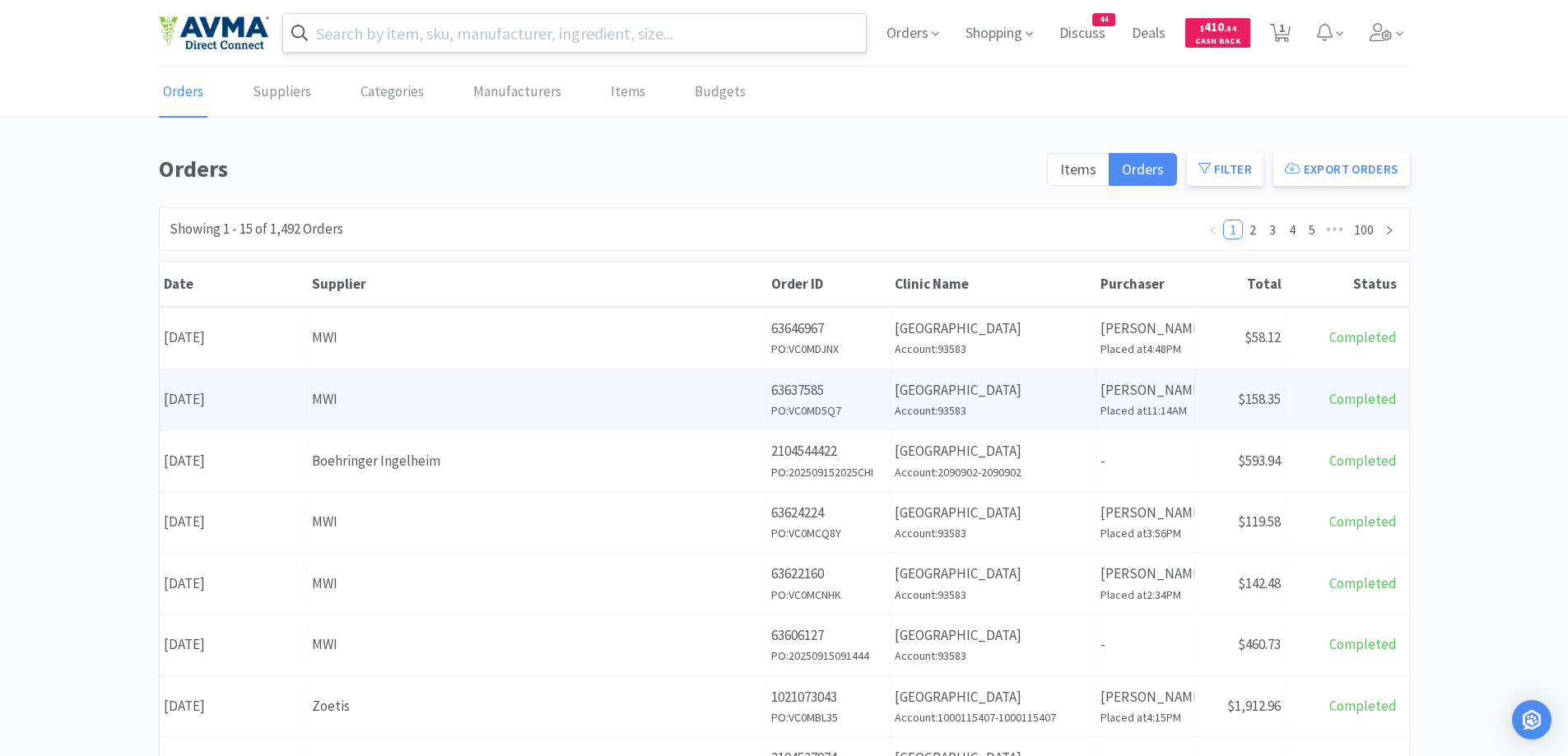
click at [755, 378] on div "Supplier MWI" at bounding box center [537, 399] width 459 height 42
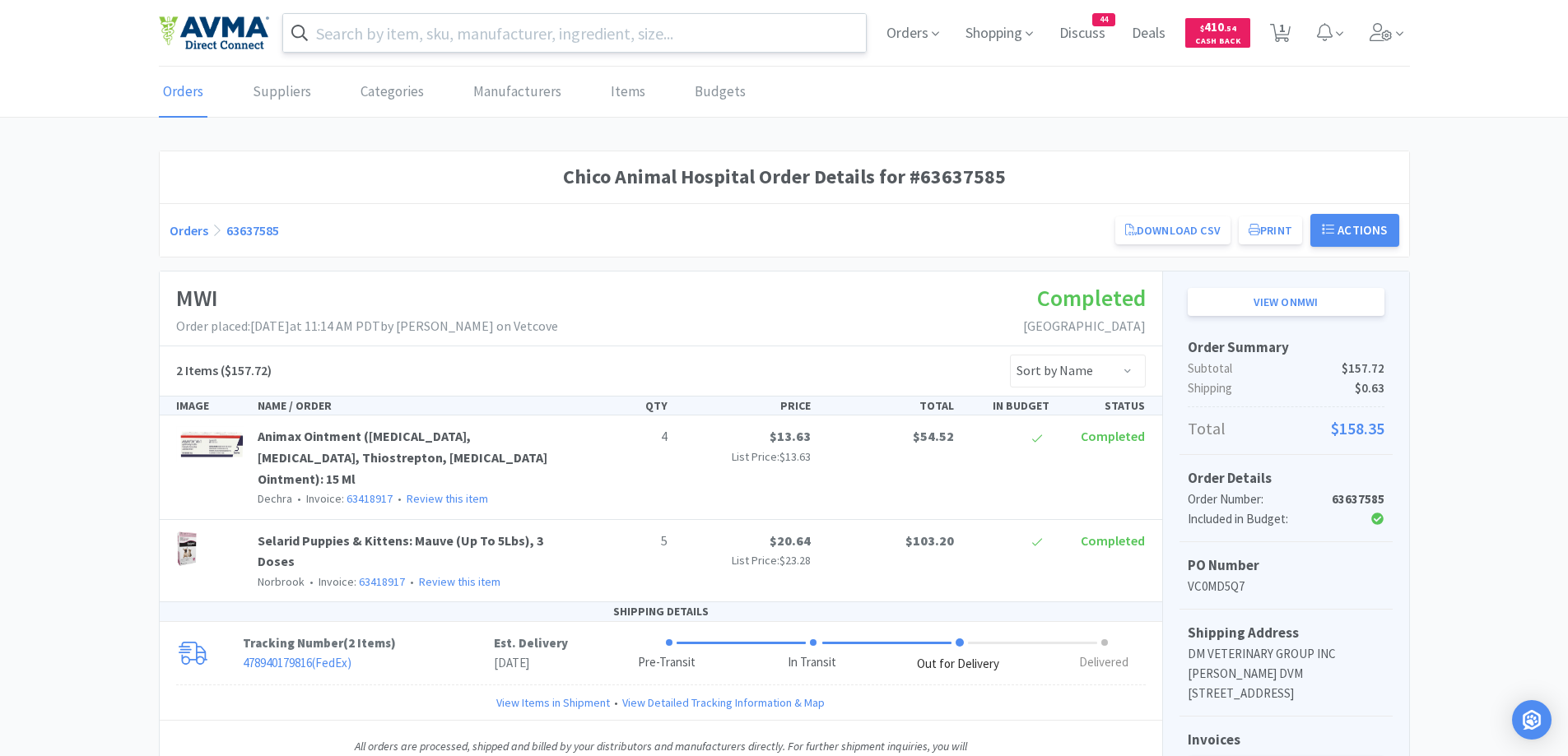
scroll to position [318, 0]
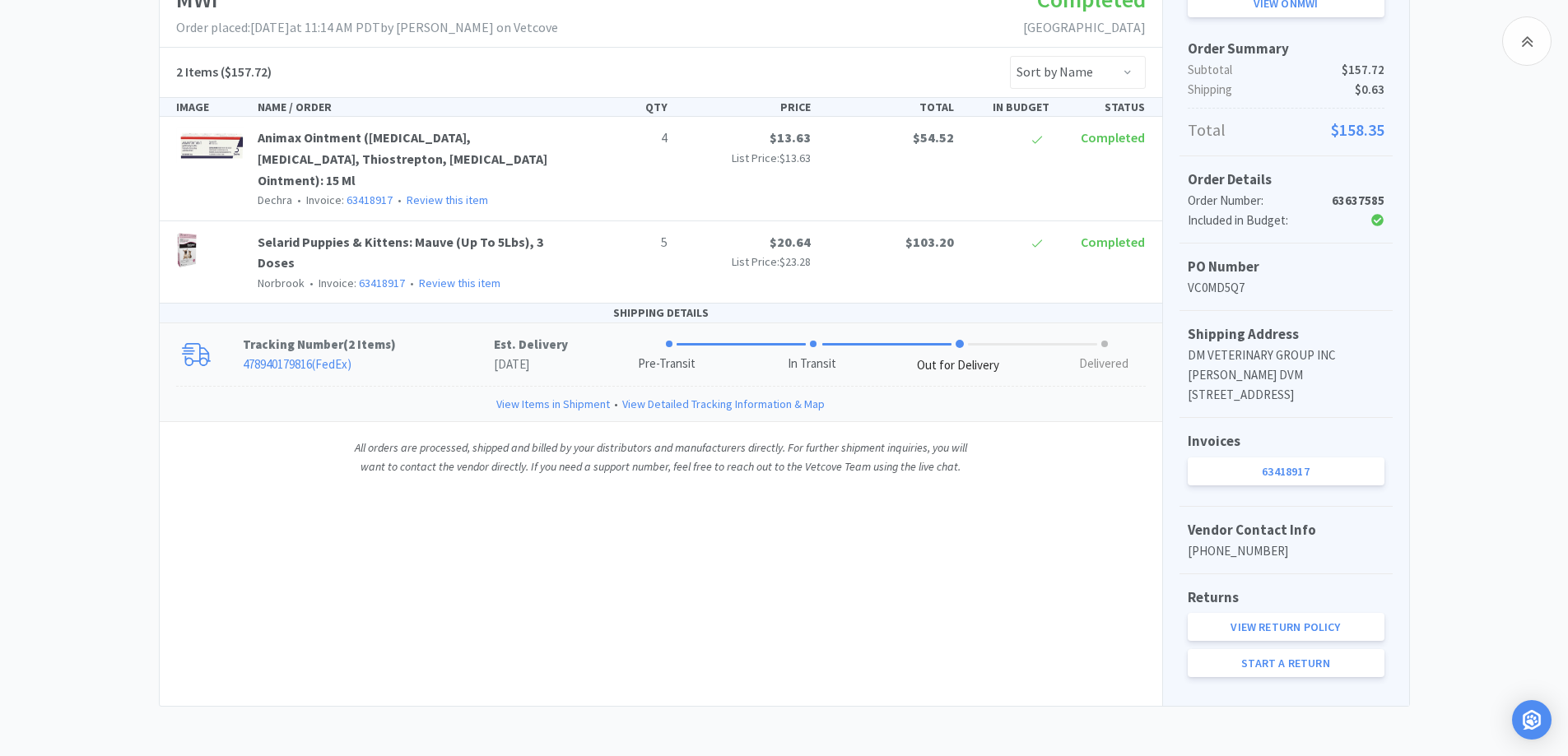
click at [410, 355] on p "478940179816 ( FedEx )" at bounding box center [368, 364] width 251 height 19
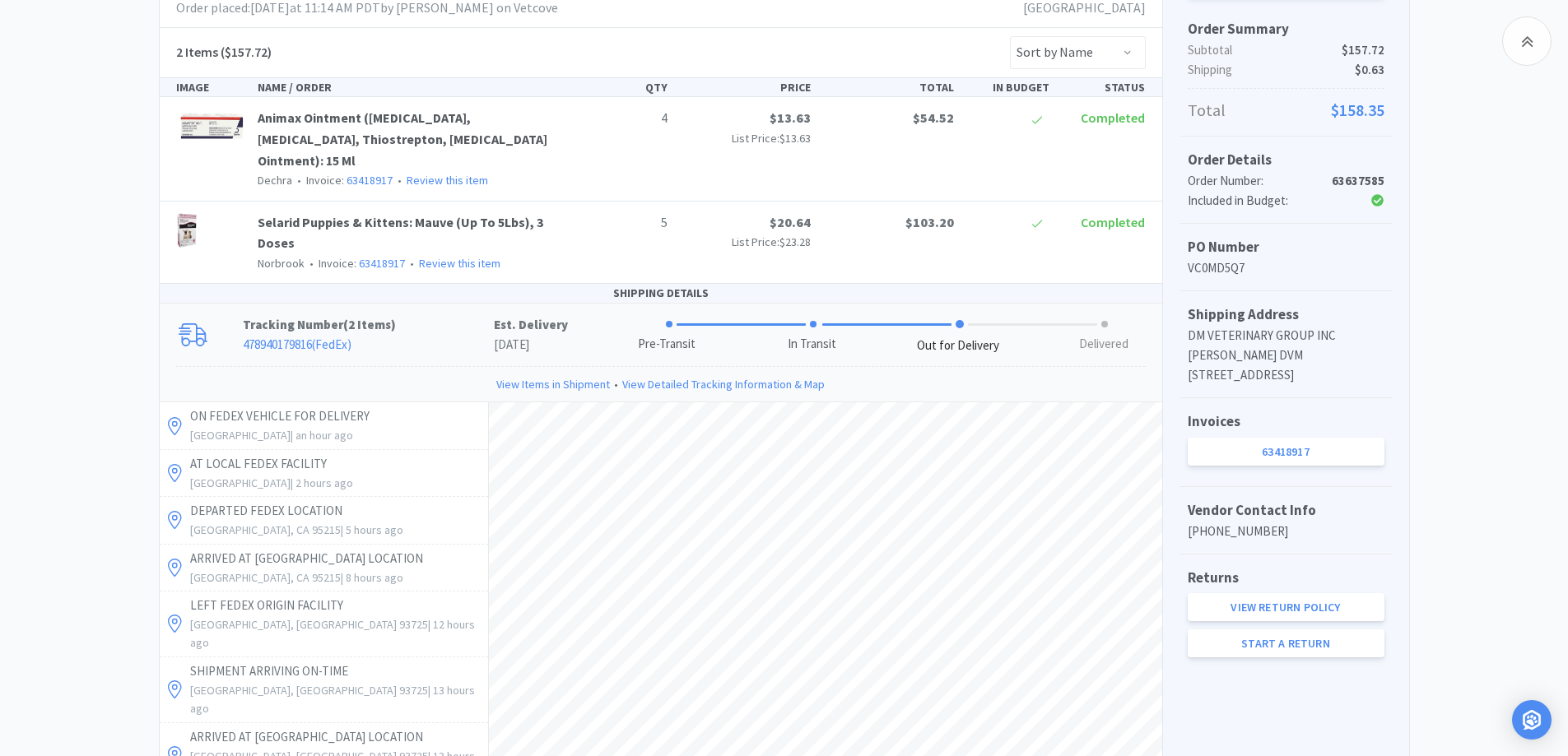
click at [73, 181] on div "Chico Animal Hospital Order Details for #63637585 Orders 63637585 Download CSV …" at bounding box center [784, 502] width 1568 height 1338
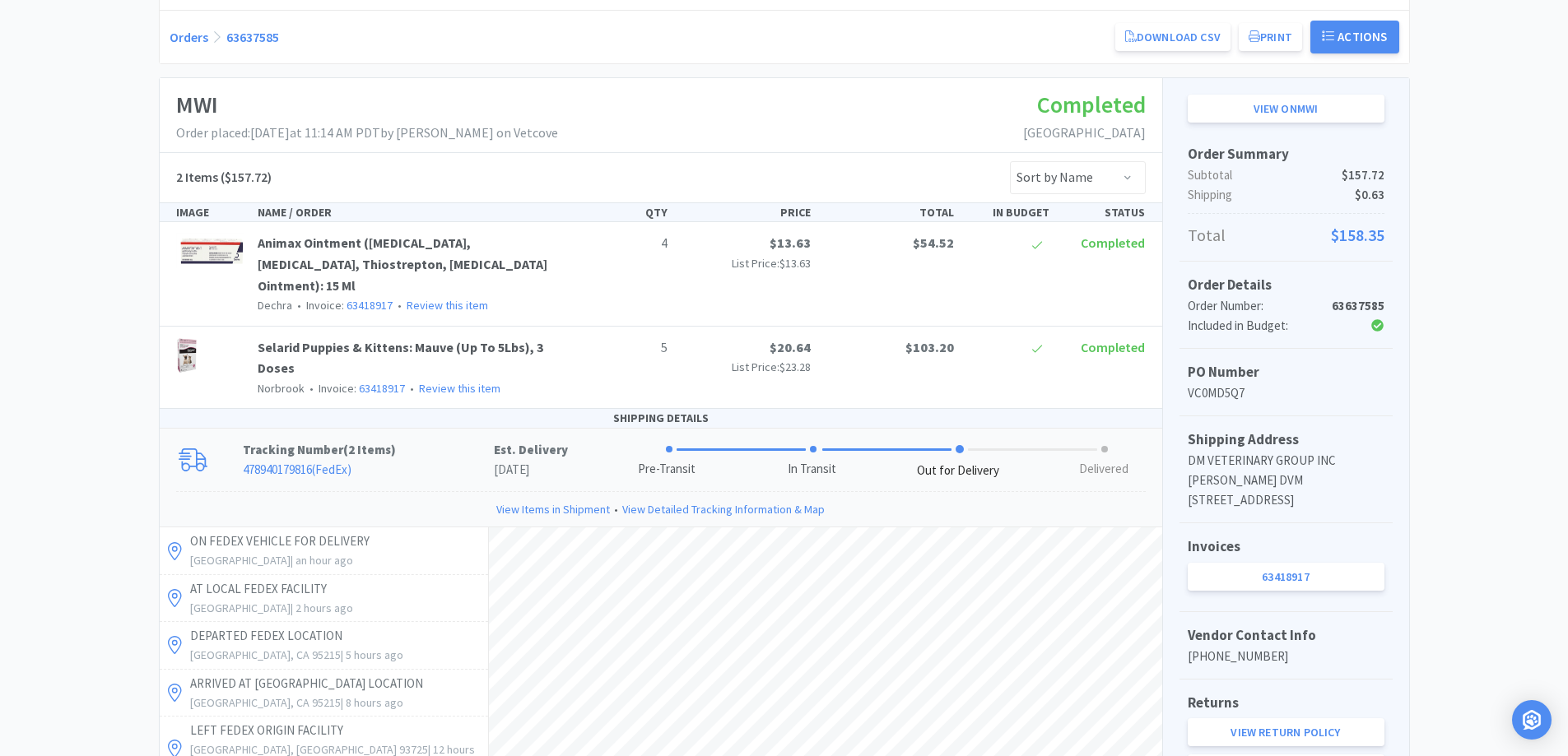
scroll to position [154, 0]
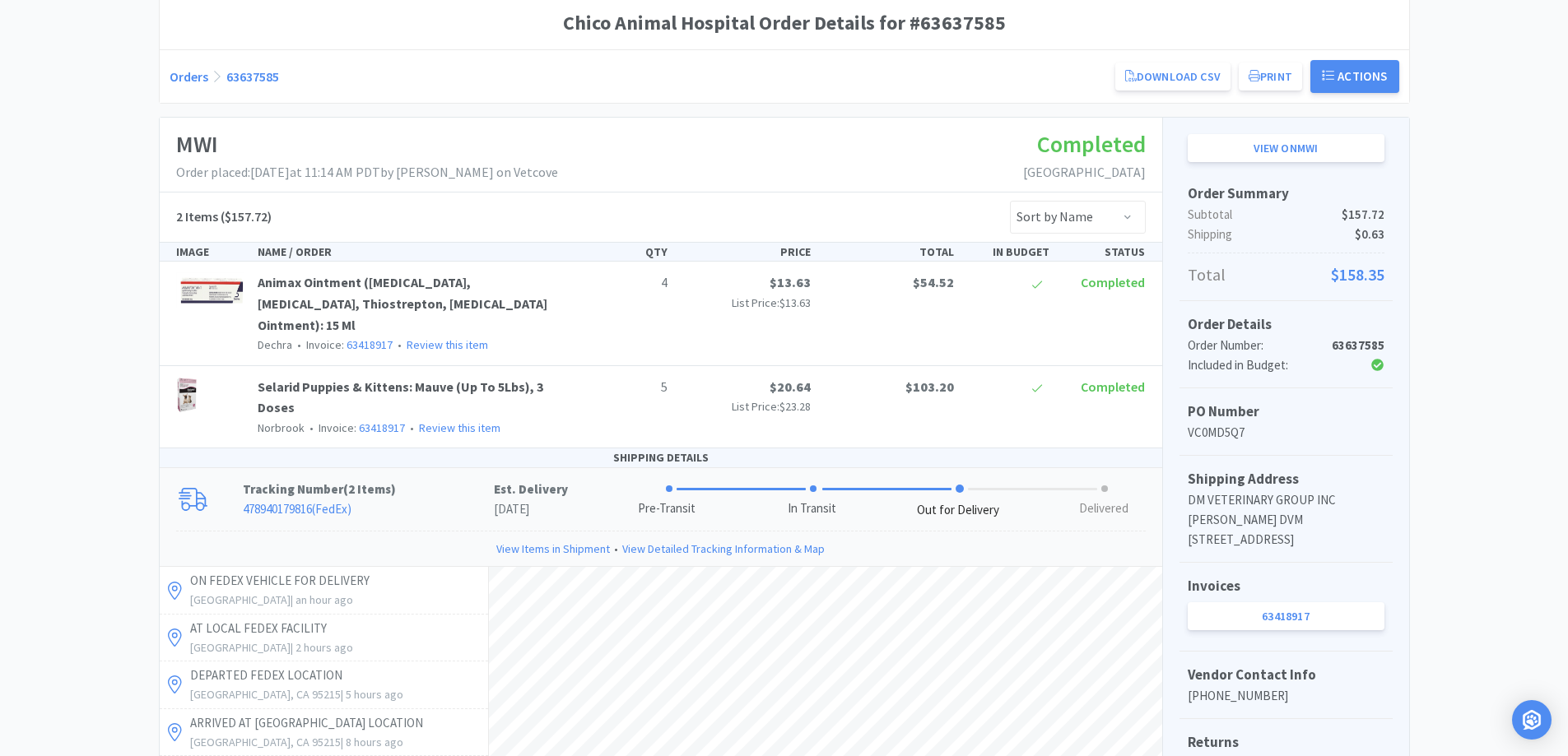
click at [100, 192] on div "Chico Animal Hospital Order Details for #63637585 Orders 63637585 Download CSV …" at bounding box center [784, 666] width 1568 height 1338
